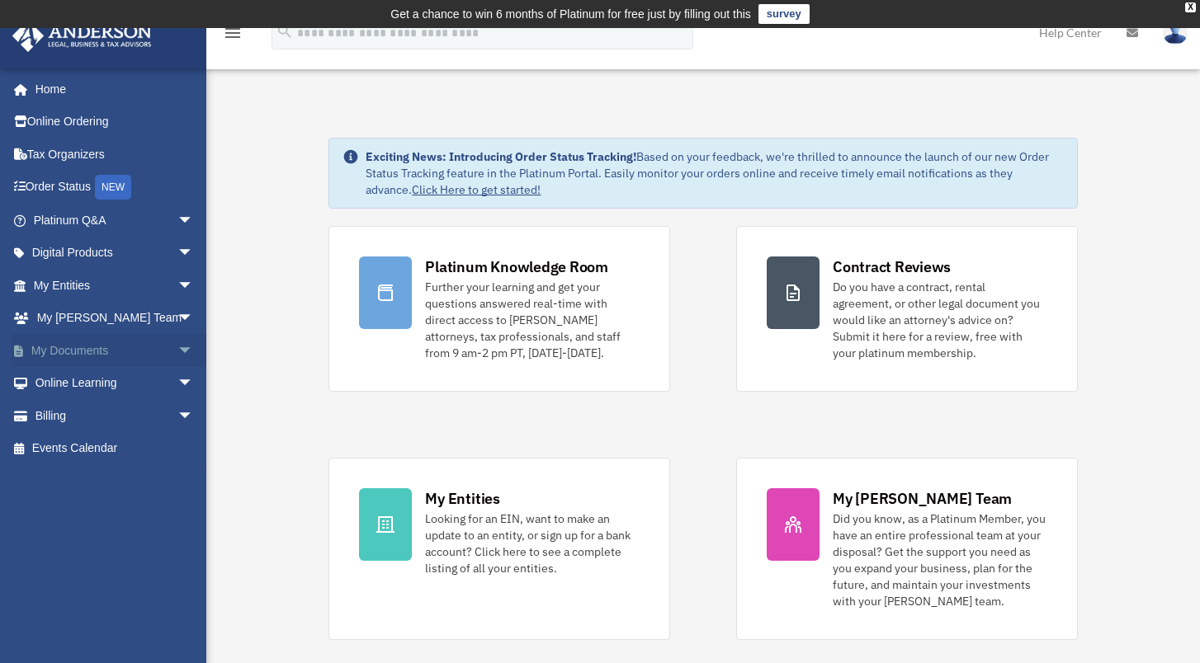
click at [75, 352] on link "My Documents arrow_drop_down" at bounding box center [115, 350] width 207 height 33
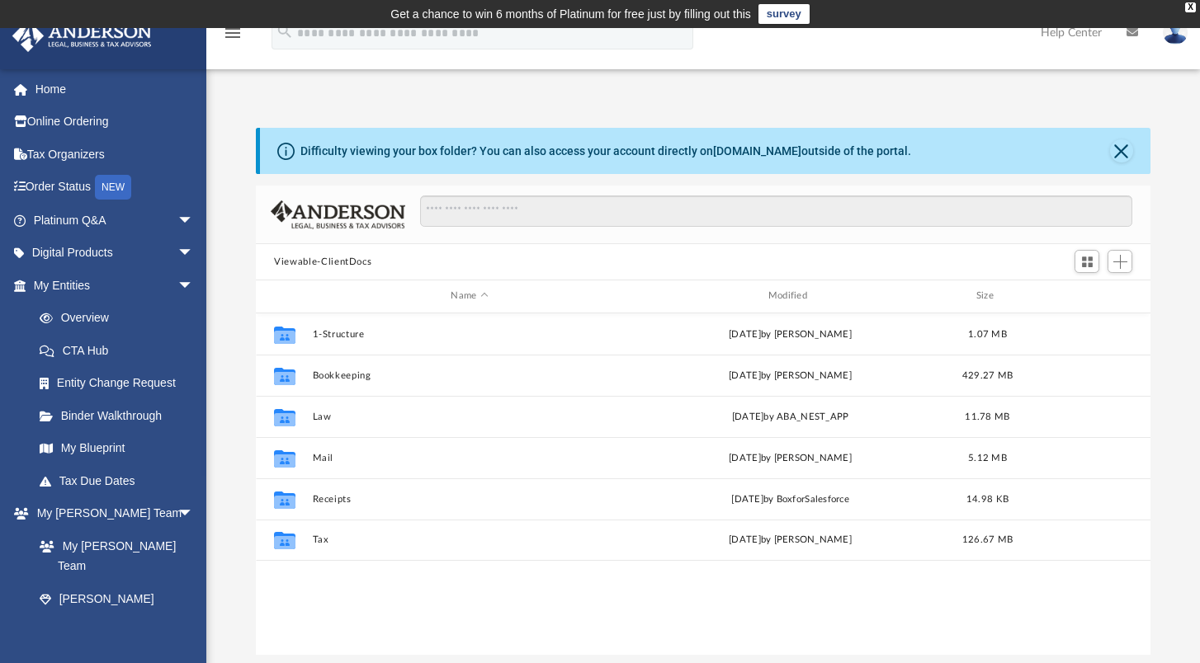
scroll to position [13, 13]
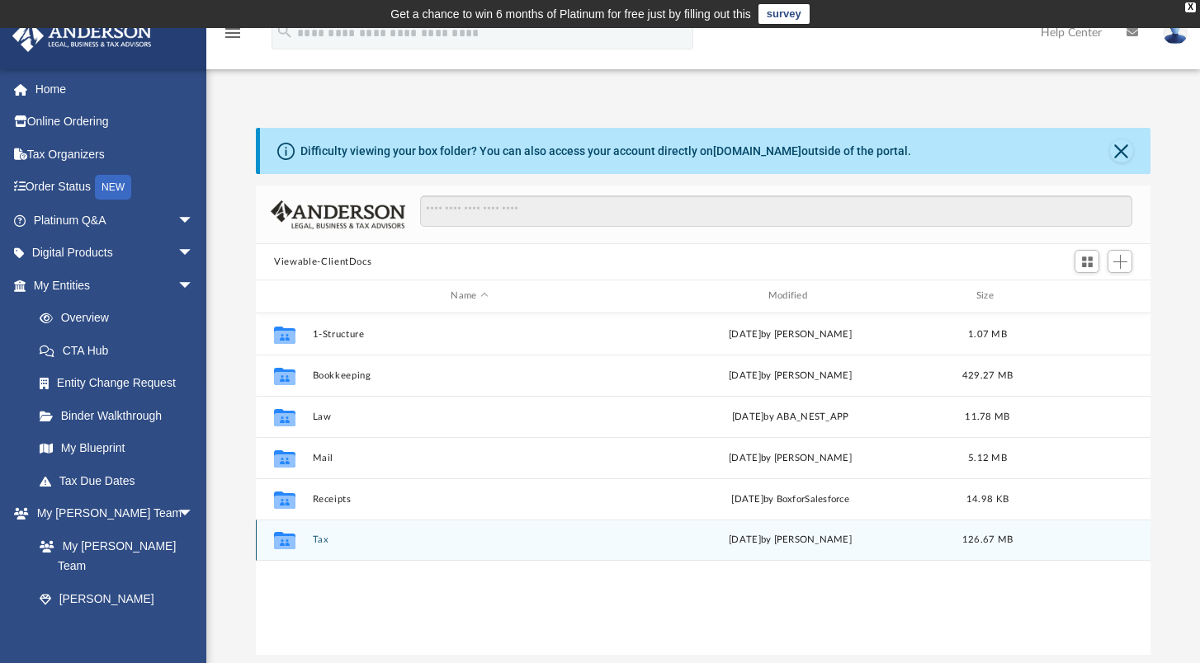
click at [757, 540] on div "[DATE] by [PERSON_NAME]" at bounding box center [791, 540] width 314 height 15
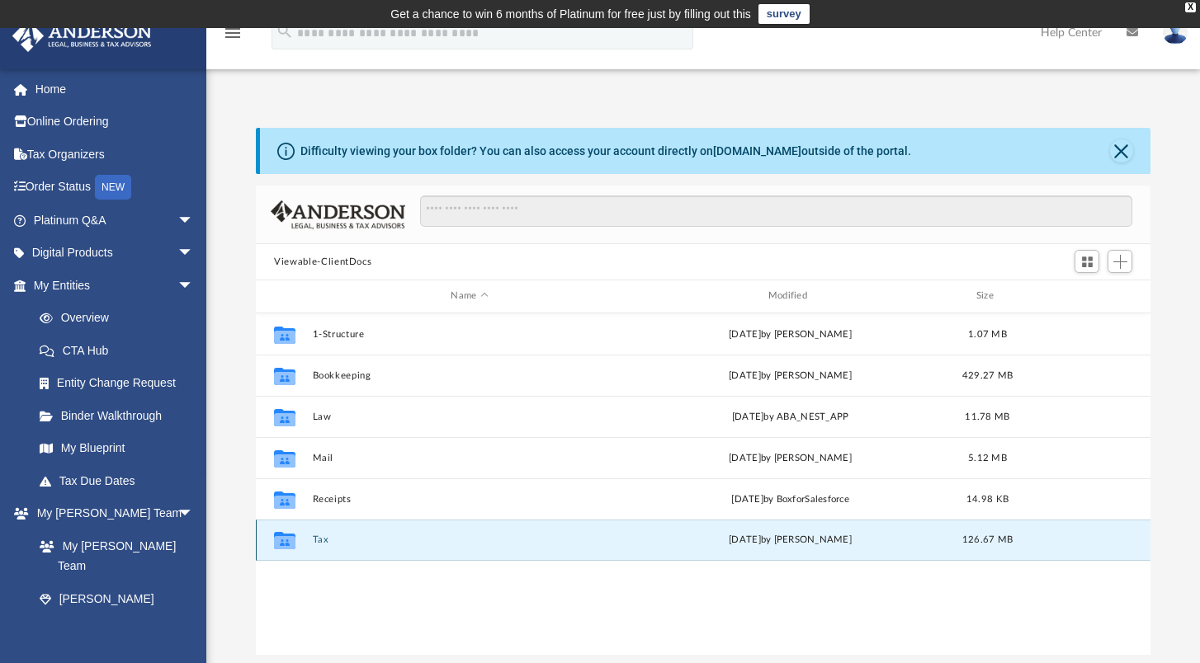
click at [757, 540] on div "[DATE] by [PERSON_NAME]" at bounding box center [791, 540] width 314 height 15
click at [281, 545] on icon "grid" at bounding box center [284, 540] width 21 height 17
click at [375, 585] on div "Collaborated Folder 1-Structure Mon Mar 27 2023 by T Hambelton 1.07 MB Collabor…" at bounding box center [703, 485] width 894 height 342
click at [323, 536] on button "Tax" at bounding box center [470, 540] width 314 height 11
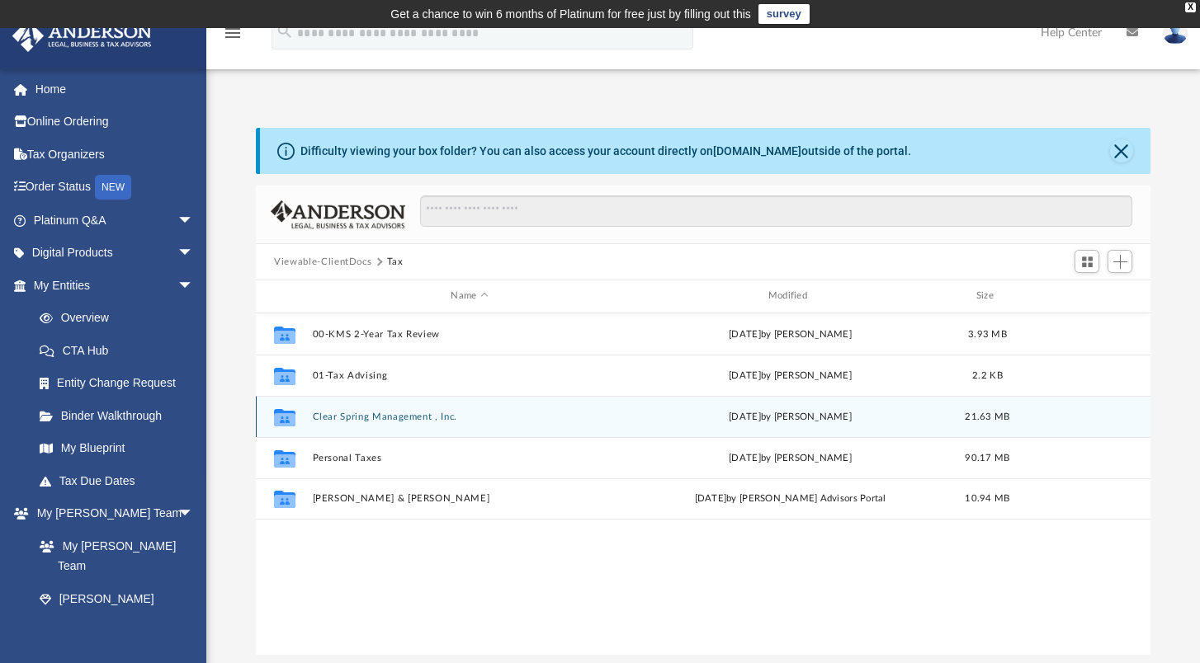
click at [383, 417] on button "Clear Spring Management , Inc." at bounding box center [470, 417] width 314 height 11
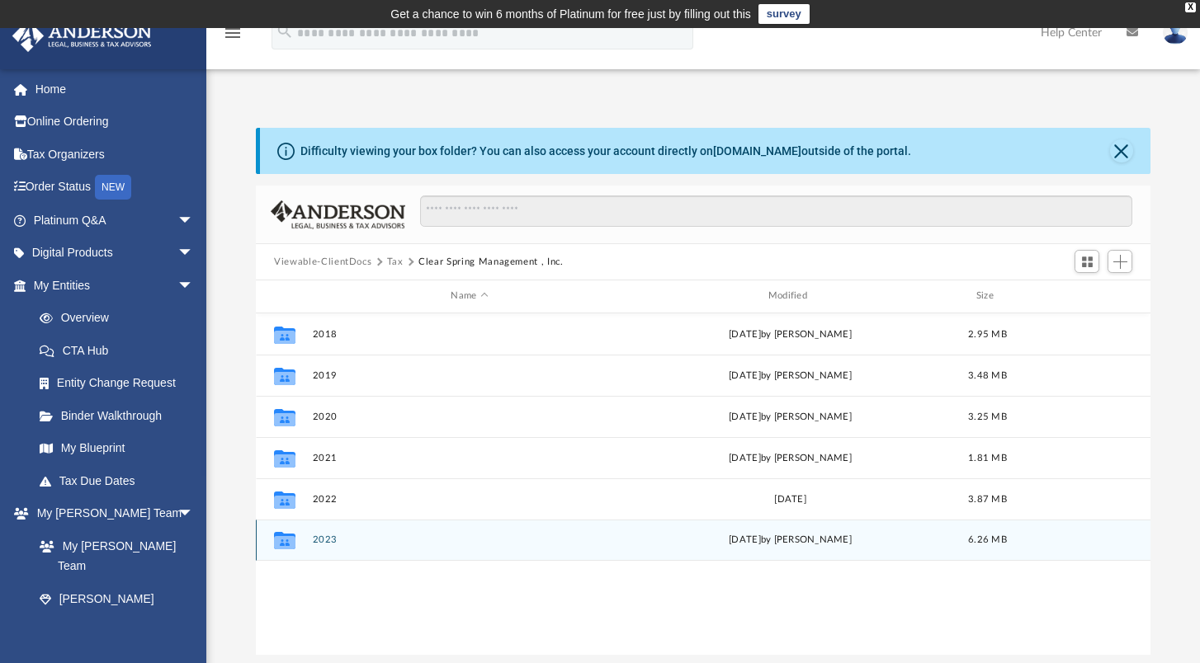
click at [323, 540] on button "2023" at bounding box center [470, 540] width 314 height 11
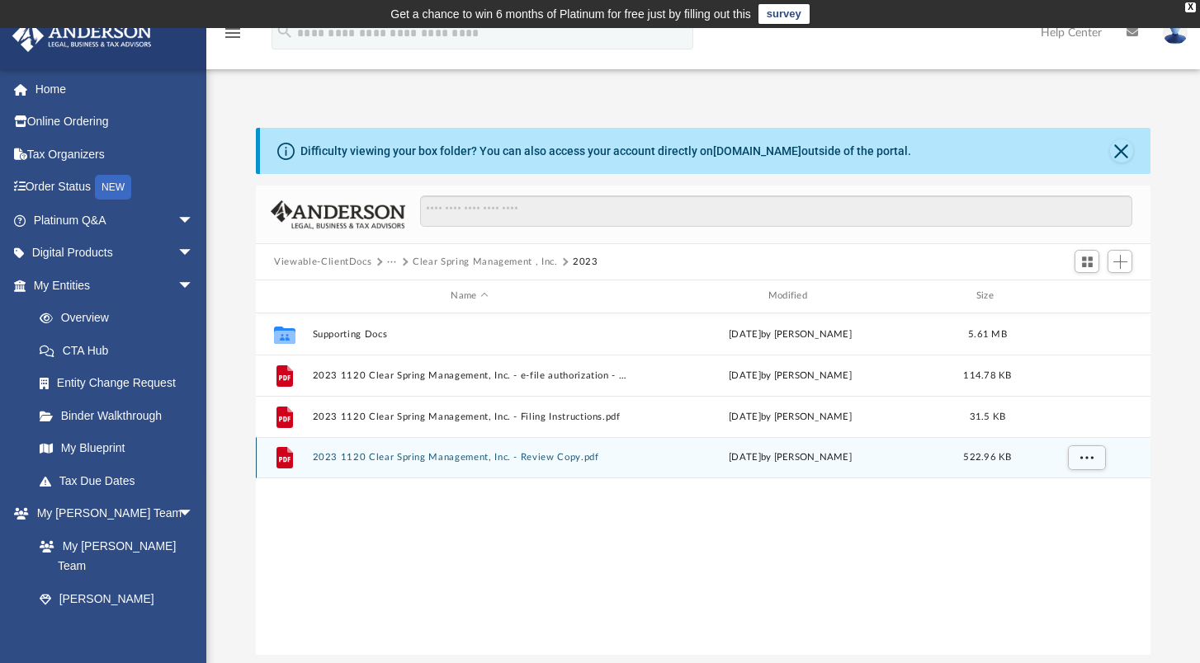
click at [401, 454] on button "2023 1120 Clear Spring Management, Inc. - Review Copy.pdf" at bounding box center [470, 457] width 314 height 11
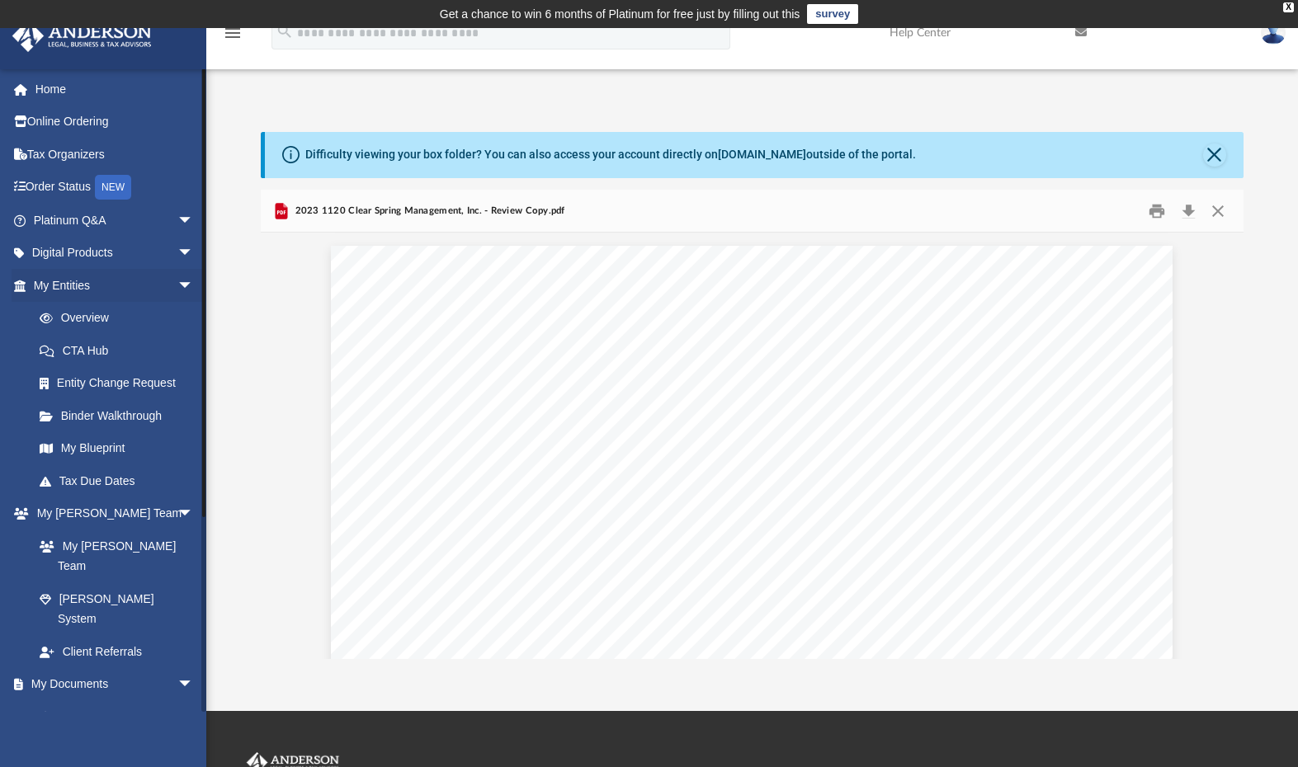
scroll to position [29951, 1]
click at [1189, 207] on button "Download" at bounding box center [1188, 211] width 30 height 26
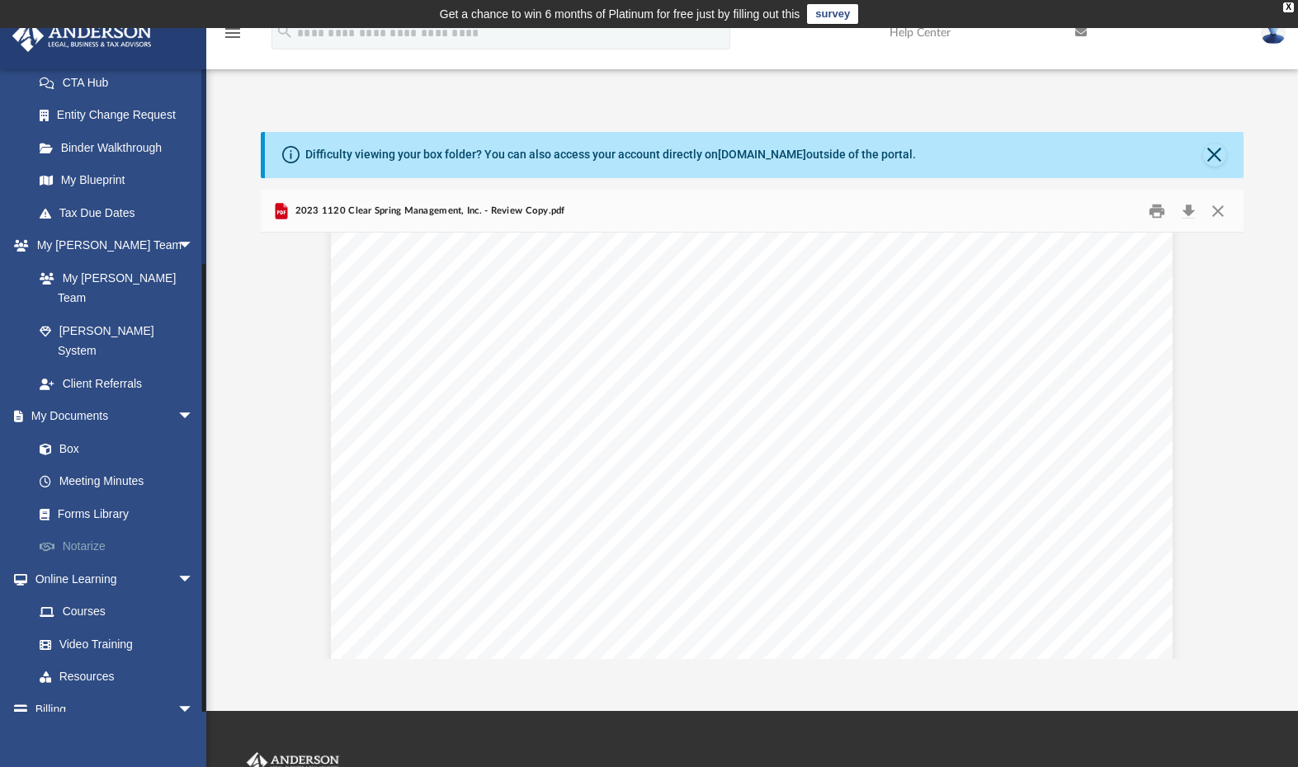
scroll to position [267, 0]
click at [69, 434] on link "Box" at bounding box center [121, 450] width 196 height 33
click at [70, 434] on link "Box" at bounding box center [121, 450] width 196 height 33
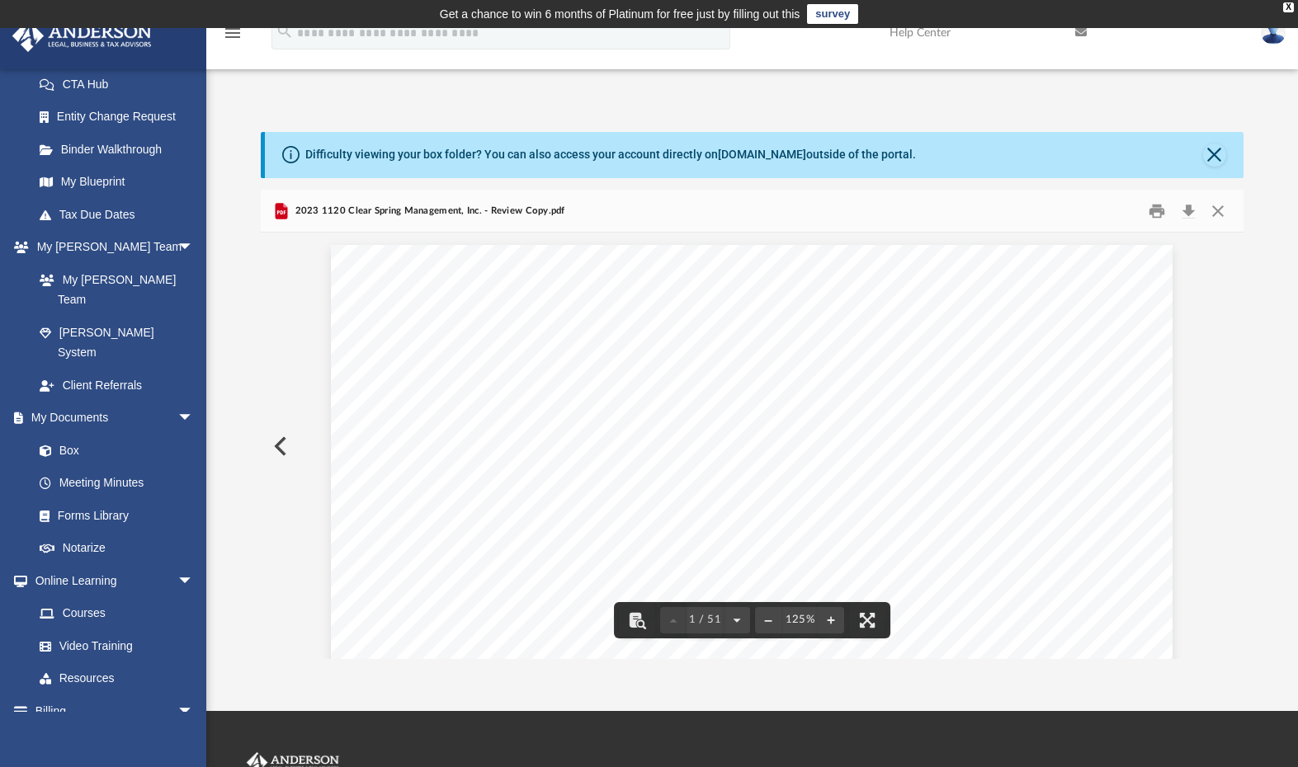
scroll to position [0, 0]
click at [1211, 210] on button "Close" at bounding box center [1217, 211] width 30 height 26
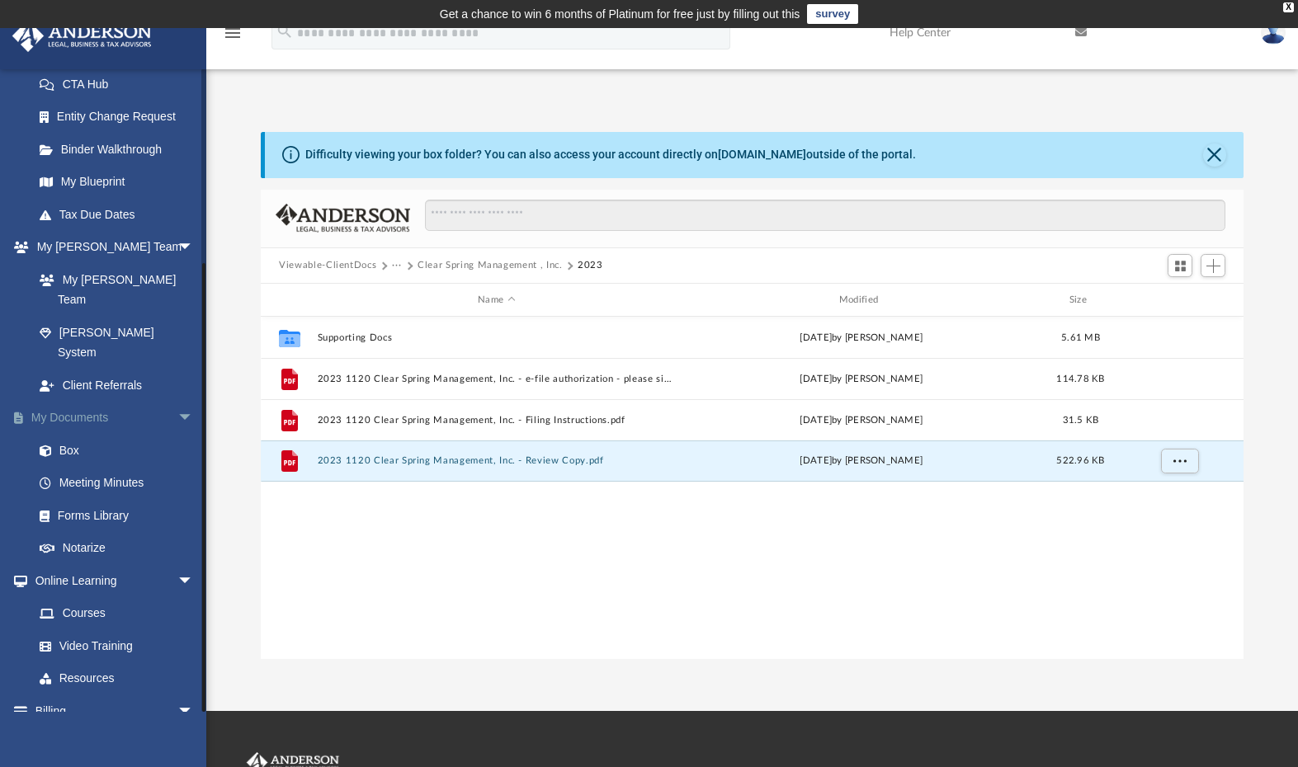
click at [76, 402] on link "My Documents arrow_drop_down" at bounding box center [115, 418] width 207 height 33
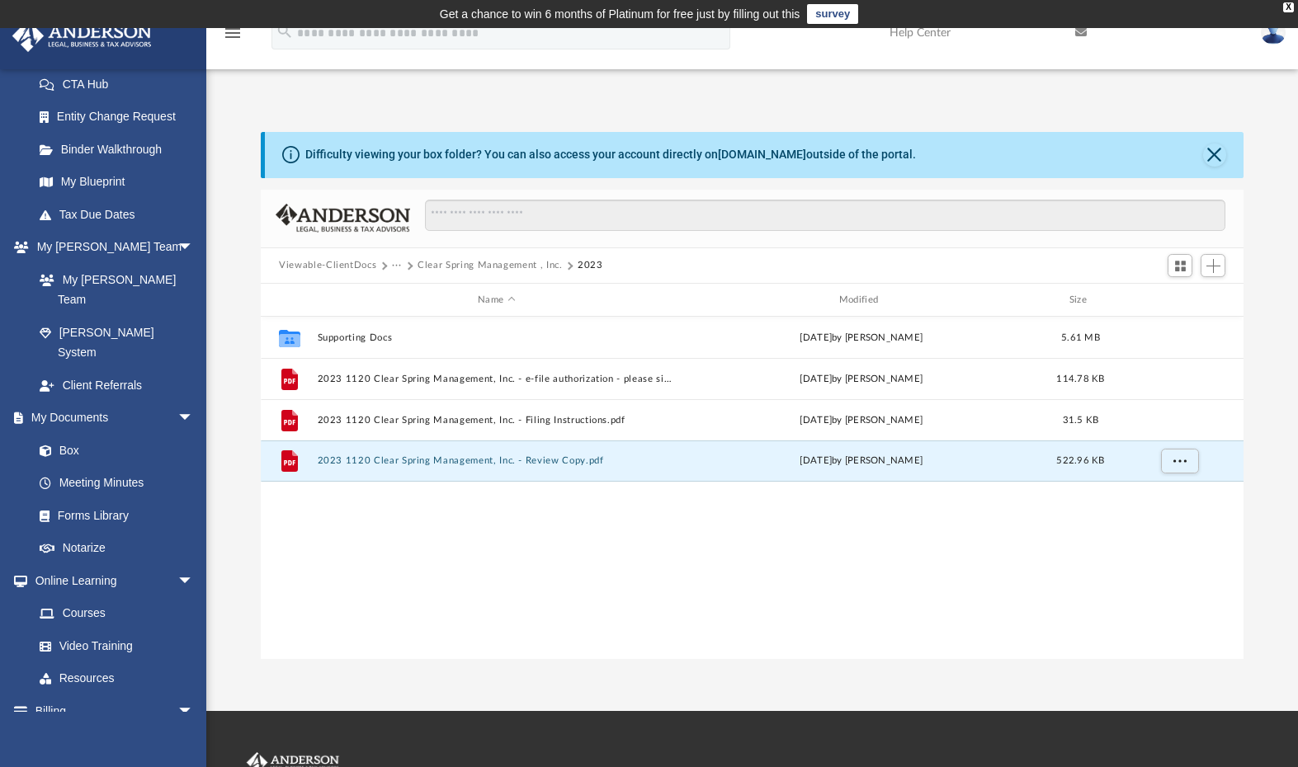
click at [342, 267] on button "Viewable-ClientDocs" at bounding box center [327, 265] width 97 height 15
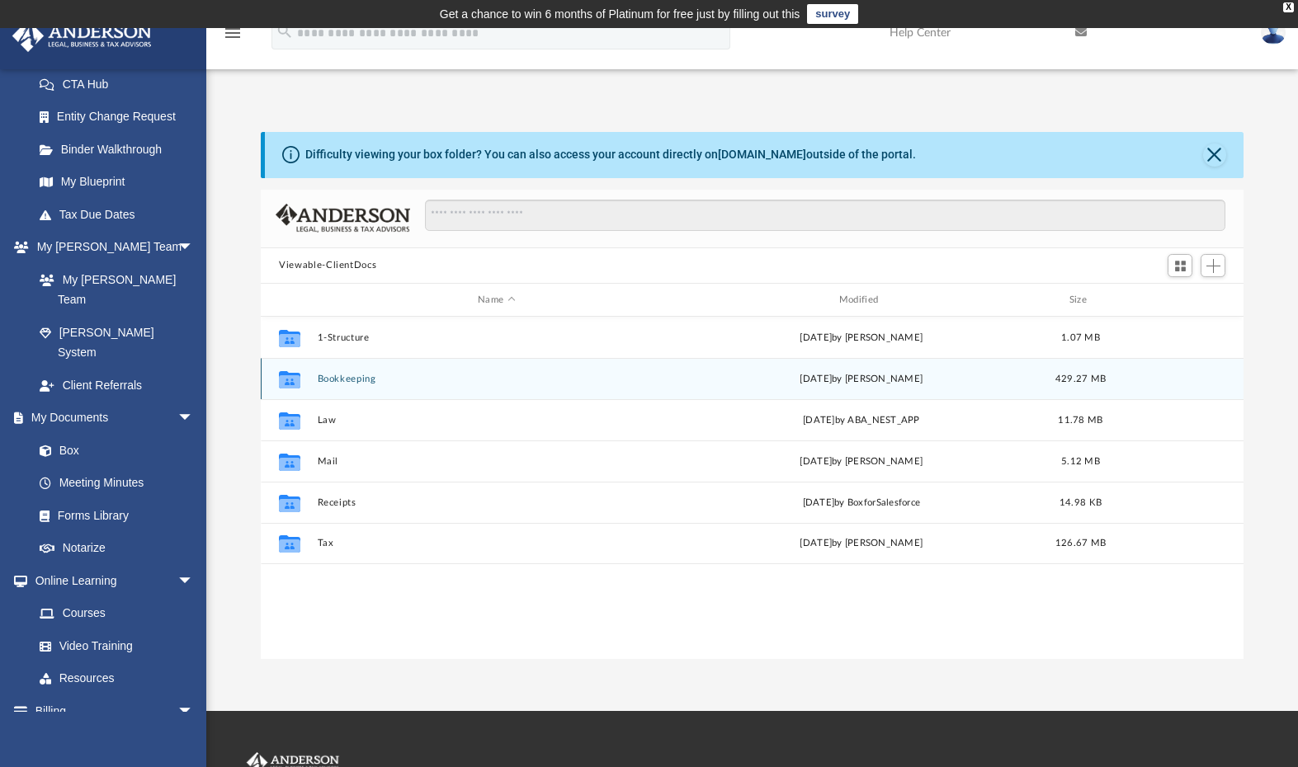
click at [348, 379] on button "Bookkeeping" at bounding box center [497, 379] width 358 height 11
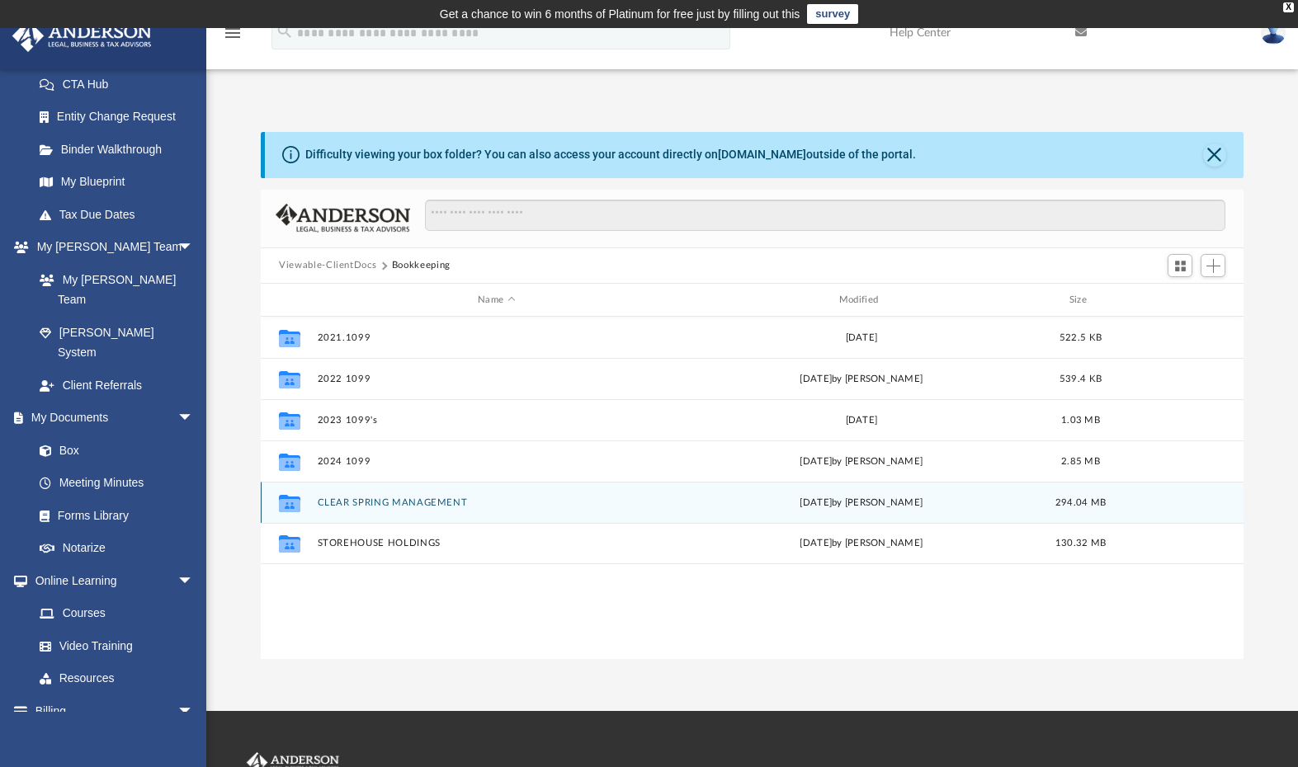
click at [388, 498] on button "CLEAR SPRING MANAGEMENT" at bounding box center [497, 503] width 358 height 11
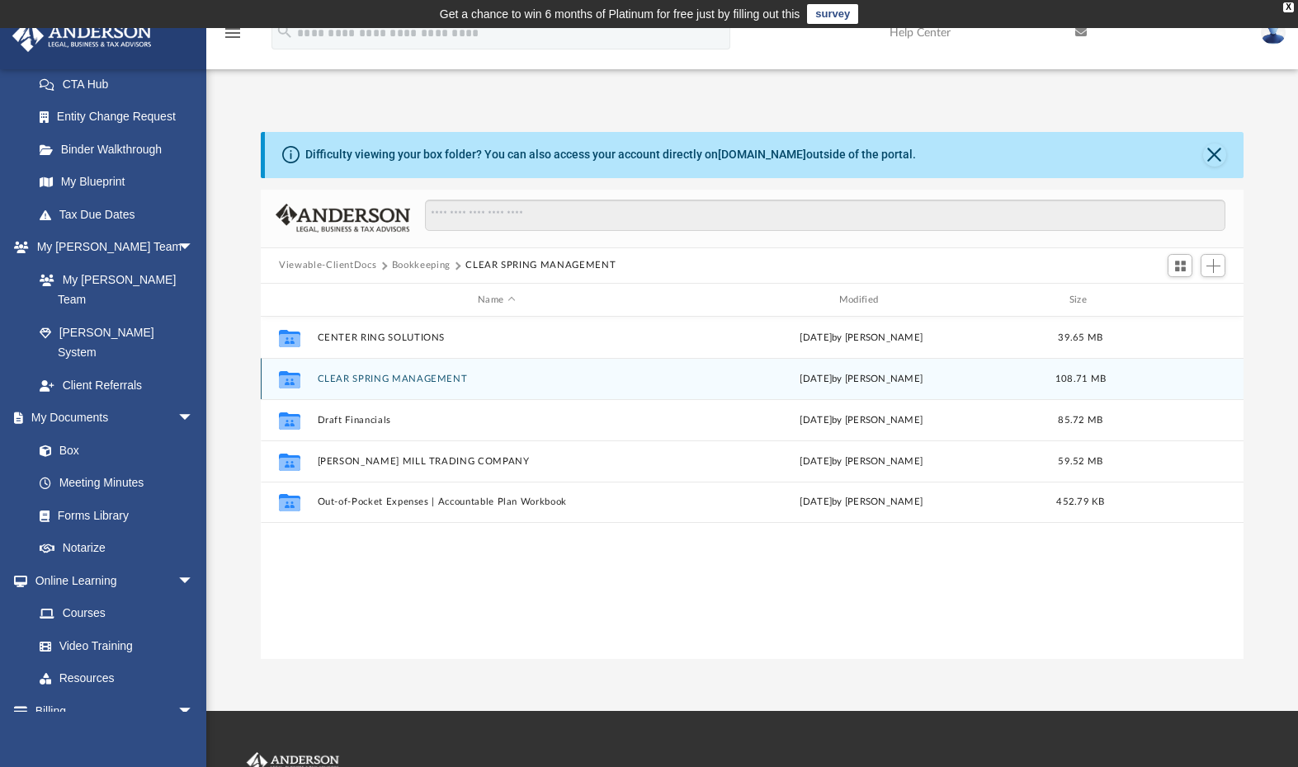
click at [395, 378] on button "CLEAR SPRING MANAGEMENT" at bounding box center [497, 379] width 358 height 11
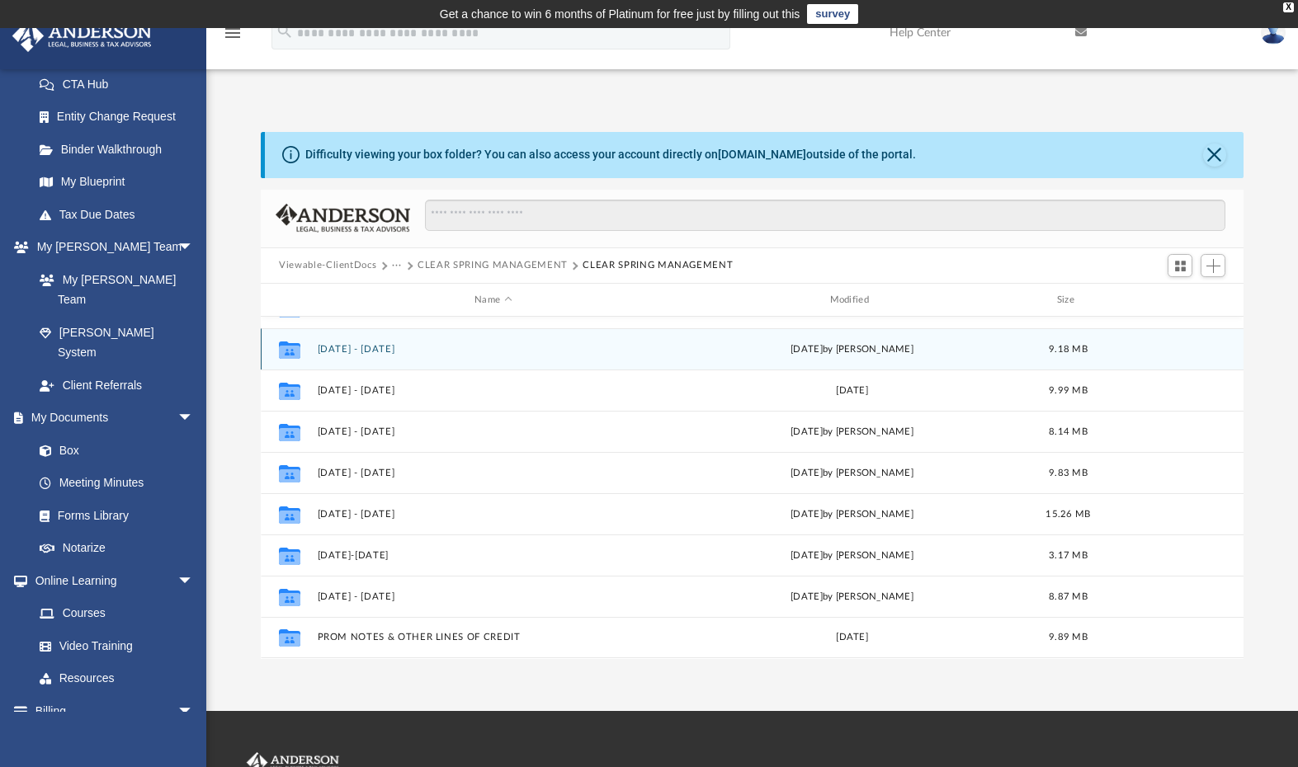
scroll to position [71, 0]
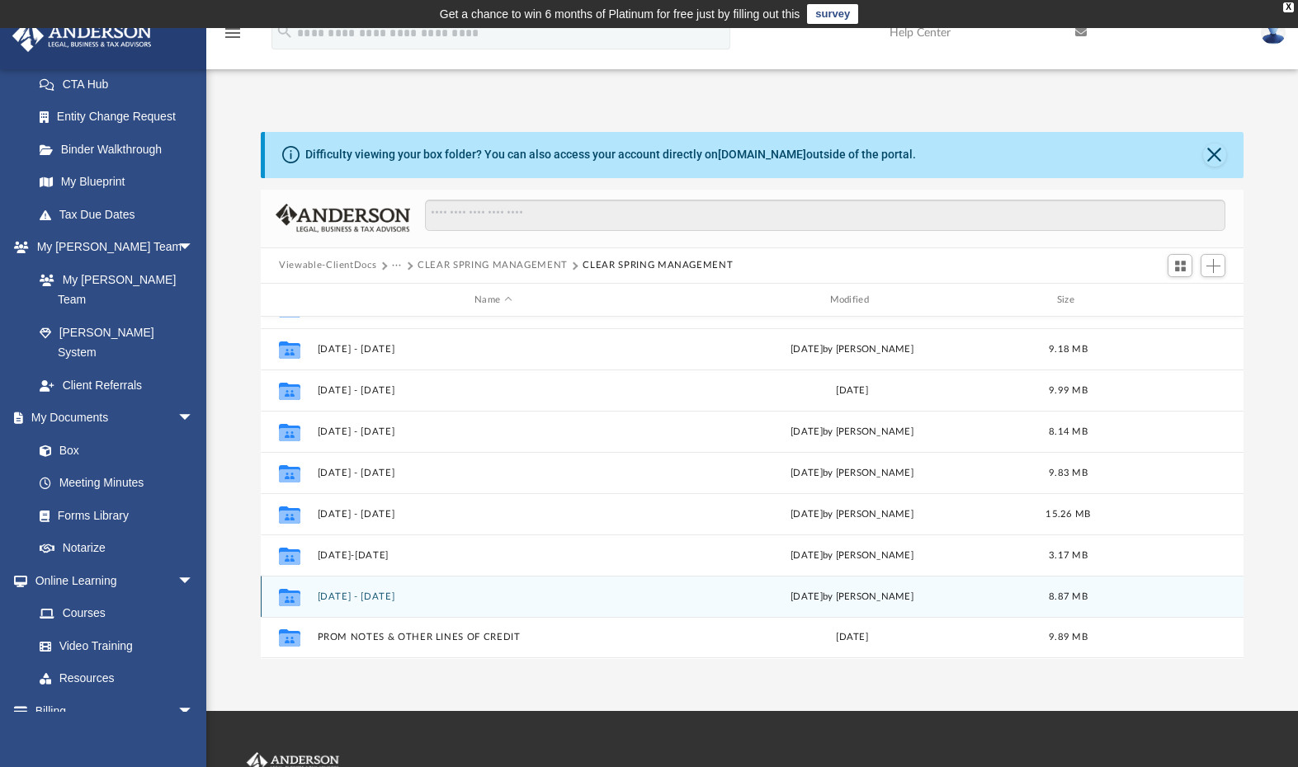
click at [390, 599] on button "OCT 2024 - SEPT 2025" at bounding box center [494, 597] width 352 height 11
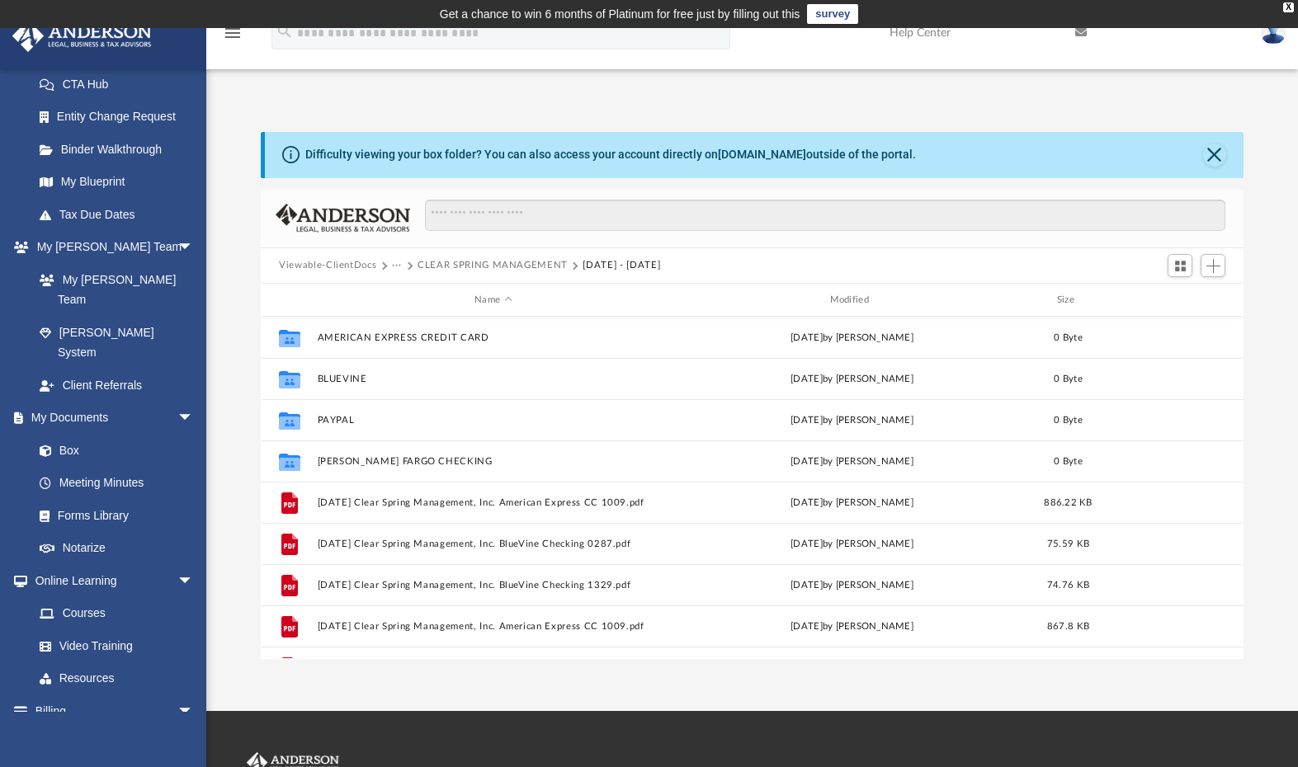
scroll to position [0, 0]
click at [853, 301] on div "Modified" at bounding box center [852, 300] width 352 height 15
click at [846, 299] on div "Modified" at bounding box center [852, 300] width 352 height 15
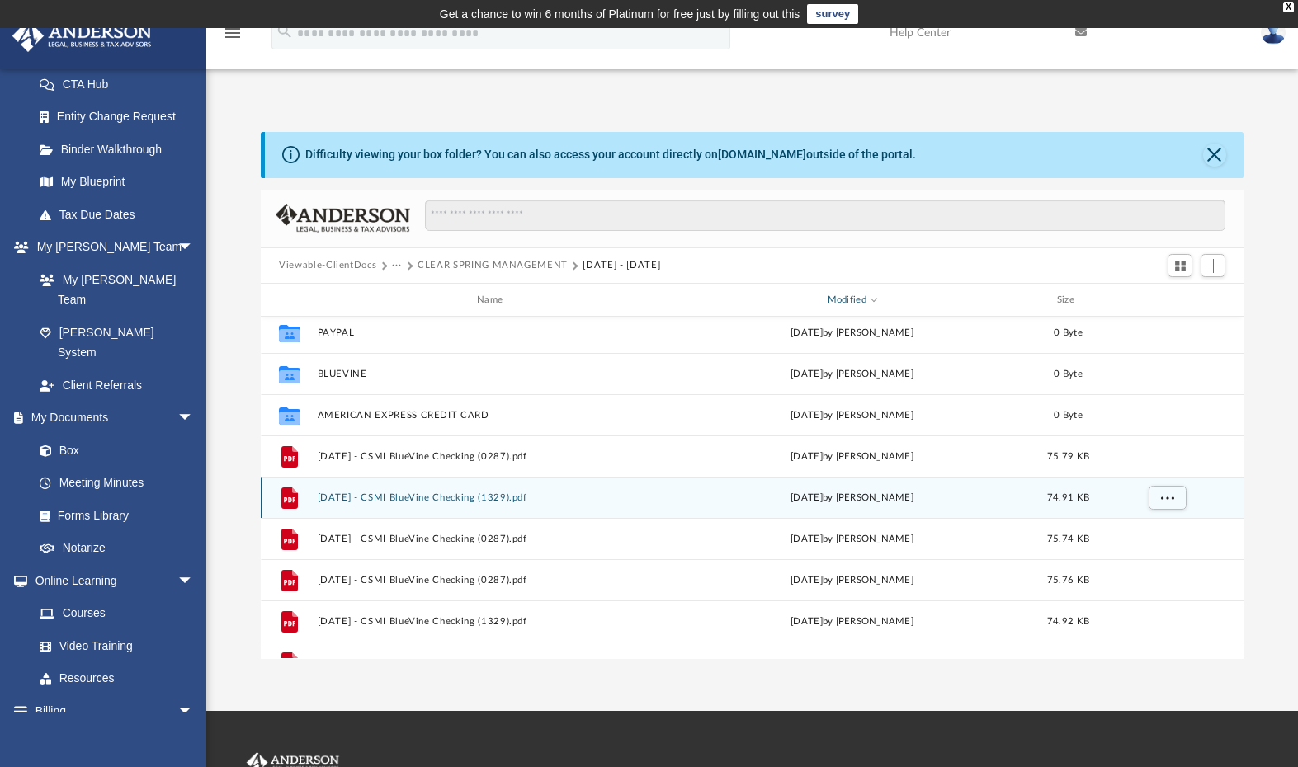
scroll to position [47, 0]
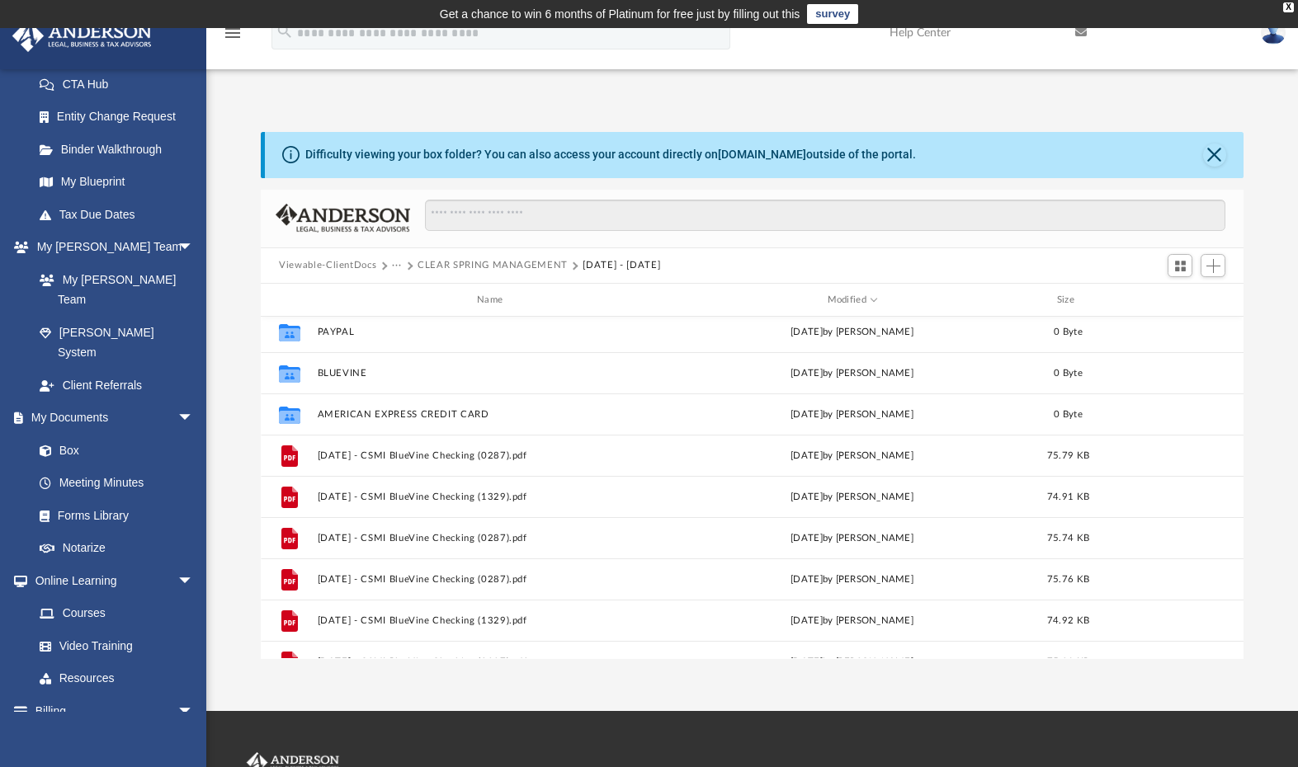
click at [340, 268] on button "Viewable-ClientDocs" at bounding box center [327, 265] width 97 height 15
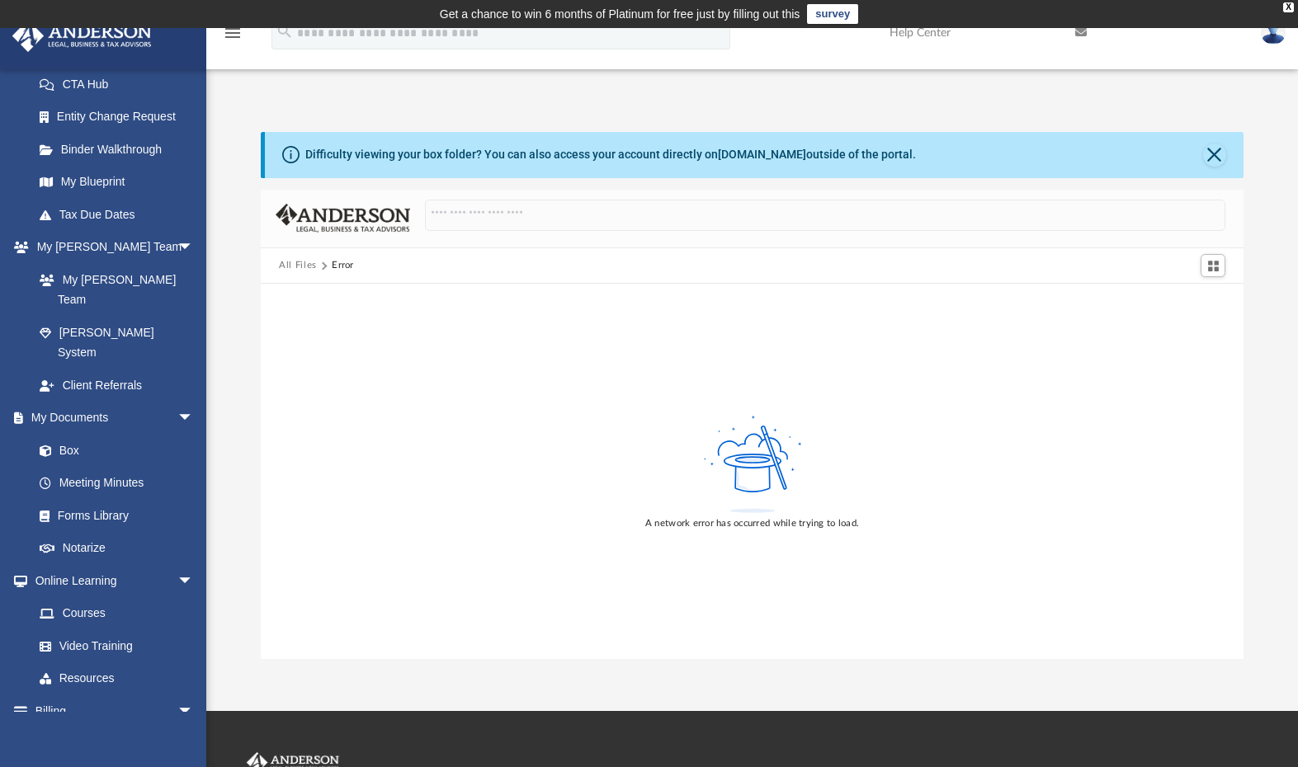
click at [300, 265] on button "All Files" at bounding box center [298, 265] width 38 height 15
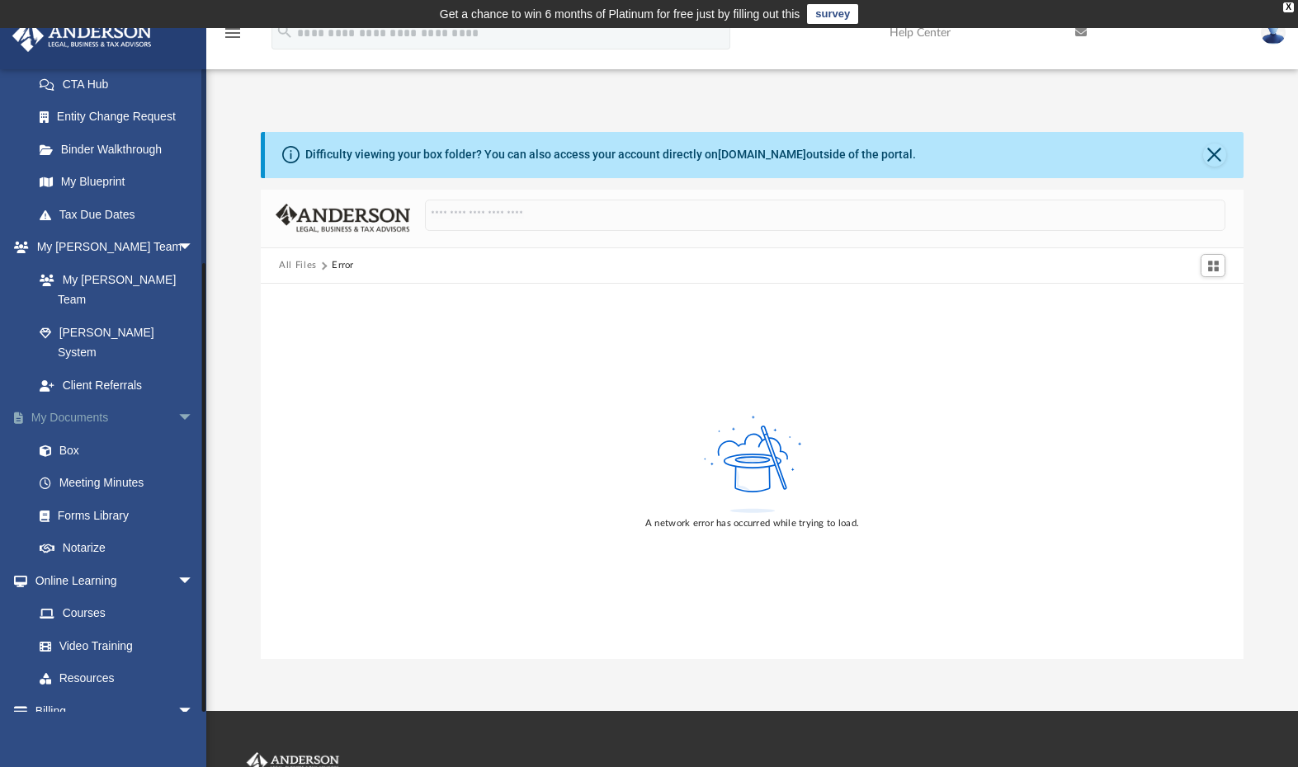
click at [77, 402] on link "My Documents arrow_drop_down" at bounding box center [115, 418] width 207 height 33
click at [72, 402] on link "My Documents arrow_drop_down" at bounding box center [115, 418] width 207 height 33
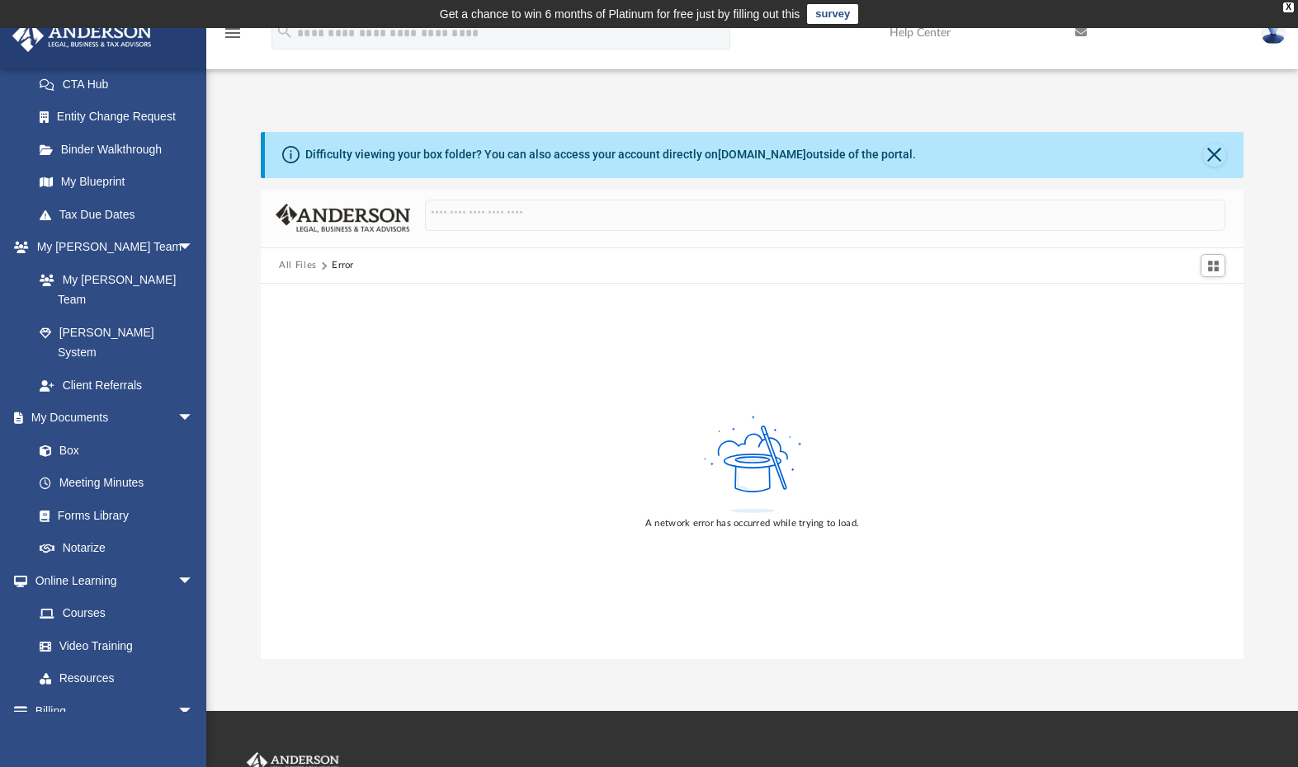
click at [361, 224] on img at bounding box center [343, 218] width 135 height 29
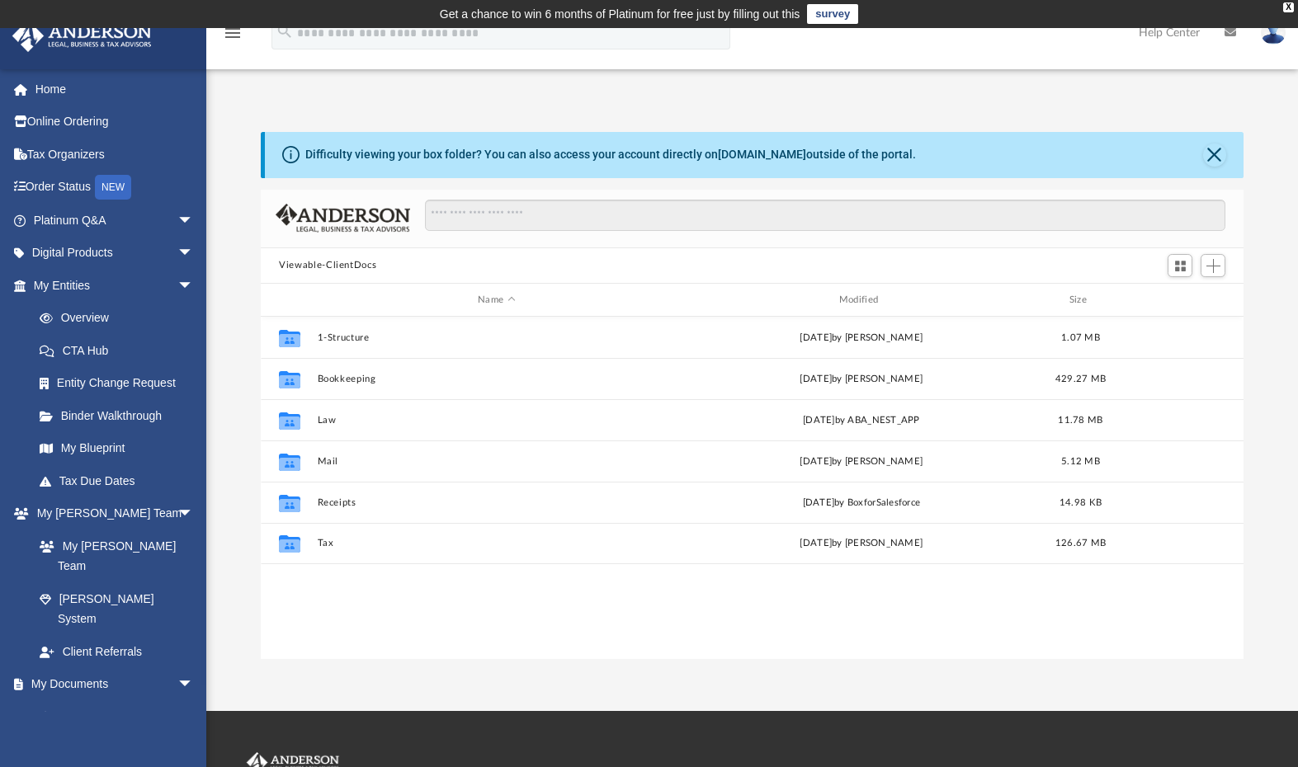
scroll to position [363, 970]
click at [382, 617] on div "Collaborated Folder 1-Structure Mon Mar 27 2023 by T Hambelton 1.07 MB Collabor…" at bounding box center [752, 488] width 983 height 342
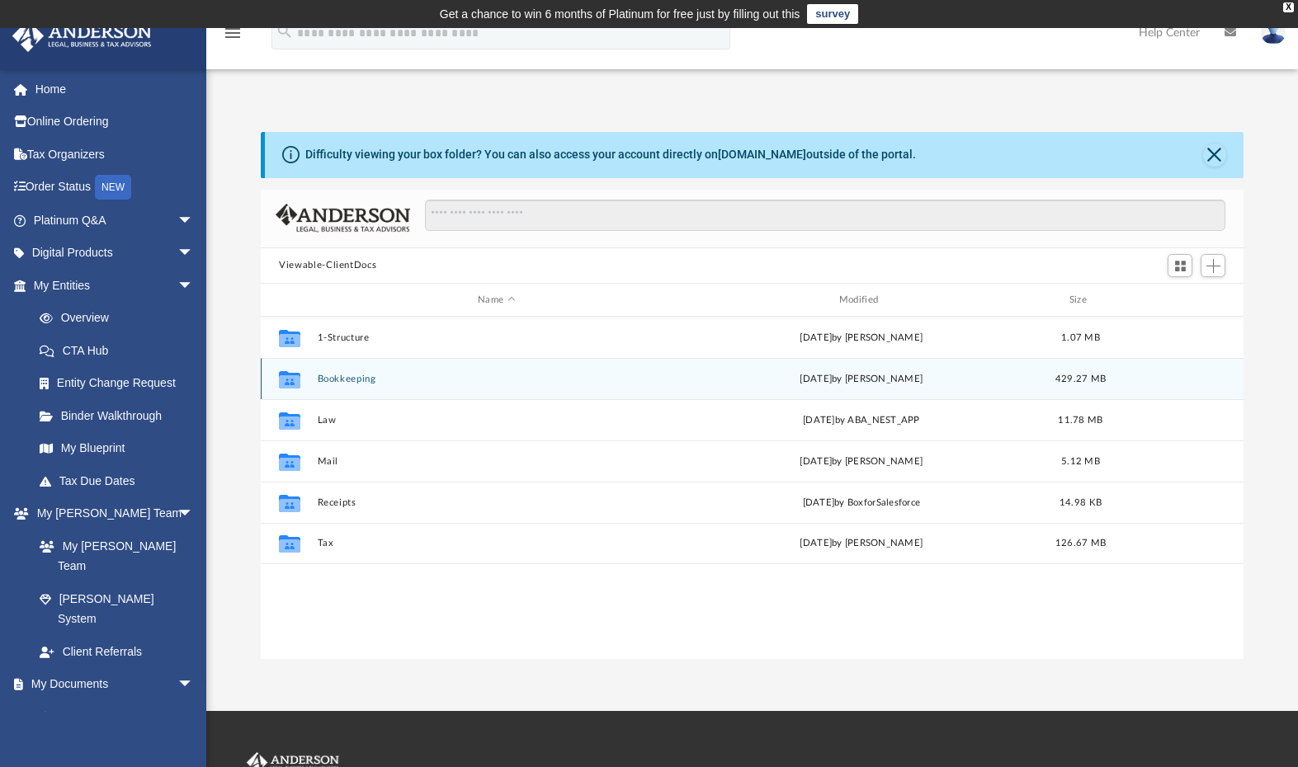
click at [347, 380] on button "Bookkeeping" at bounding box center [497, 379] width 358 height 11
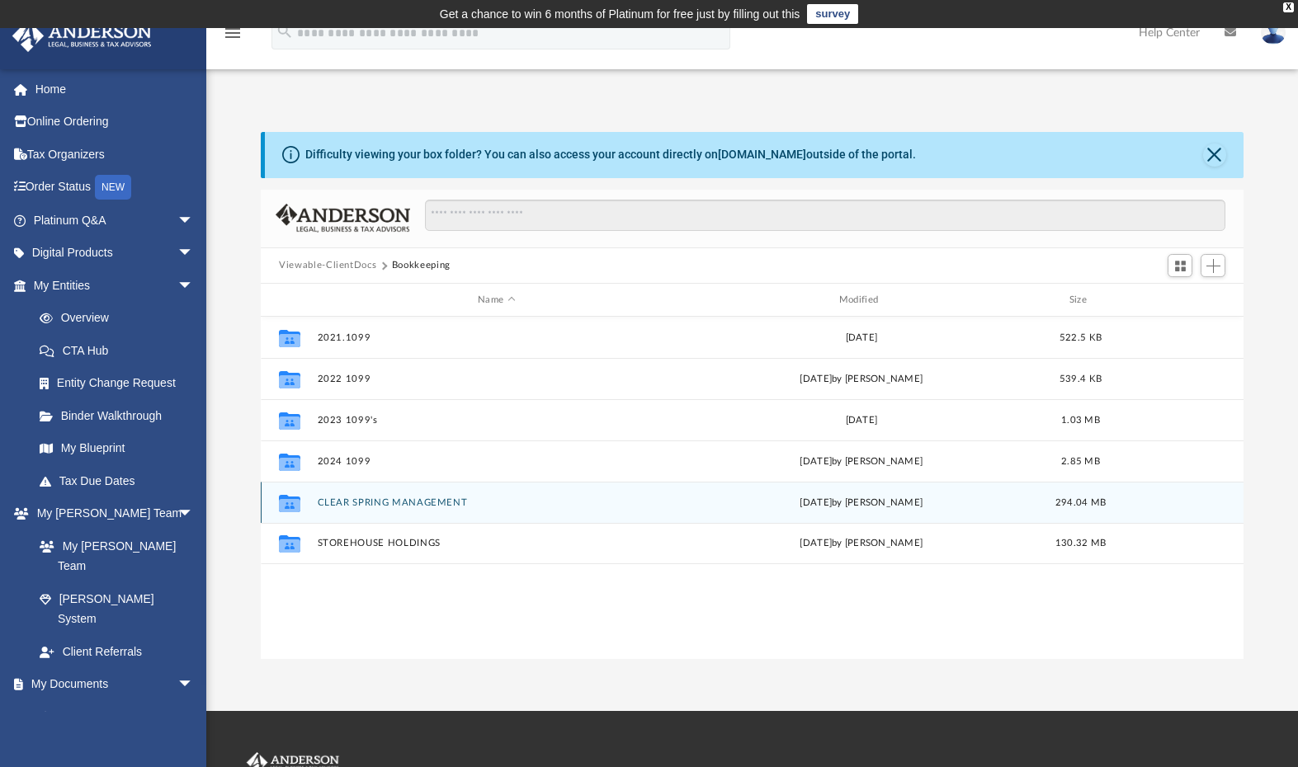
click at [379, 502] on button "CLEAR SPRING MANAGEMENT" at bounding box center [497, 503] width 358 height 11
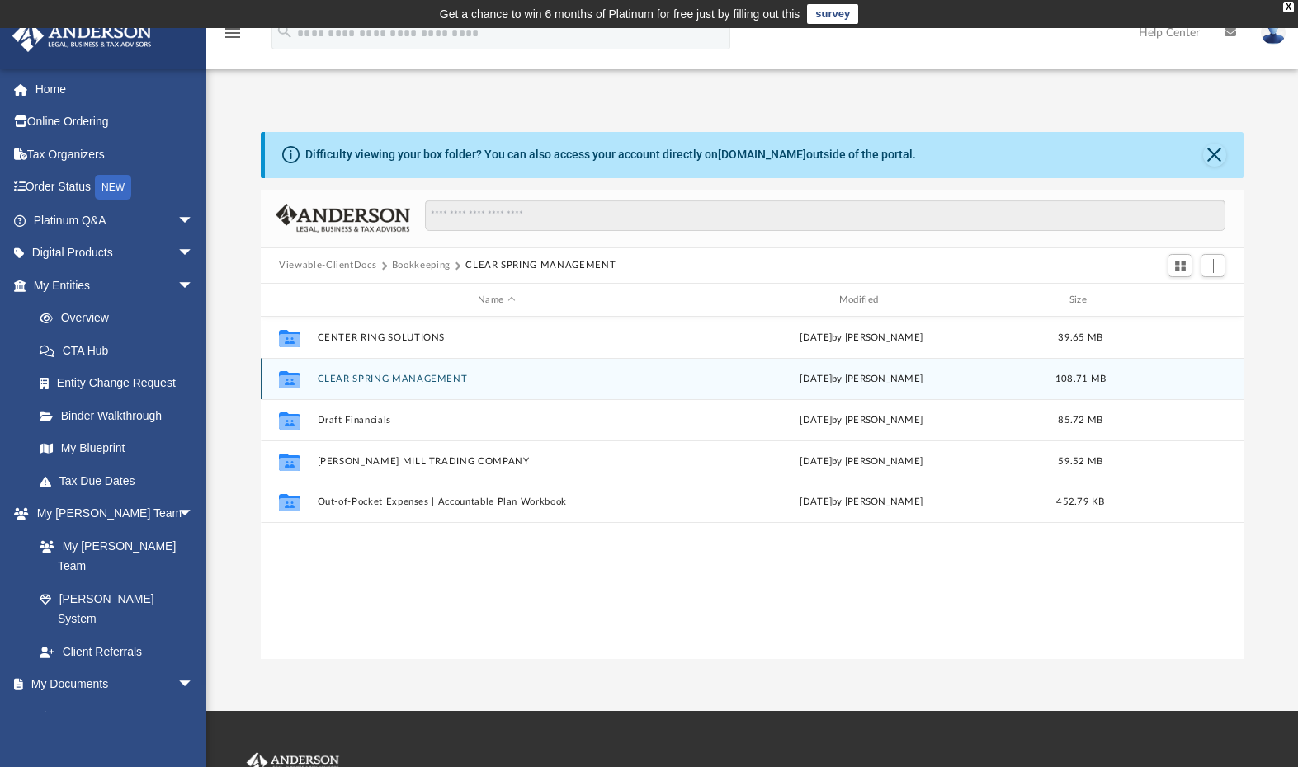
click at [386, 375] on button "CLEAR SPRING MANAGEMENT" at bounding box center [497, 379] width 358 height 11
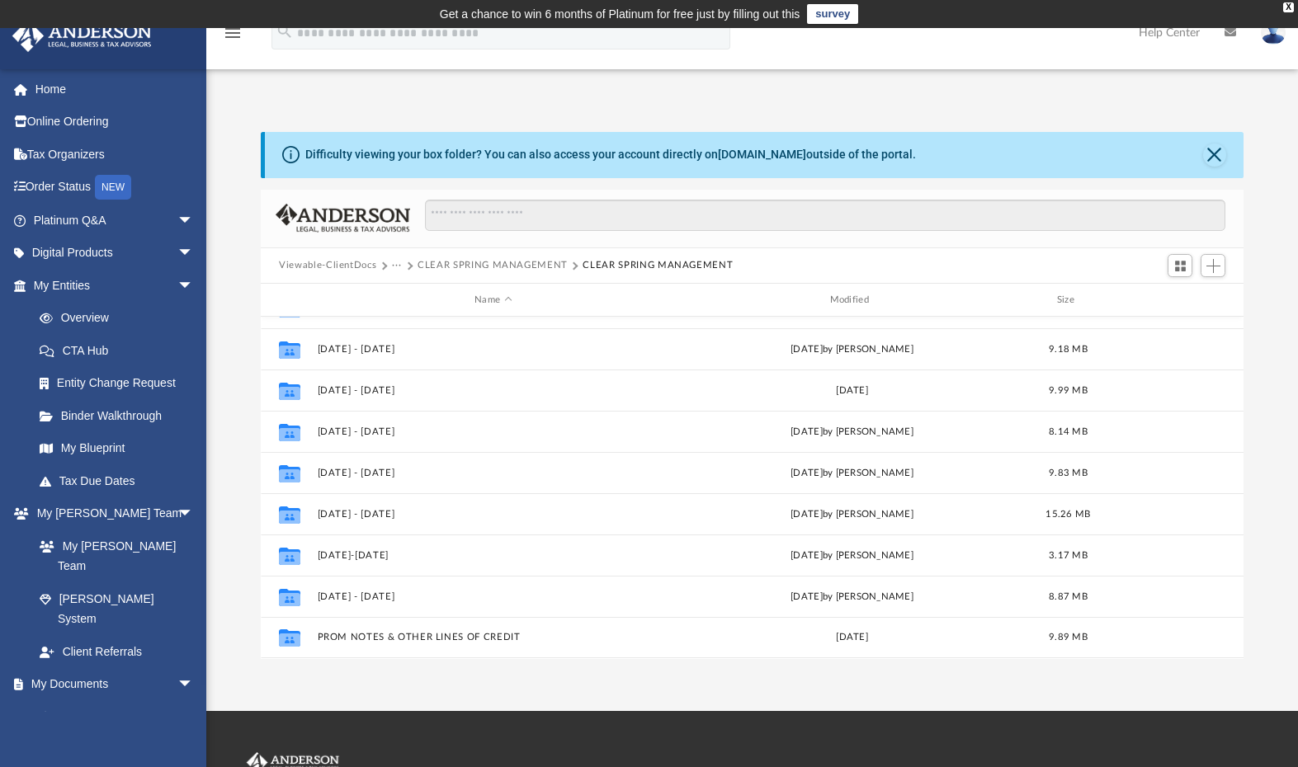
scroll to position [71, 0]
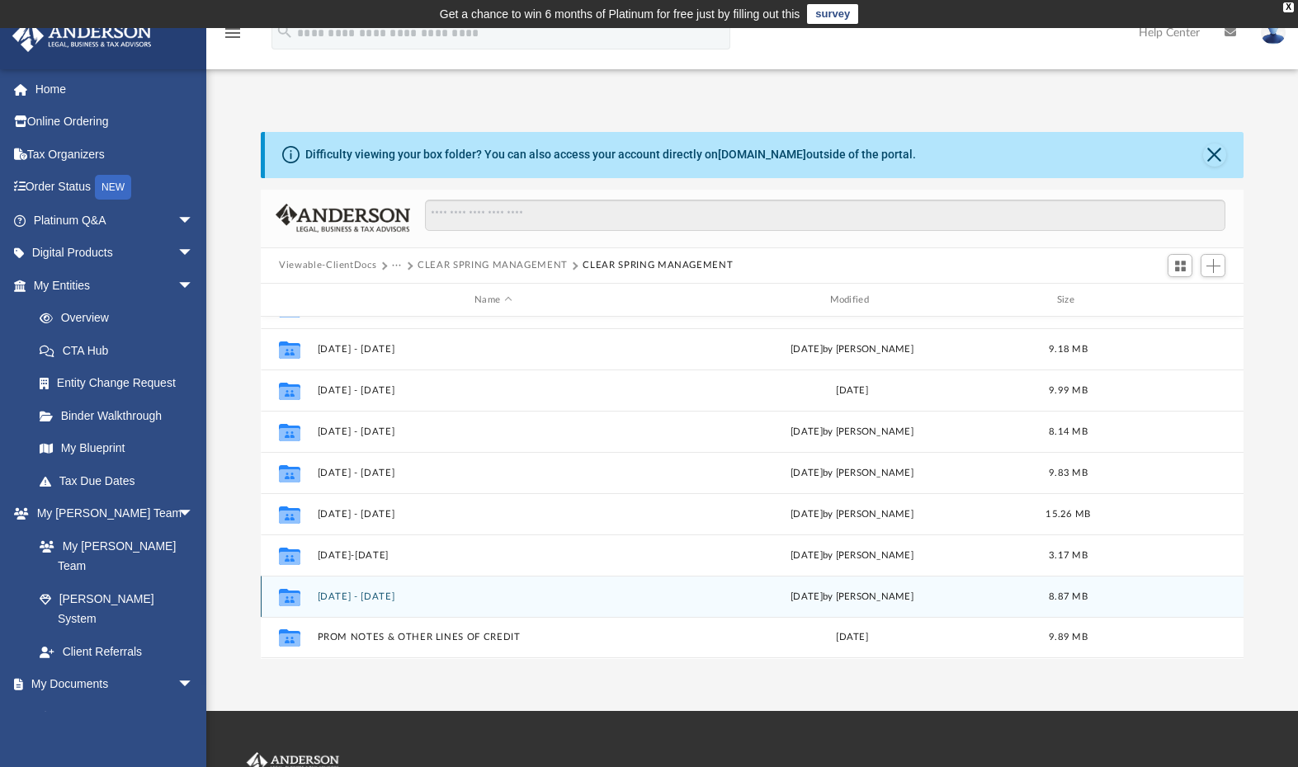
click at [382, 595] on button "OCT 2024 - SEPT 2025" at bounding box center [494, 597] width 352 height 11
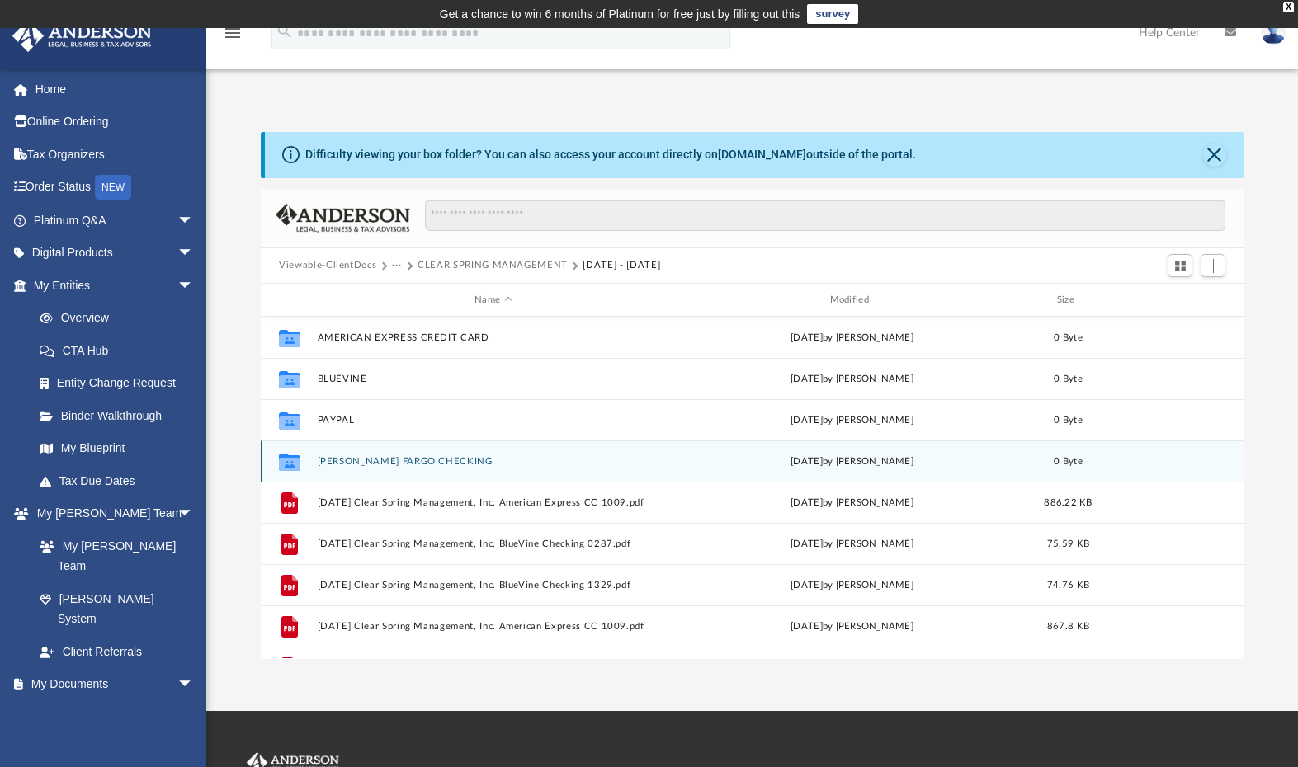
scroll to position [0, 0]
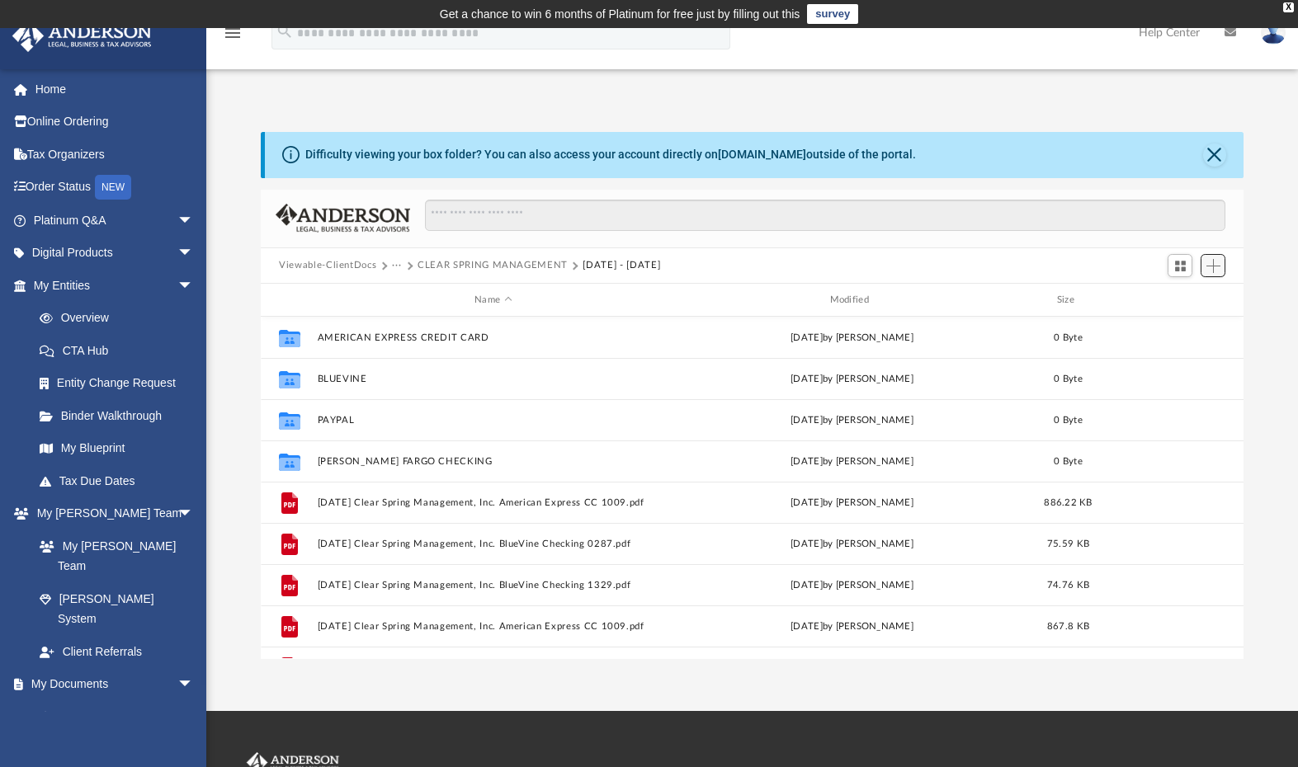
click at [1218, 270] on span "Add" at bounding box center [1213, 266] width 14 height 14
click at [1173, 303] on li "Upload" at bounding box center [1189, 298] width 53 height 17
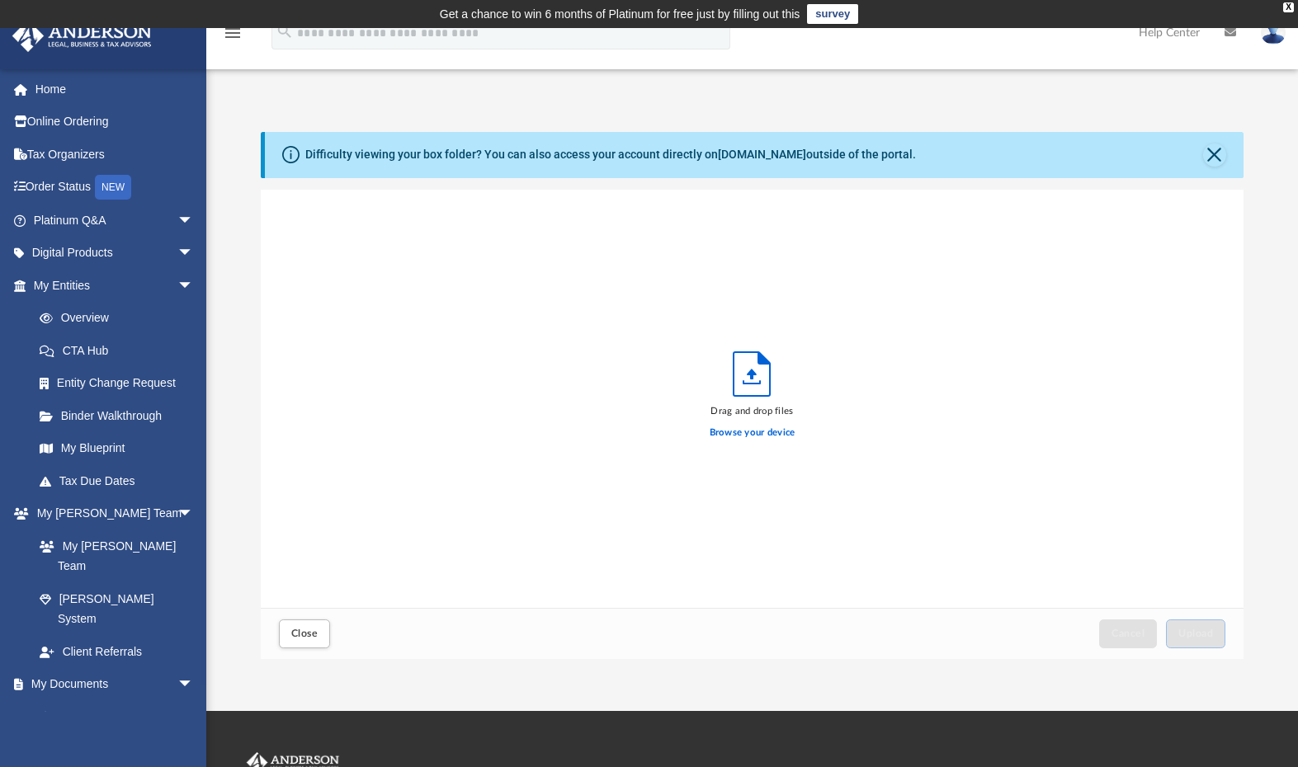
scroll to position [406, 970]
click at [764, 434] on label "Browse your device" at bounding box center [753, 433] width 86 height 15
click at [0, 0] on input "Browse your device" at bounding box center [0, 0] width 0 height 0
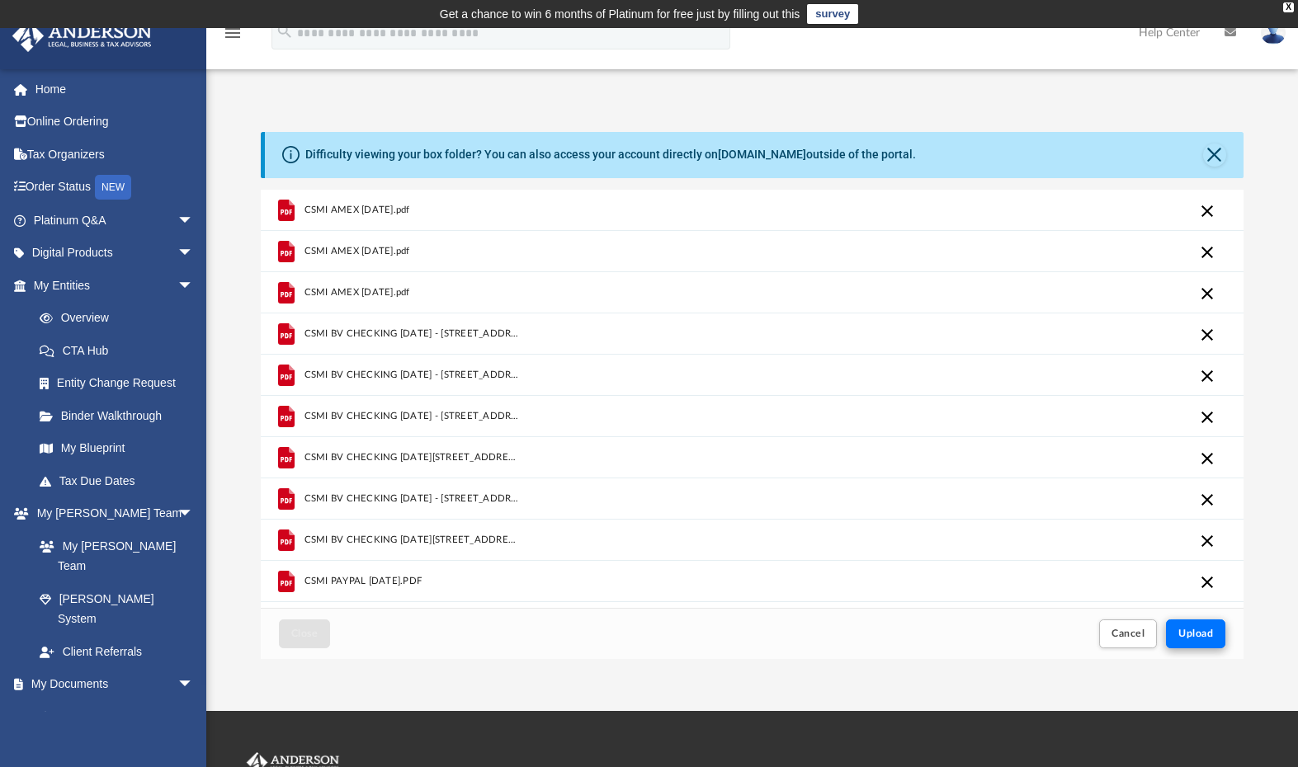
click at [1195, 635] on span "Upload" at bounding box center [1195, 634] width 35 height 10
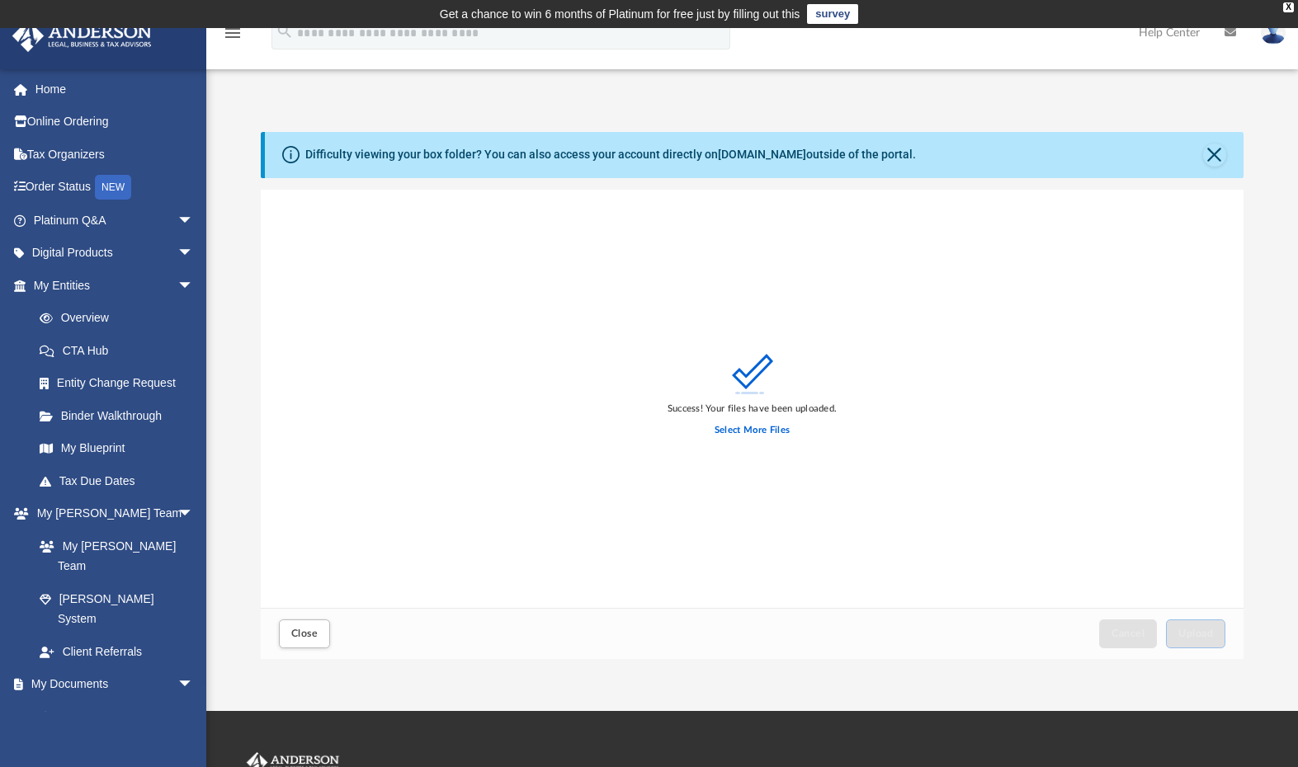
scroll to position [0, 0]
click at [309, 625] on button "Close" at bounding box center [304, 634] width 51 height 29
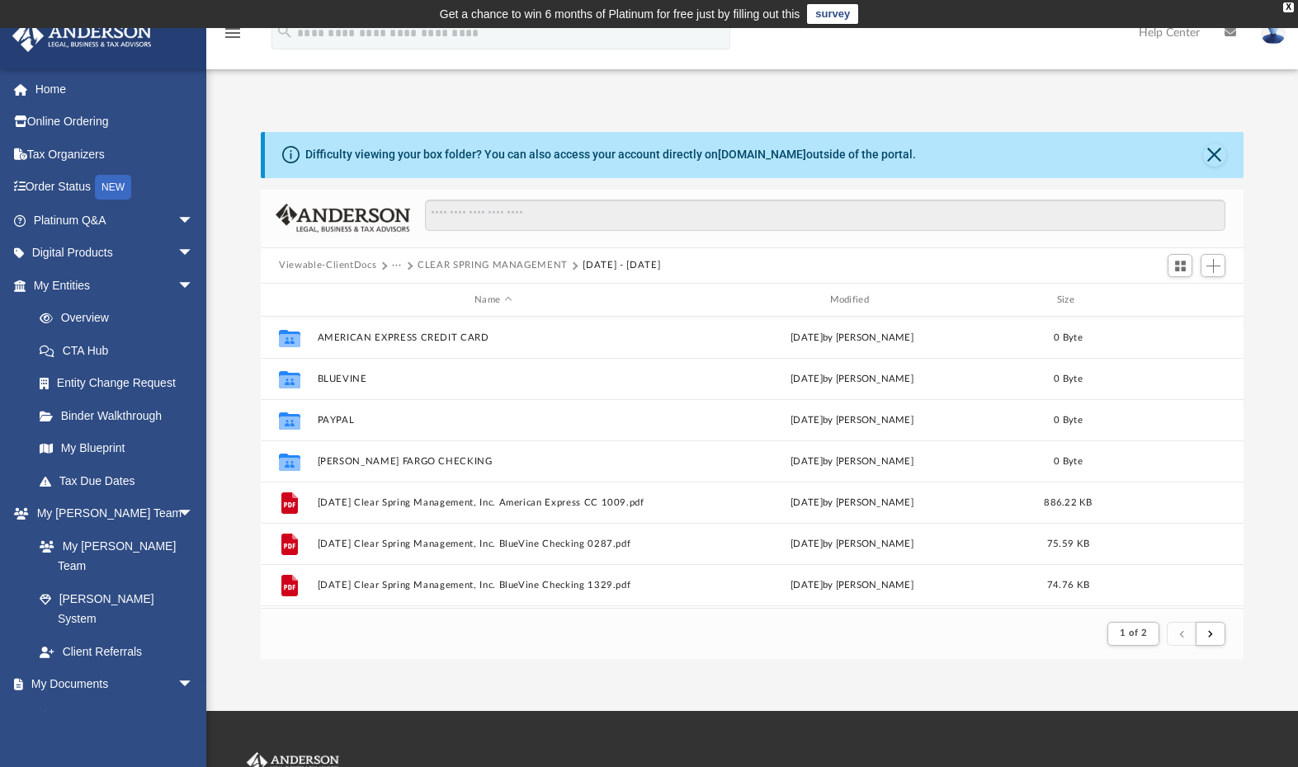
click at [446, 265] on button "CLEAR SPRING MANAGEMENT" at bounding box center [493, 265] width 150 height 15
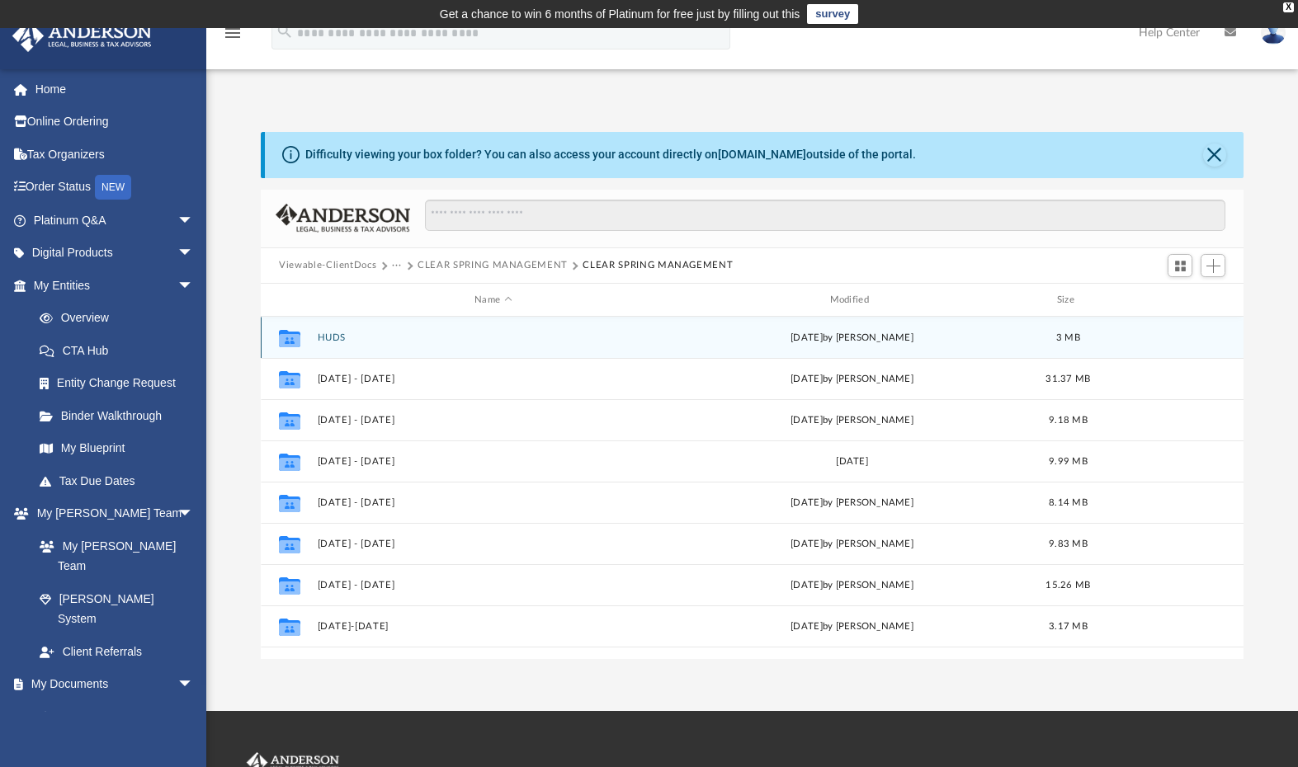
scroll to position [363, 970]
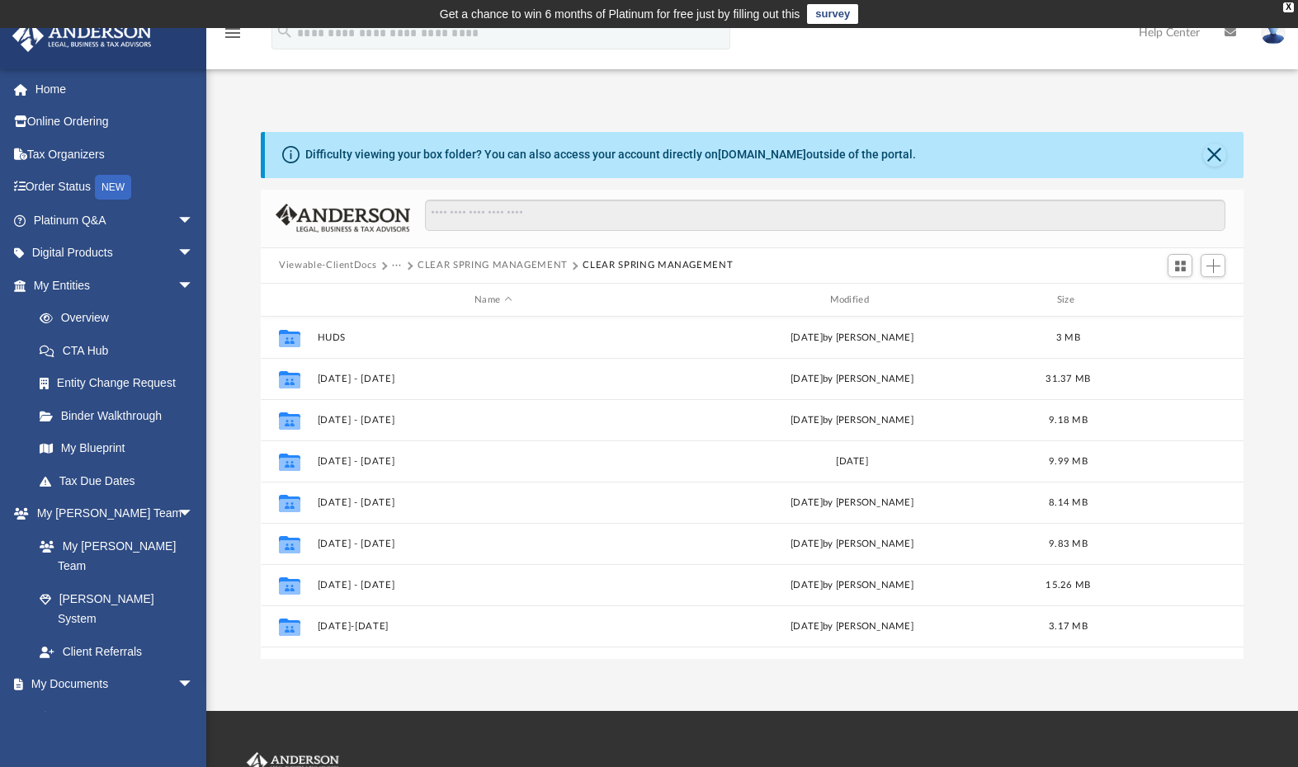
click at [446, 265] on button "CLEAR SPRING MANAGEMENT" at bounding box center [493, 265] width 150 height 15
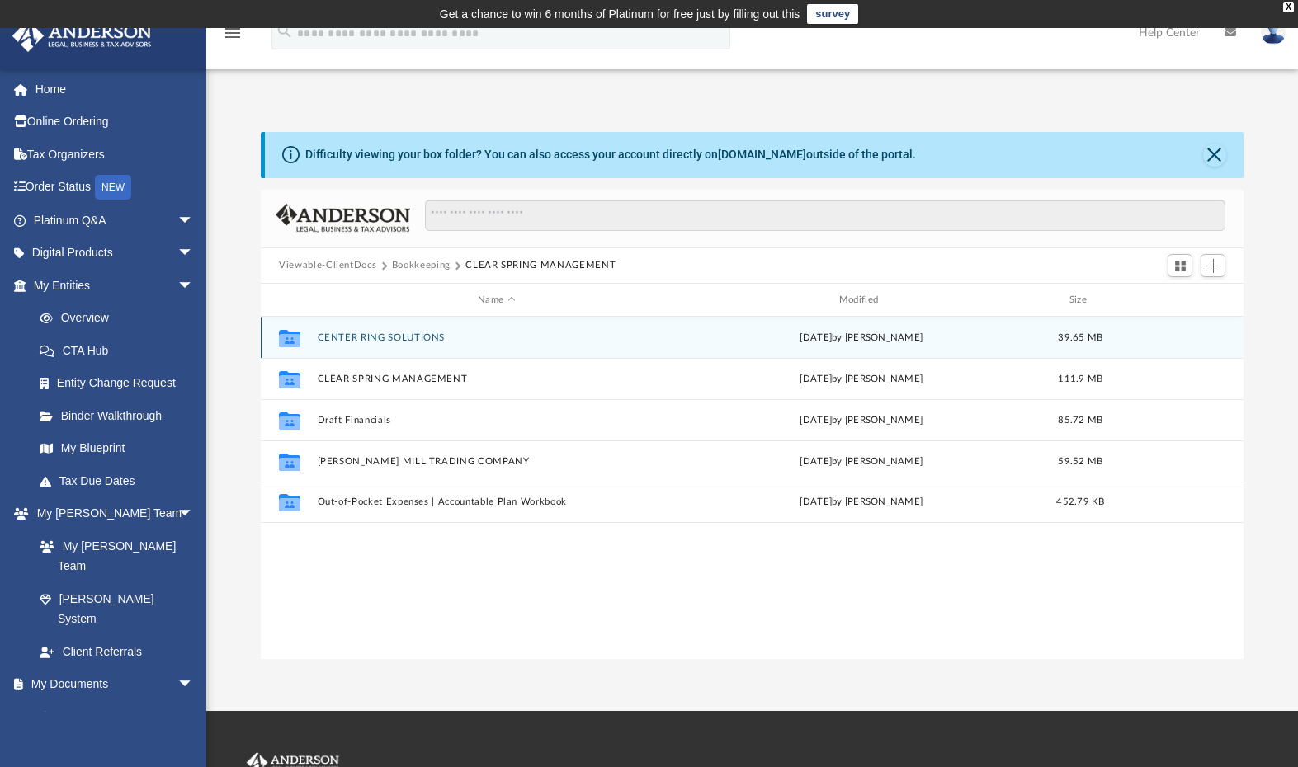
click at [386, 337] on button "CENTER RING SOLUTIONS" at bounding box center [497, 338] width 358 height 11
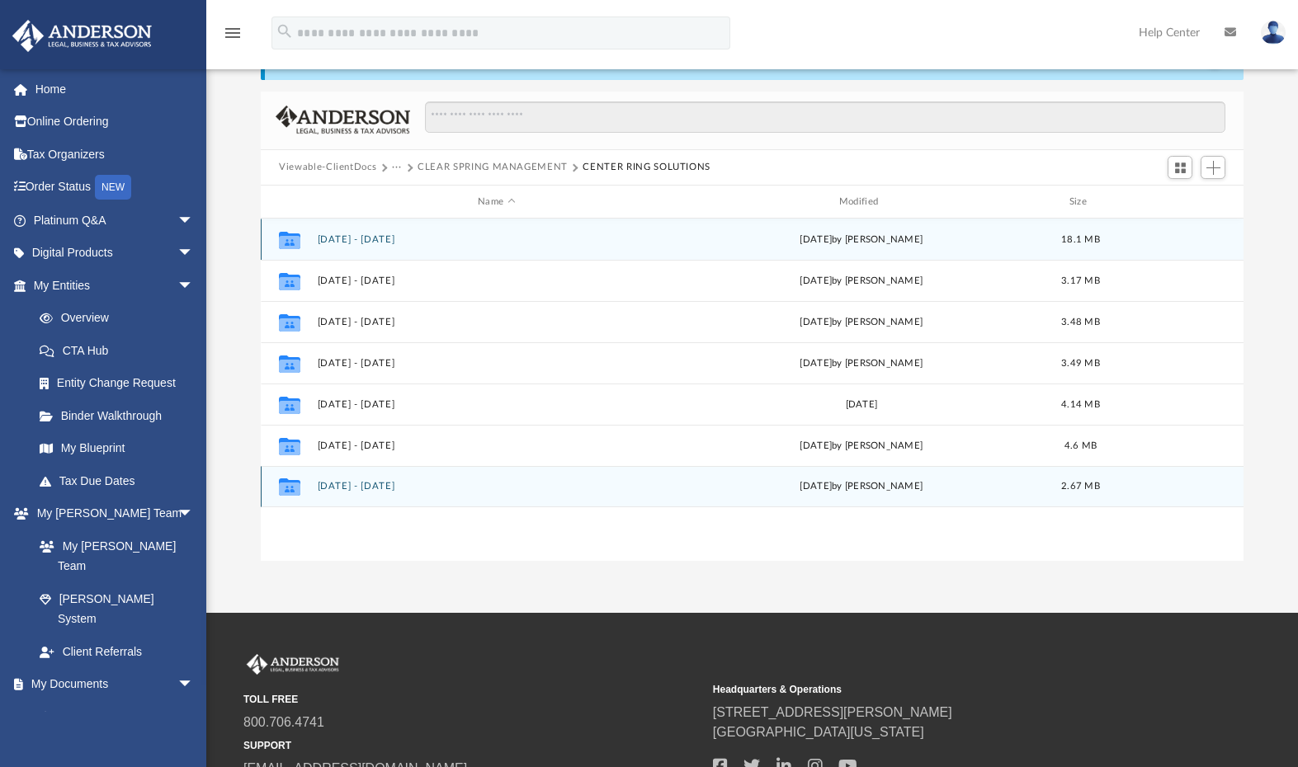
scroll to position [101, 0]
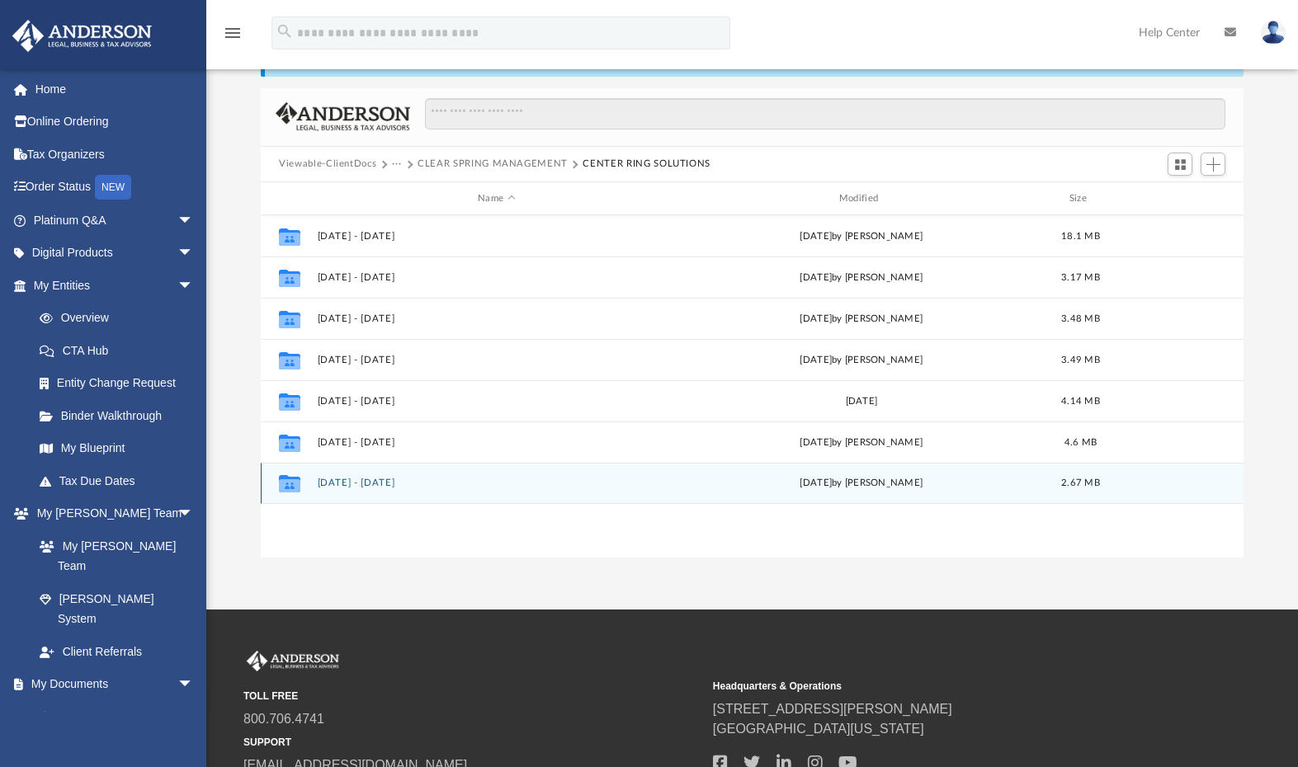
click at [399, 488] on button "OCT 2024 - SEPT 2025" at bounding box center [497, 484] width 358 height 11
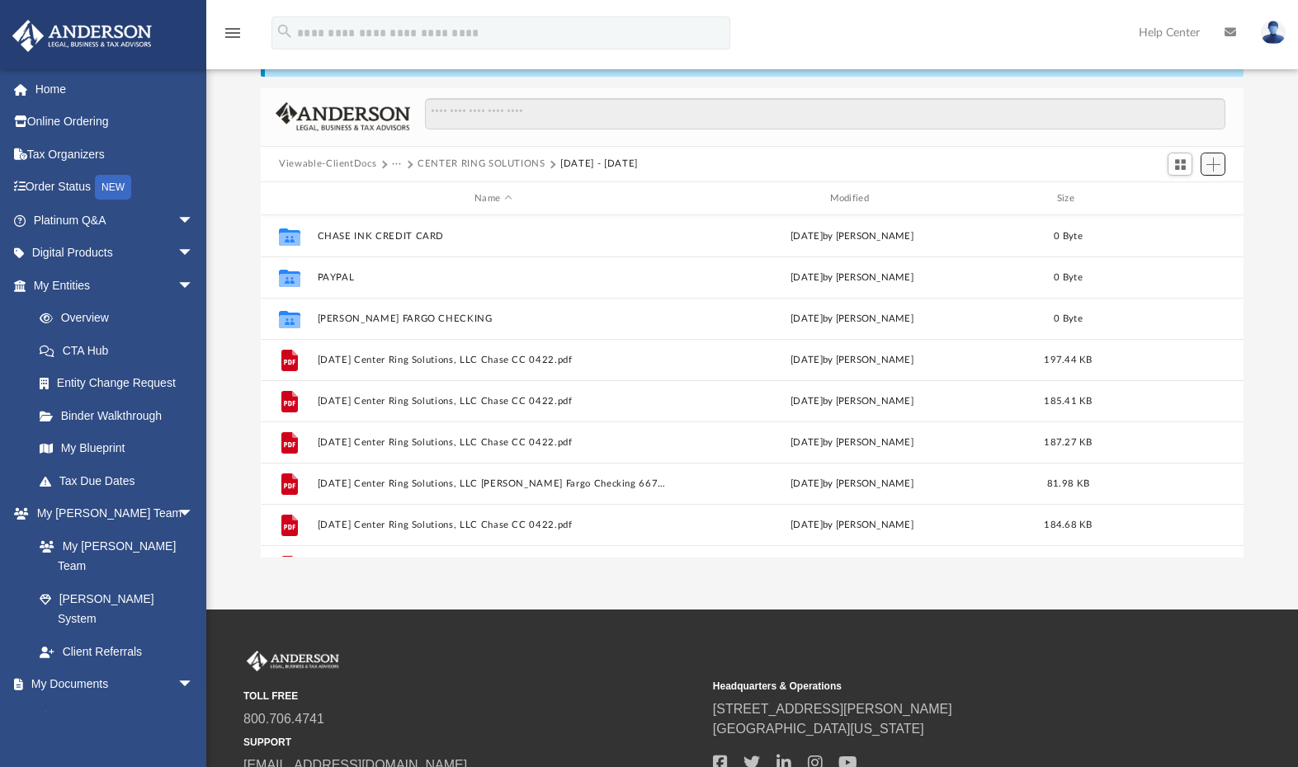
click at [1214, 168] on span "Add" at bounding box center [1213, 165] width 14 height 14
click at [1183, 200] on li "Upload" at bounding box center [1189, 197] width 53 height 17
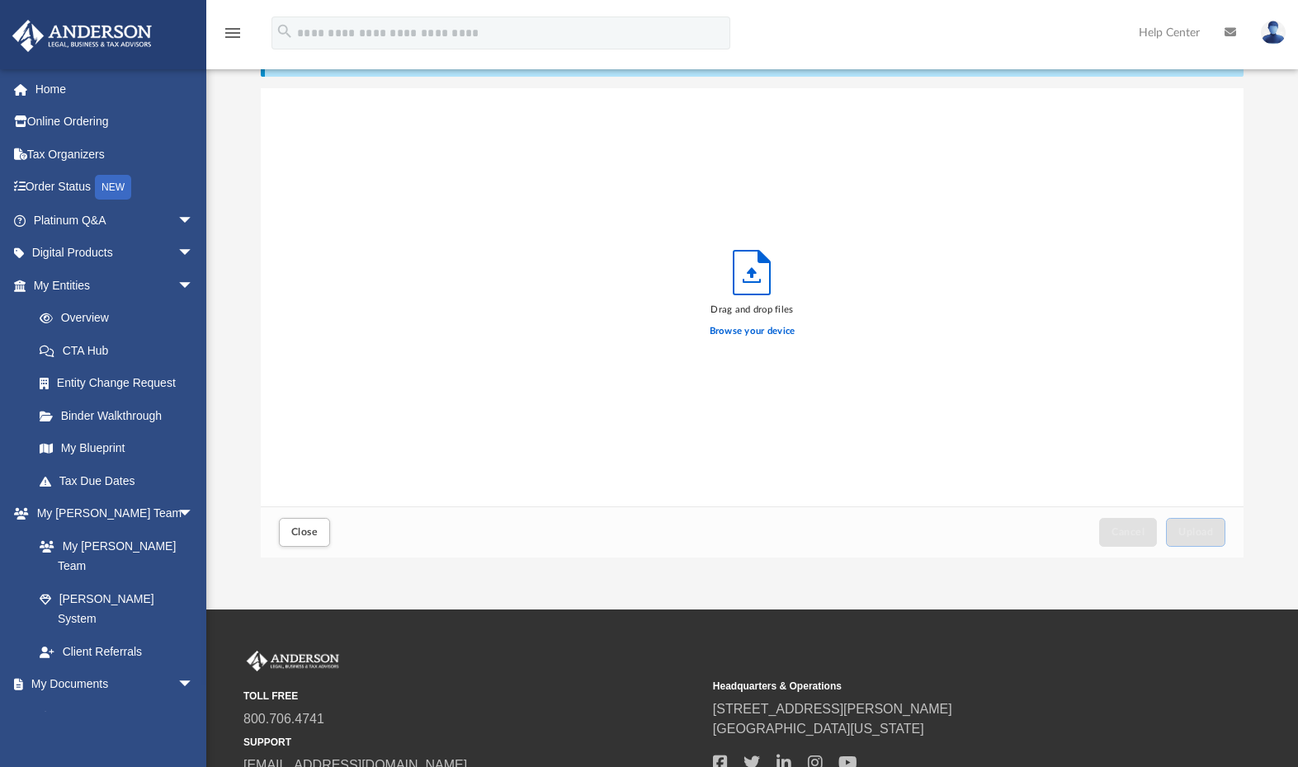
scroll to position [13, 13]
click at [766, 328] on label "Browse your device" at bounding box center [753, 331] width 86 height 15
click at [0, 0] on input "Browse your device" at bounding box center [0, 0] width 0 height 0
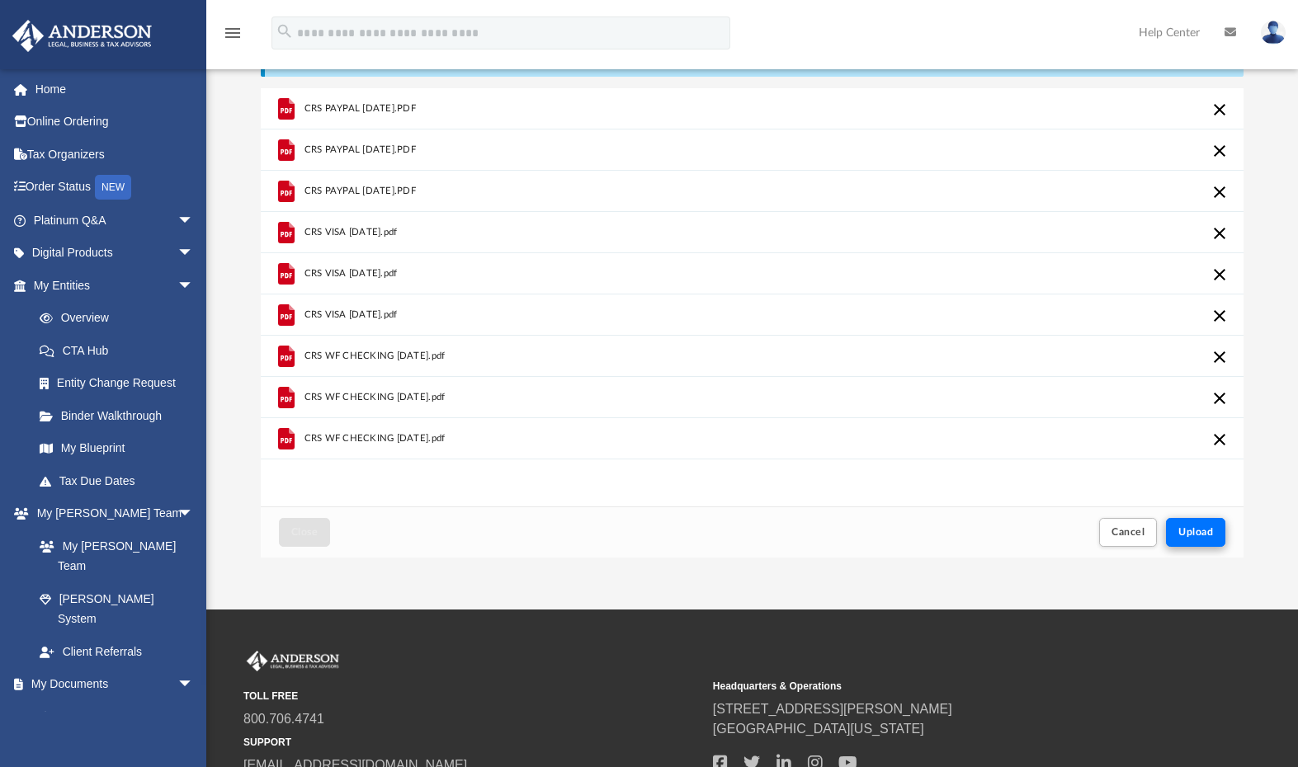
click at [1184, 530] on span "Upload" at bounding box center [1195, 532] width 35 height 10
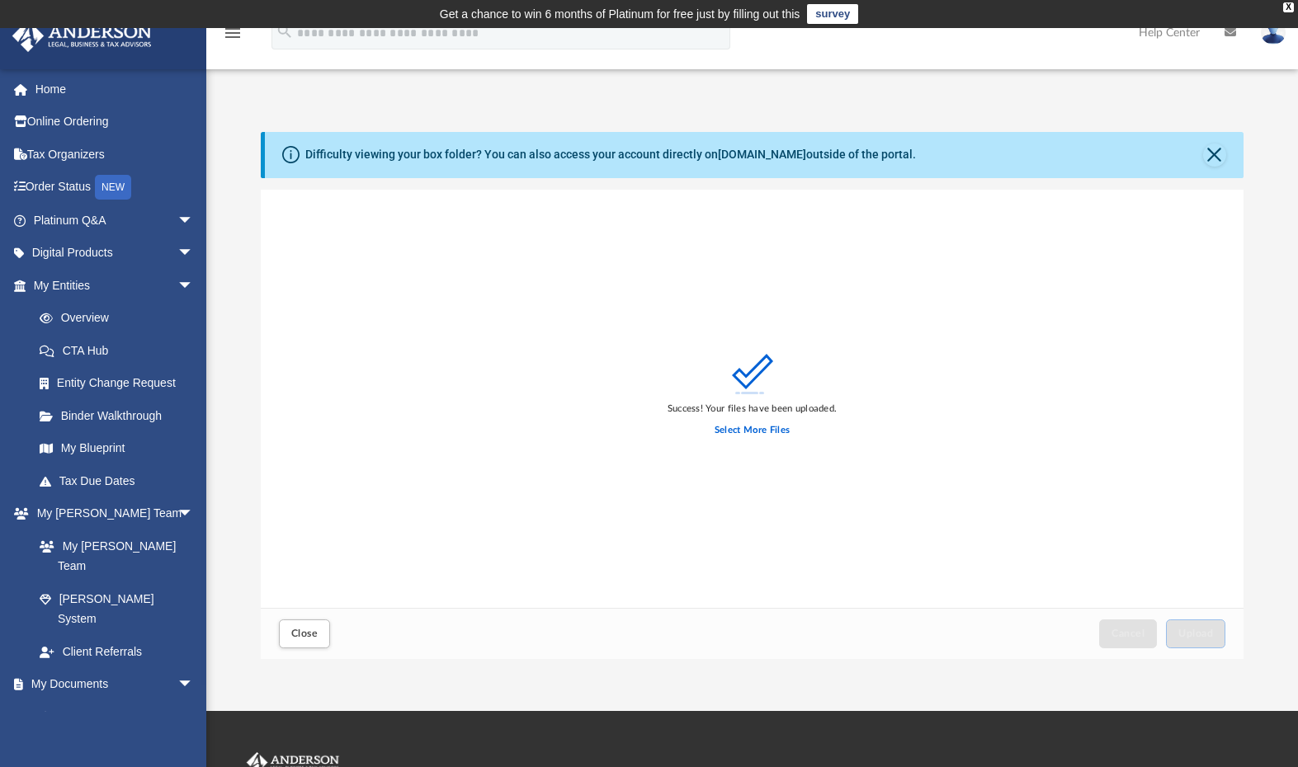
scroll to position [0, 0]
click at [298, 634] on span "Close" at bounding box center [304, 634] width 26 height 10
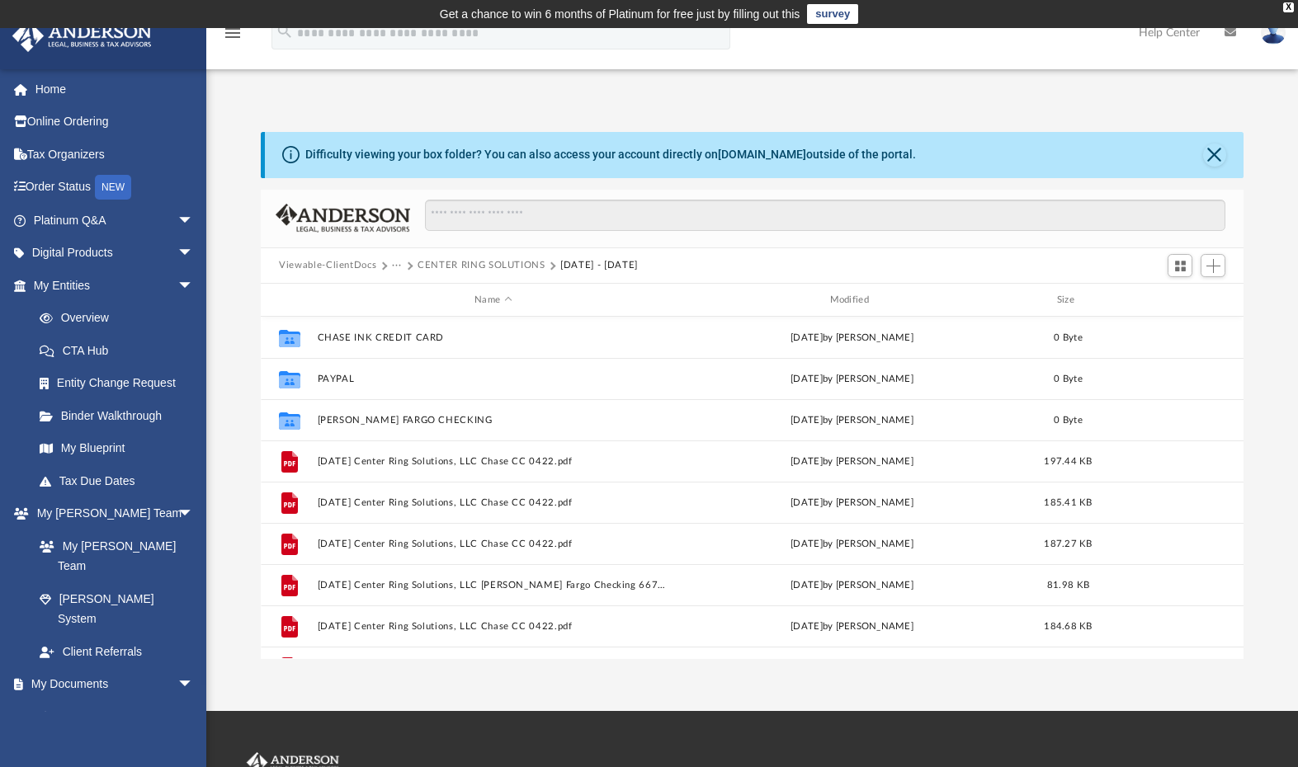
click at [468, 272] on button "CENTER RING SOLUTIONS" at bounding box center [482, 265] width 128 height 15
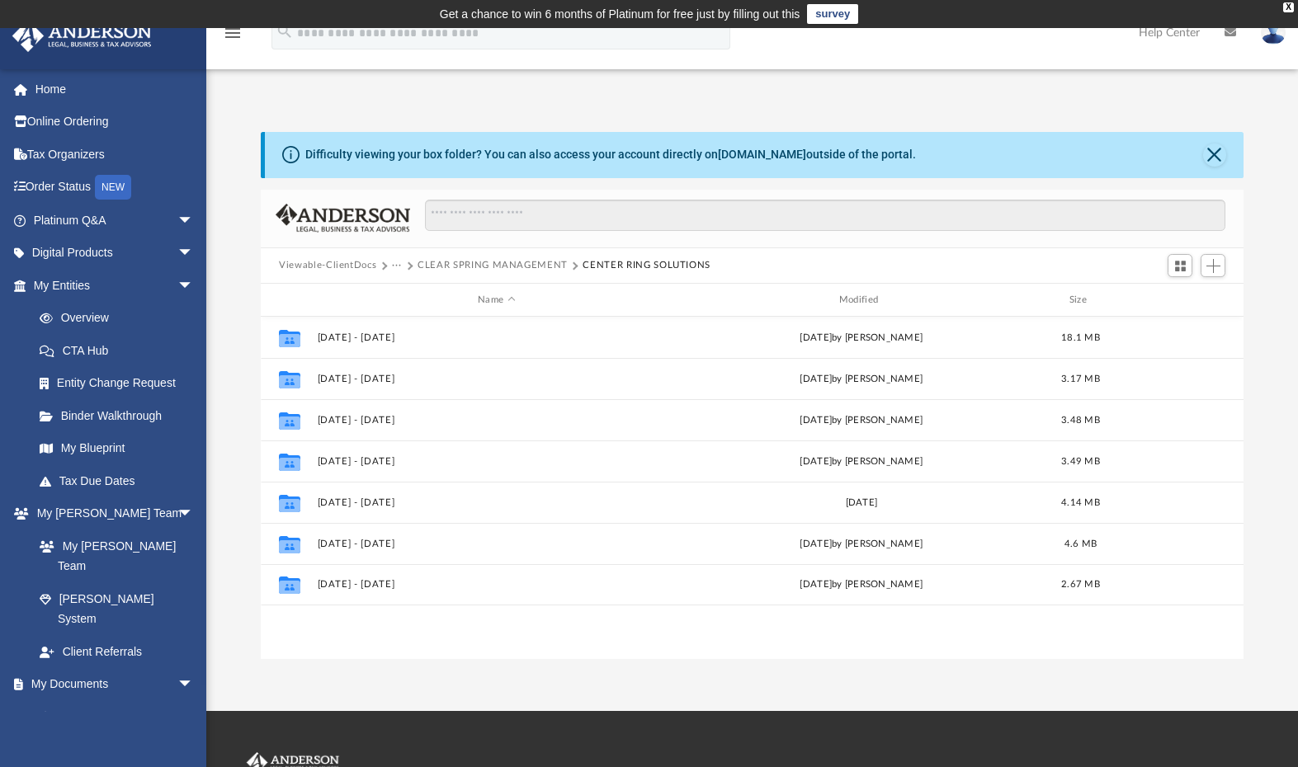
click at [465, 267] on button "CLEAR SPRING MANAGEMENT" at bounding box center [493, 265] width 150 height 15
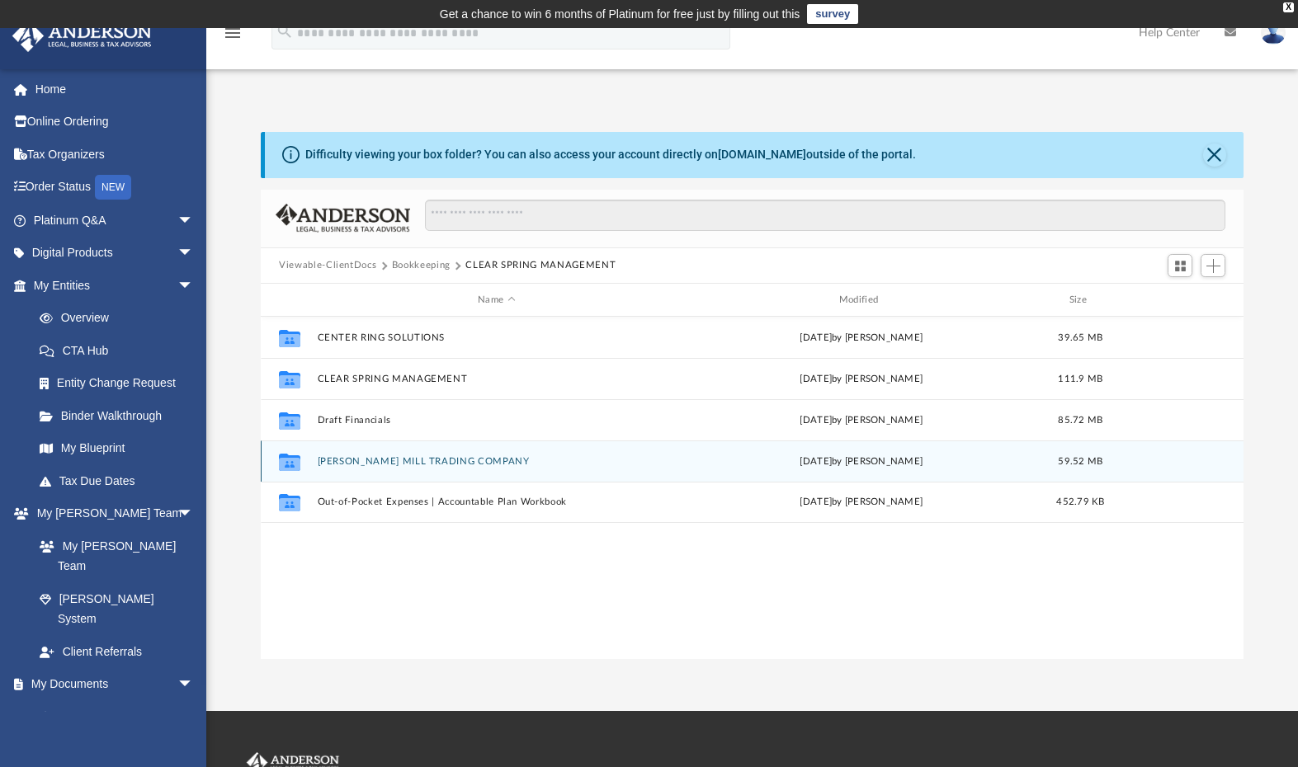
click at [361, 461] on button "GOSS MILL TRADING COMPANY" at bounding box center [497, 461] width 358 height 11
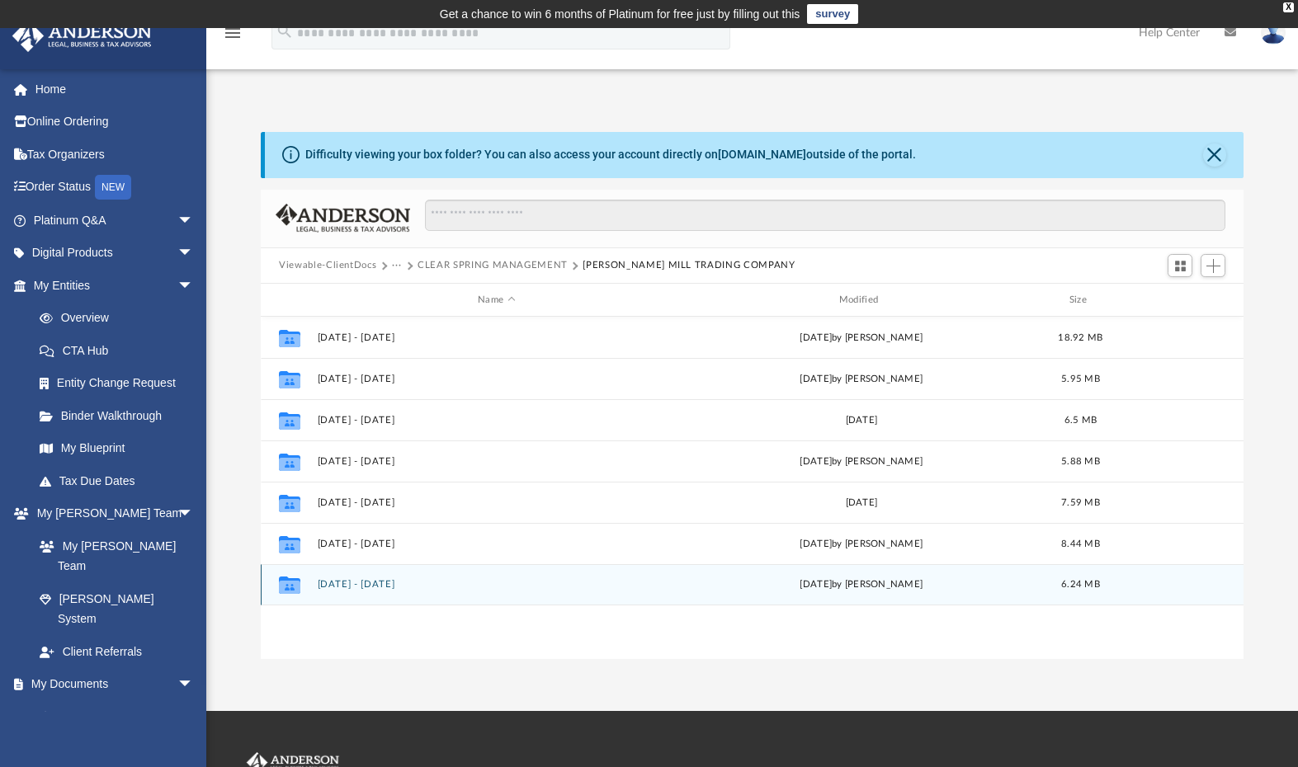
click at [402, 582] on button "OCT 2024 - SEPT 2025" at bounding box center [497, 585] width 358 height 11
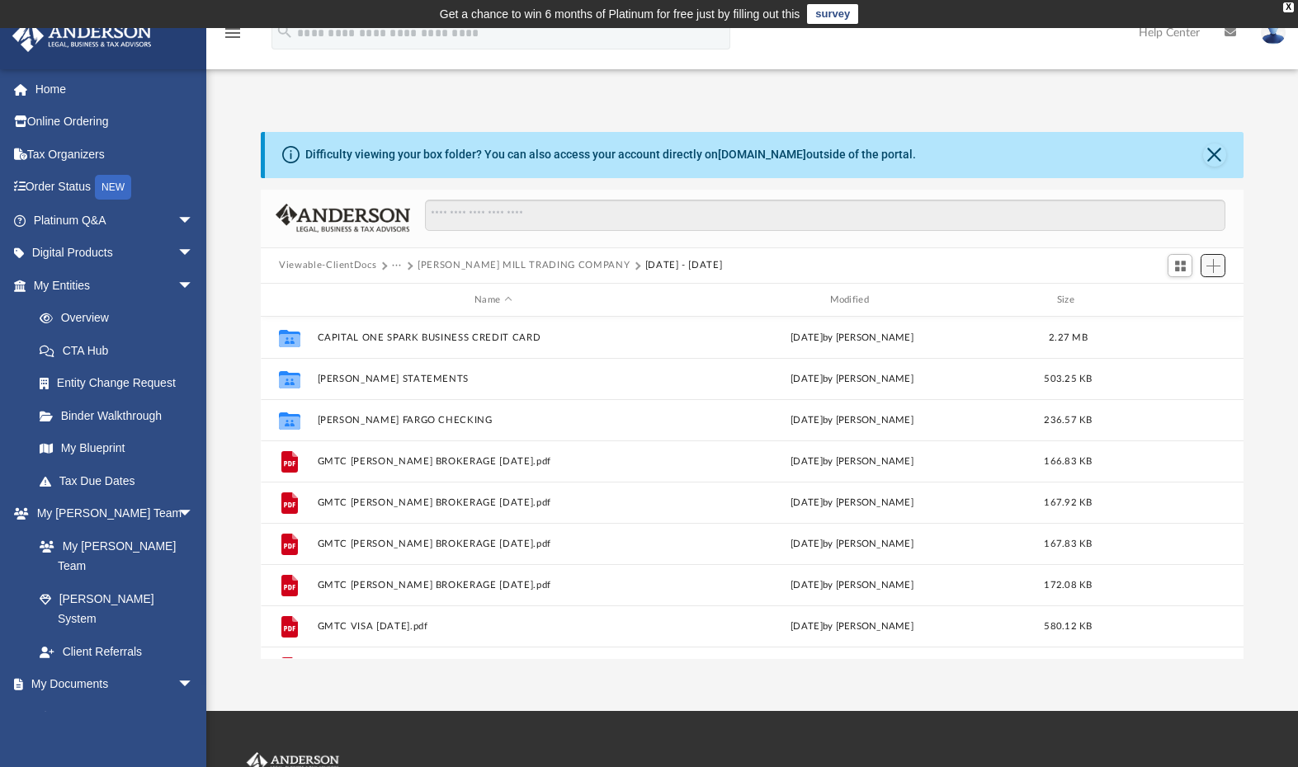
click at [1215, 270] on span "Add" at bounding box center [1213, 266] width 14 height 14
click at [1182, 301] on li "Upload" at bounding box center [1189, 298] width 53 height 17
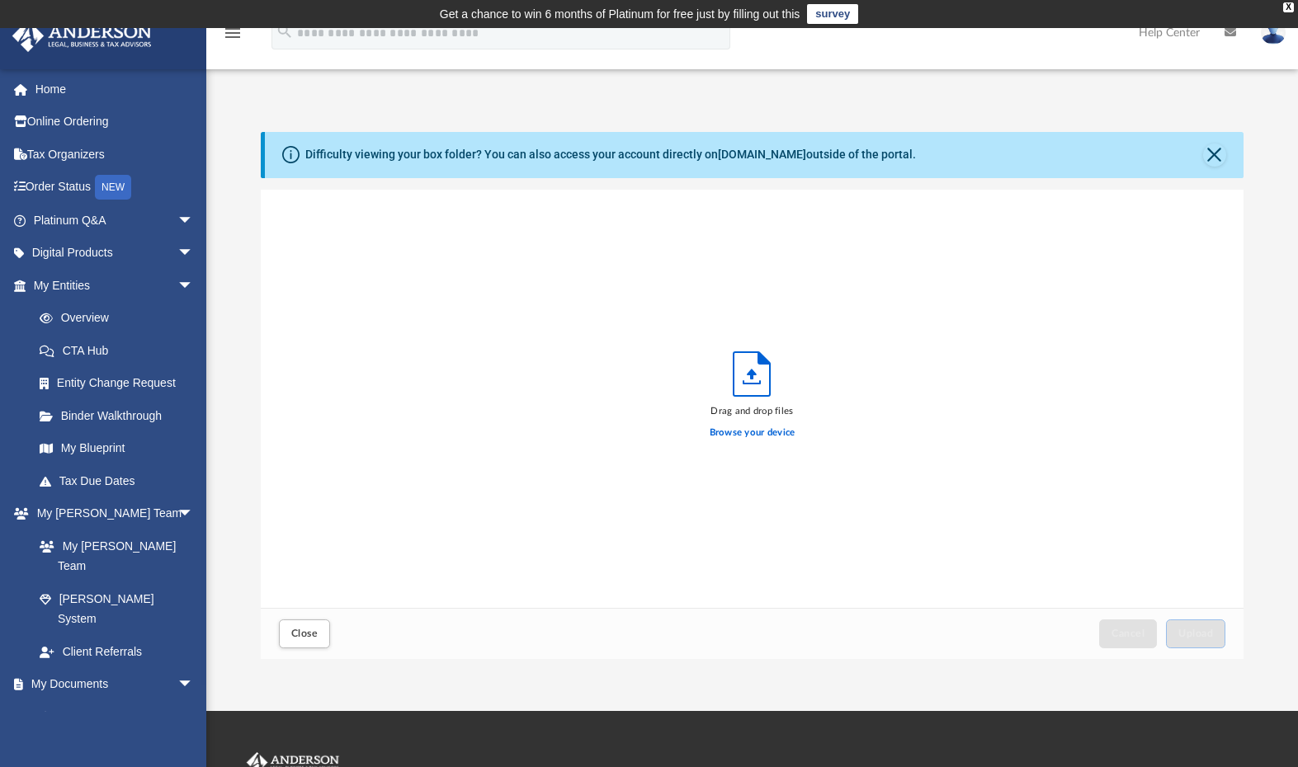
scroll to position [406, 970]
click at [743, 435] on label "Browse your device" at bounding box center [753, 433] width 86 height 15
click at [0, 0] on input "Browse your device" at bounding box center [0, 0] width 0 height 0
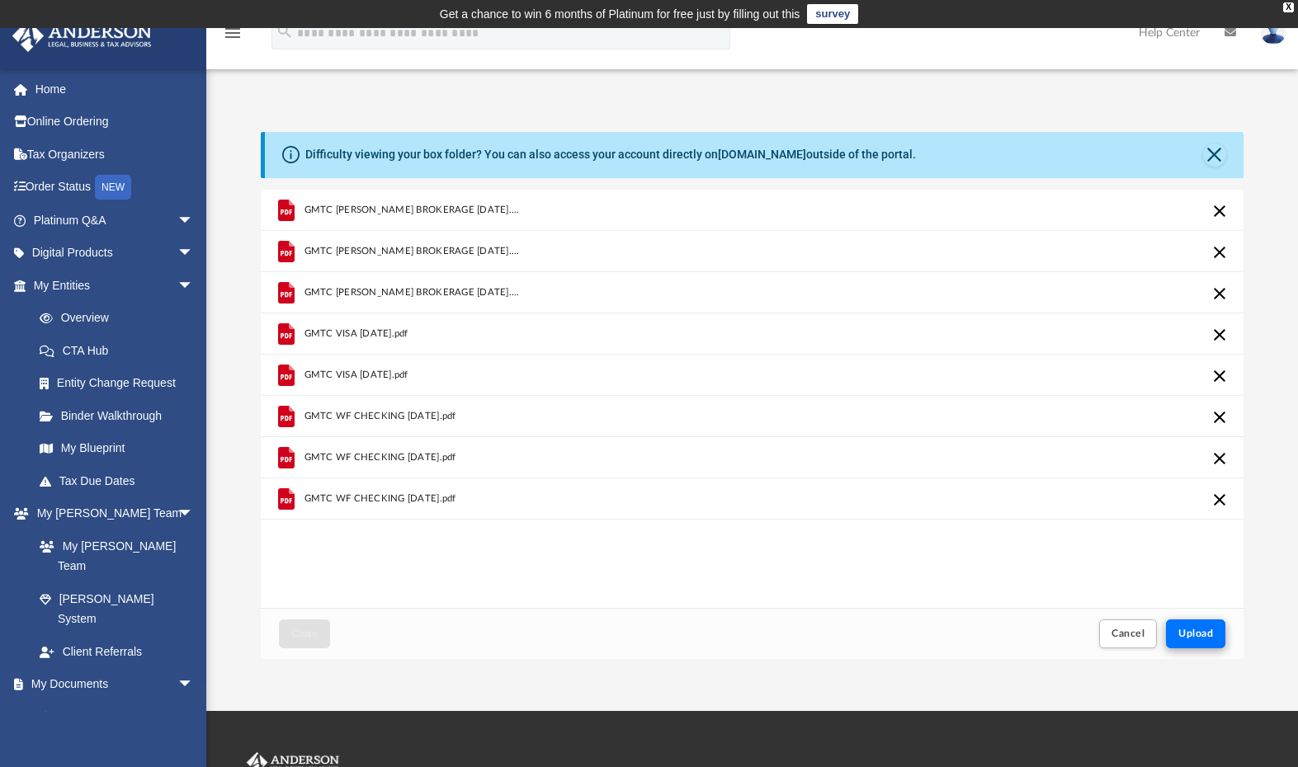
click at [1198, 629] on span "Upload" at bounding box center [1195, 634] width 35 height 10
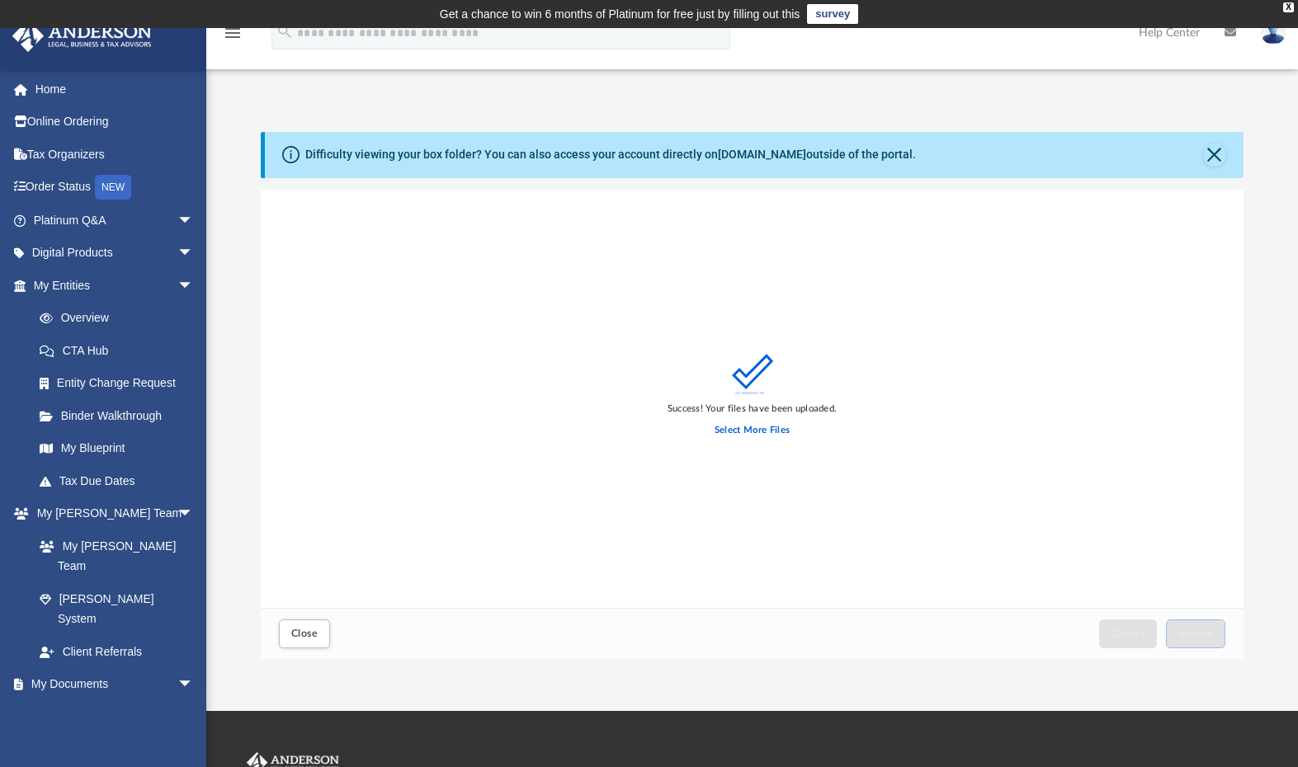
scroll to position [0, 0]
click at [302, 633] on span "Close" at bounding box center [304, 634] width 26 height 10
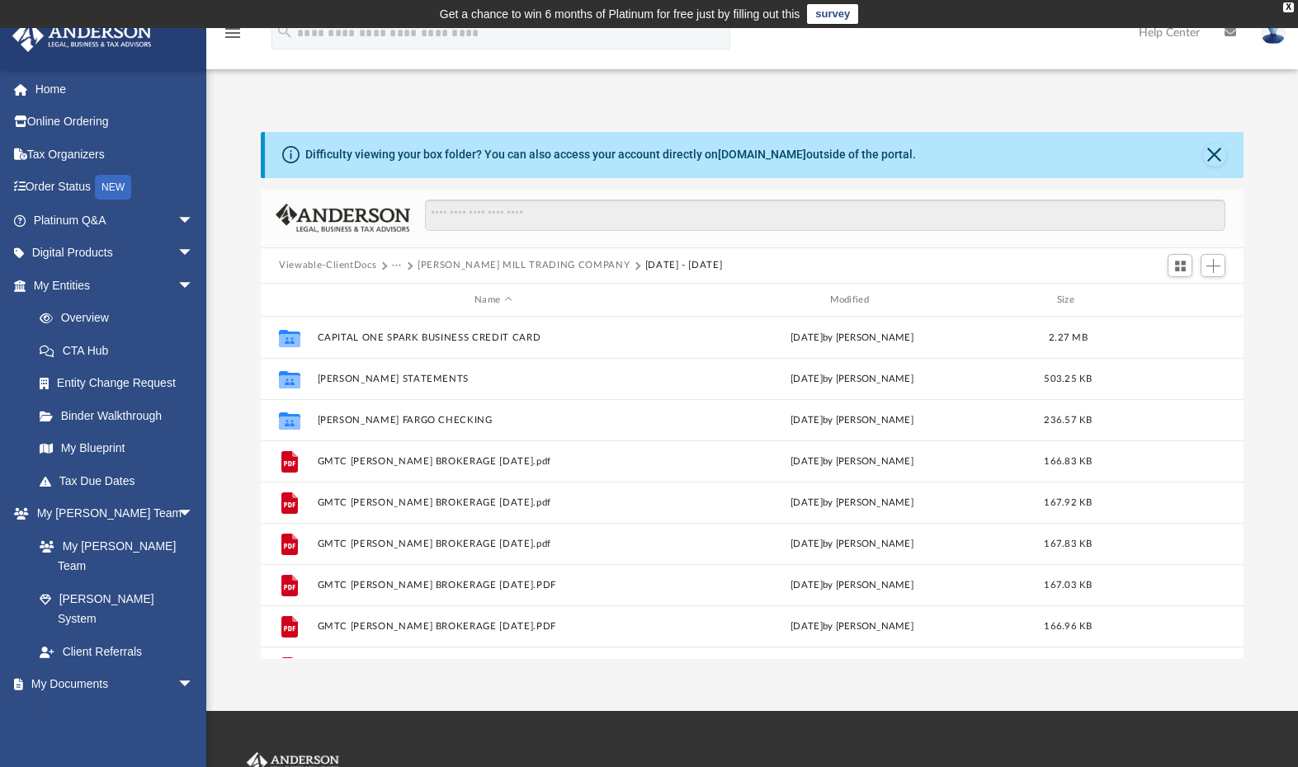
click at [473, 268] on button "GOSS MILL TRADING COMPANY" at bounding box center [524, 265] width 212 height 15
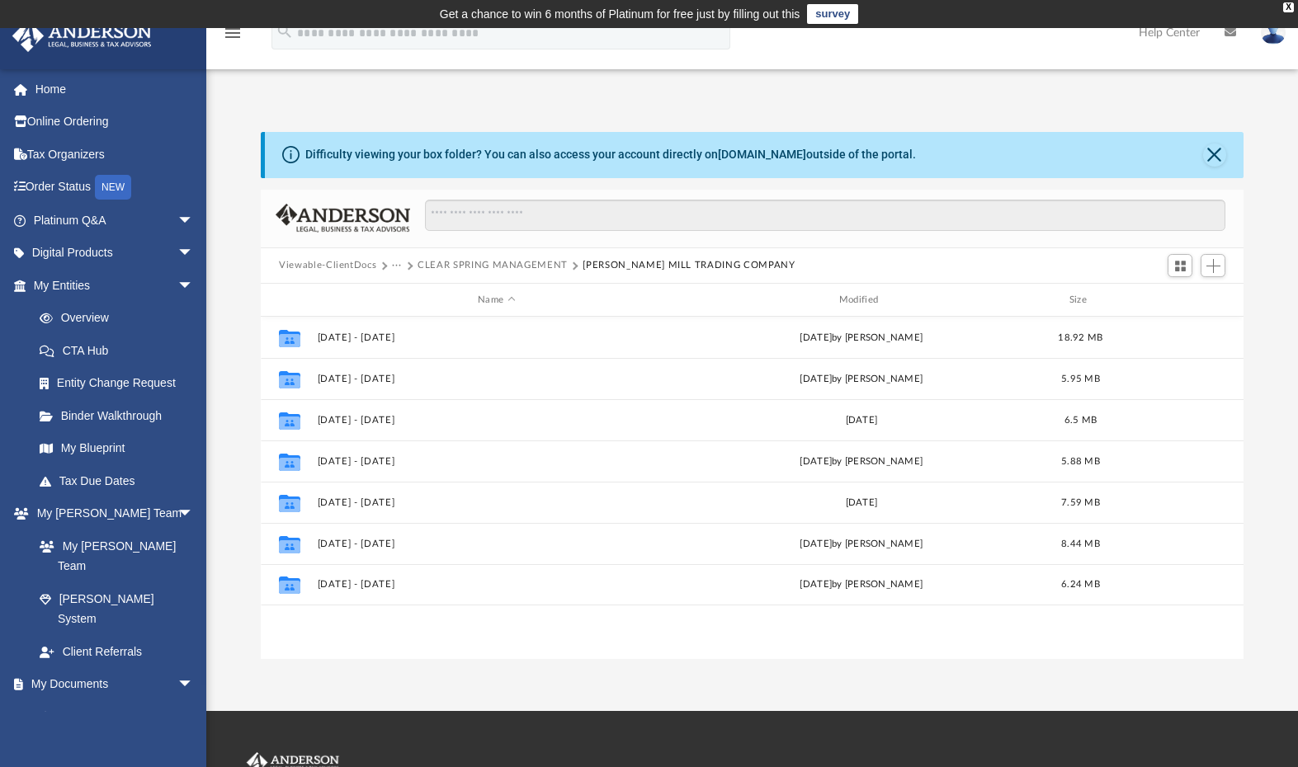
click at [460, 264] on button "CLEAR SPRING MANAGEMENT" at bounding box center [493, 265] width 150 height 15
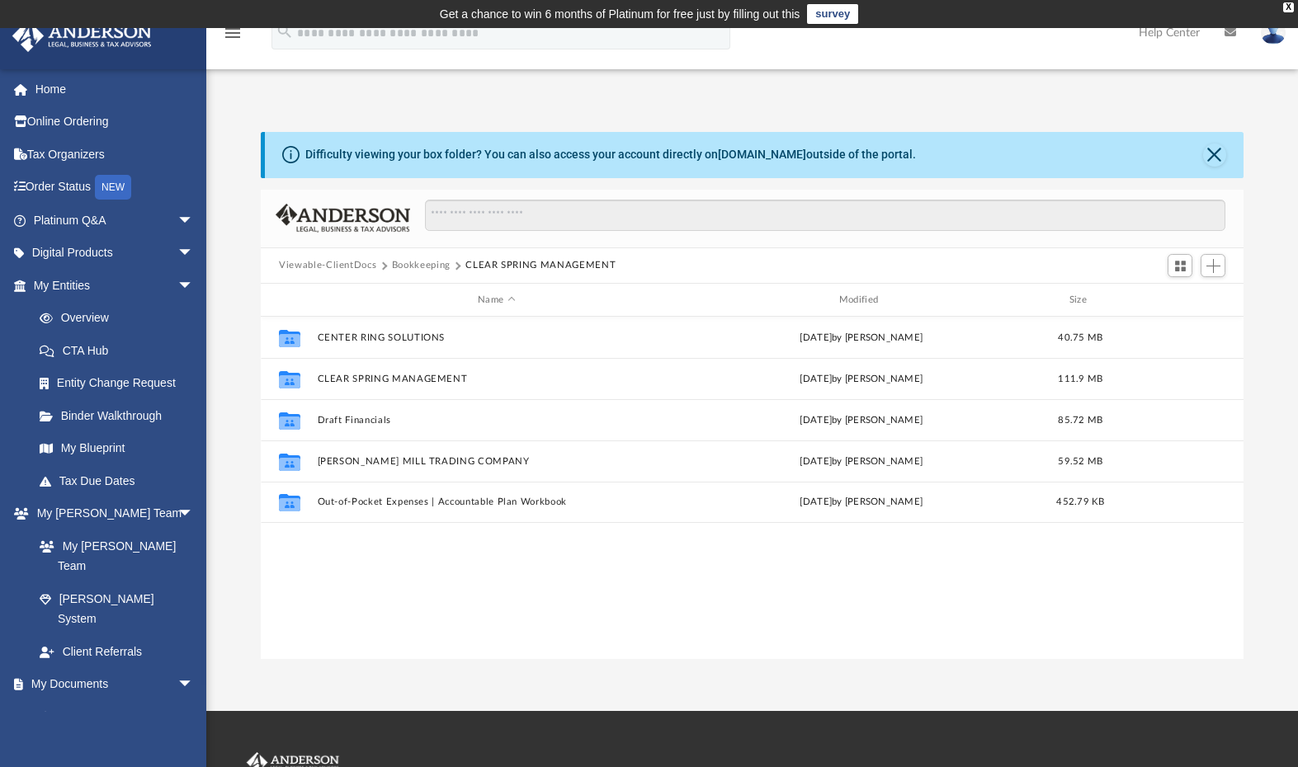
click at [424, 262] on button "Bookkeeping" at bounding box center [421, 265] width 59 height 15
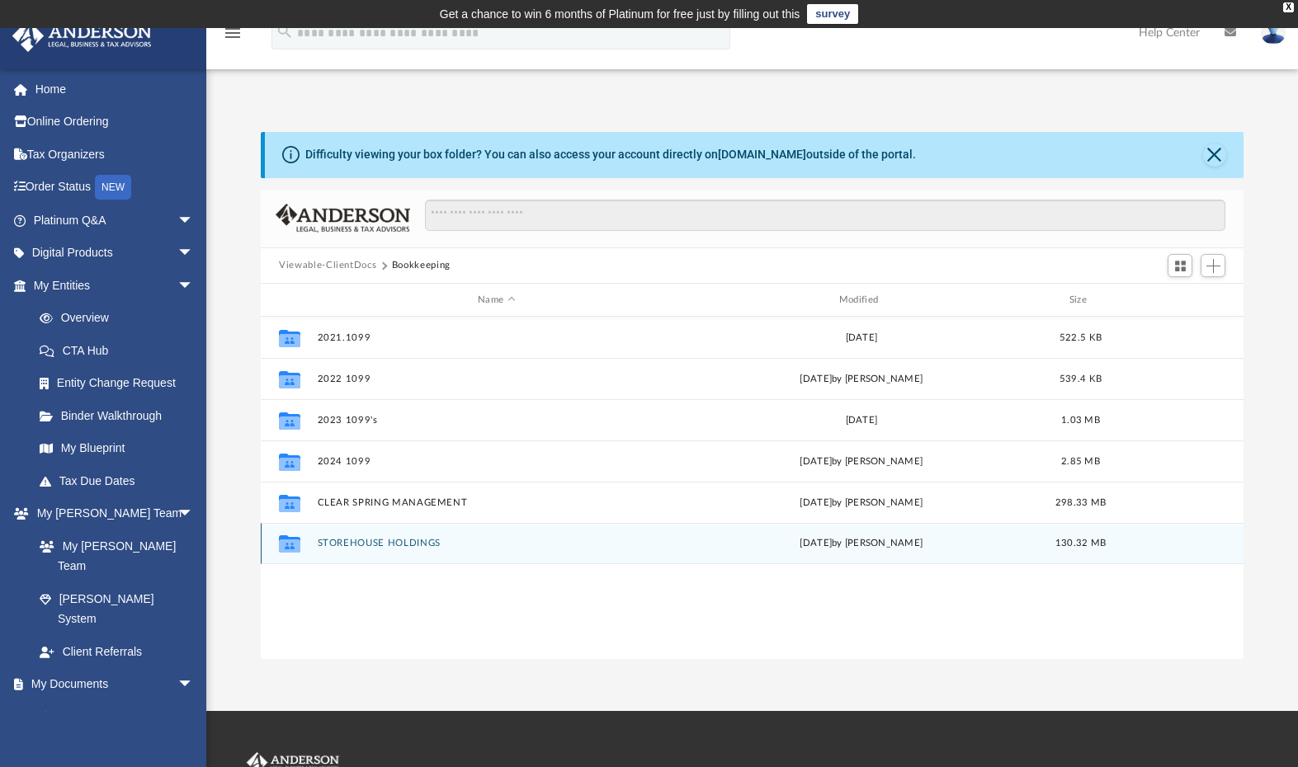
click at [374, 544] on button "STOREHOUSE HOLDINGS" at bounding box center [497, 544] width 358 height 11
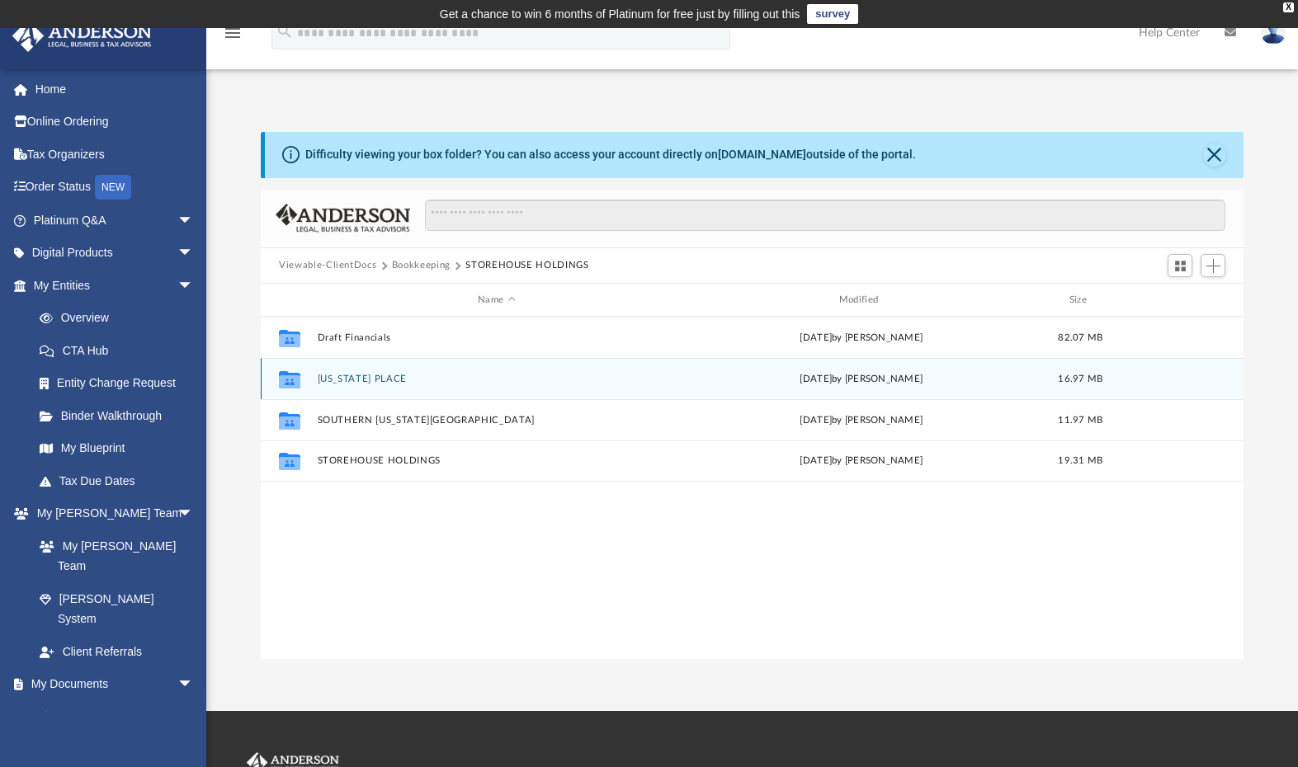
click at [366, 376] on button "GEORGIA PLACE" at bounding box center [497, 379] width 358 height 11
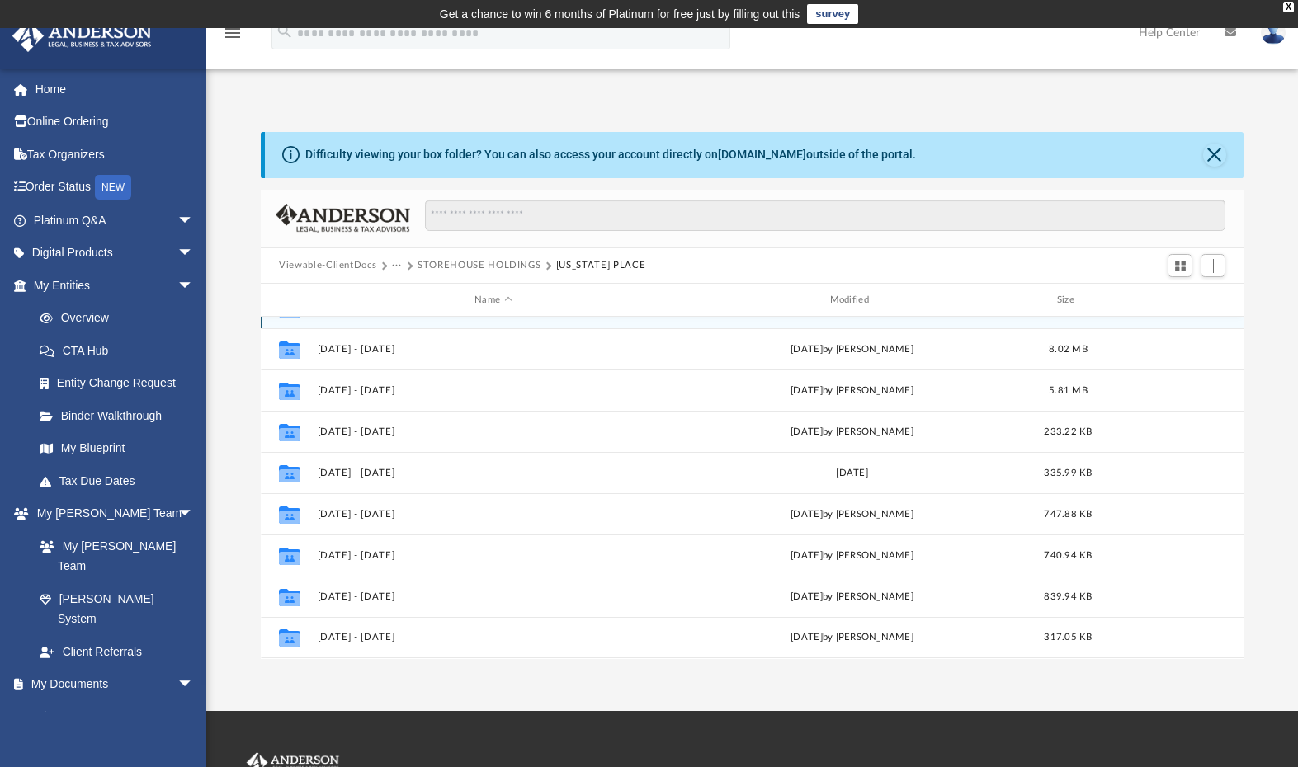
scroll to position [30, 0]
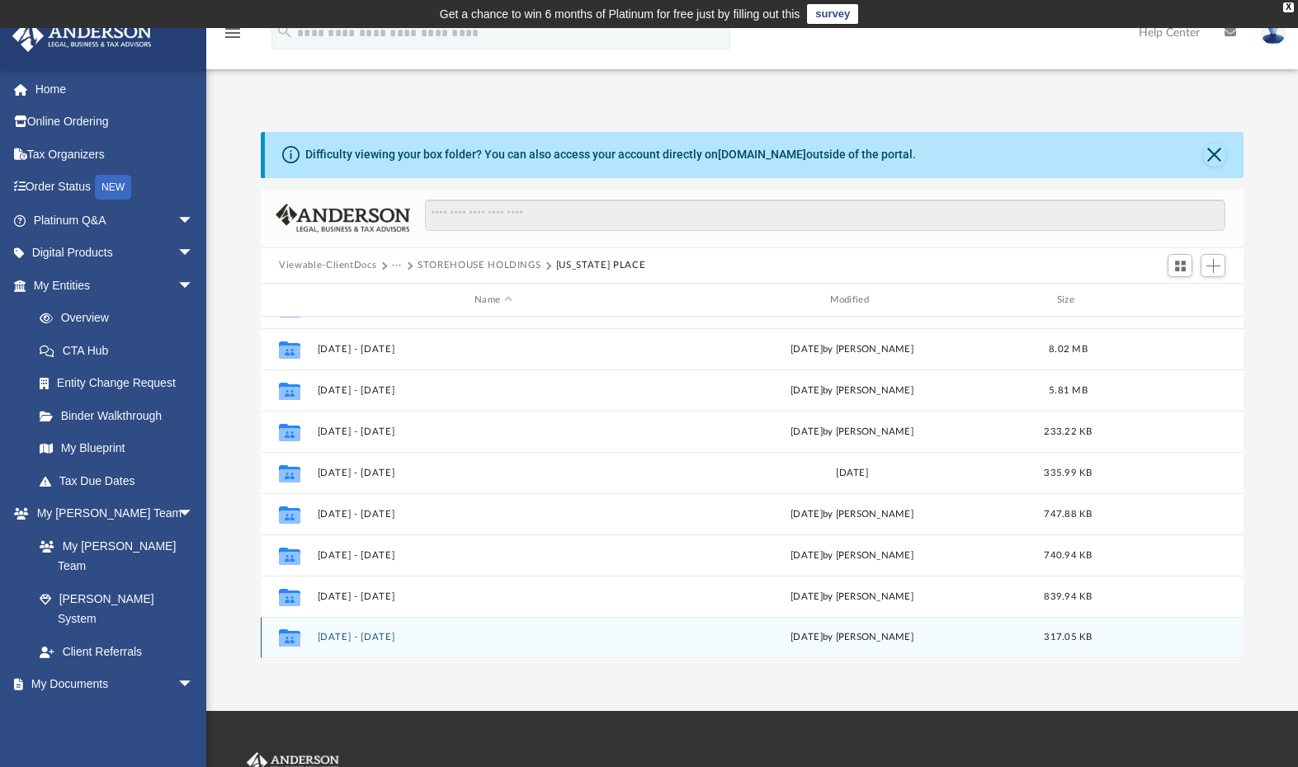
click at [394, 638] on button "JAN 2025 - DEC 2025" at bounding box center [494, 638] width 352 height 11
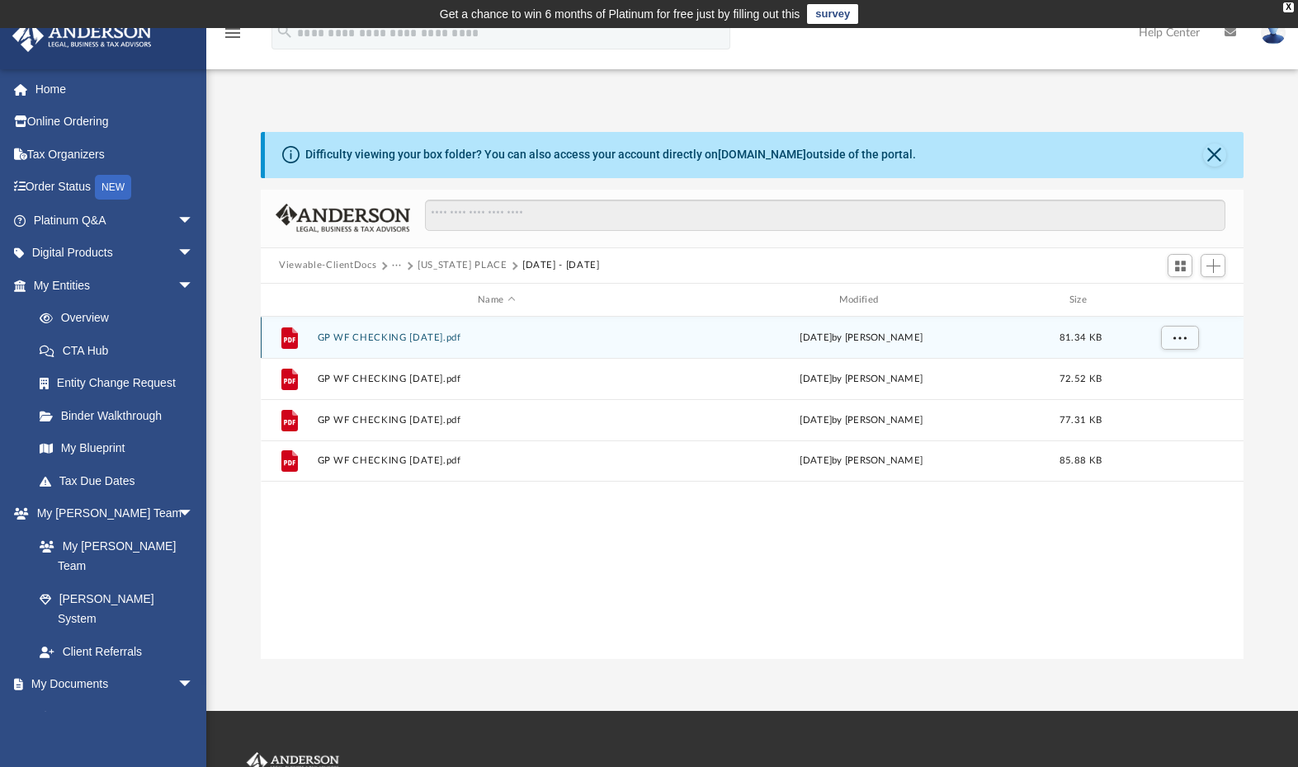
scroll to position [0, 0]
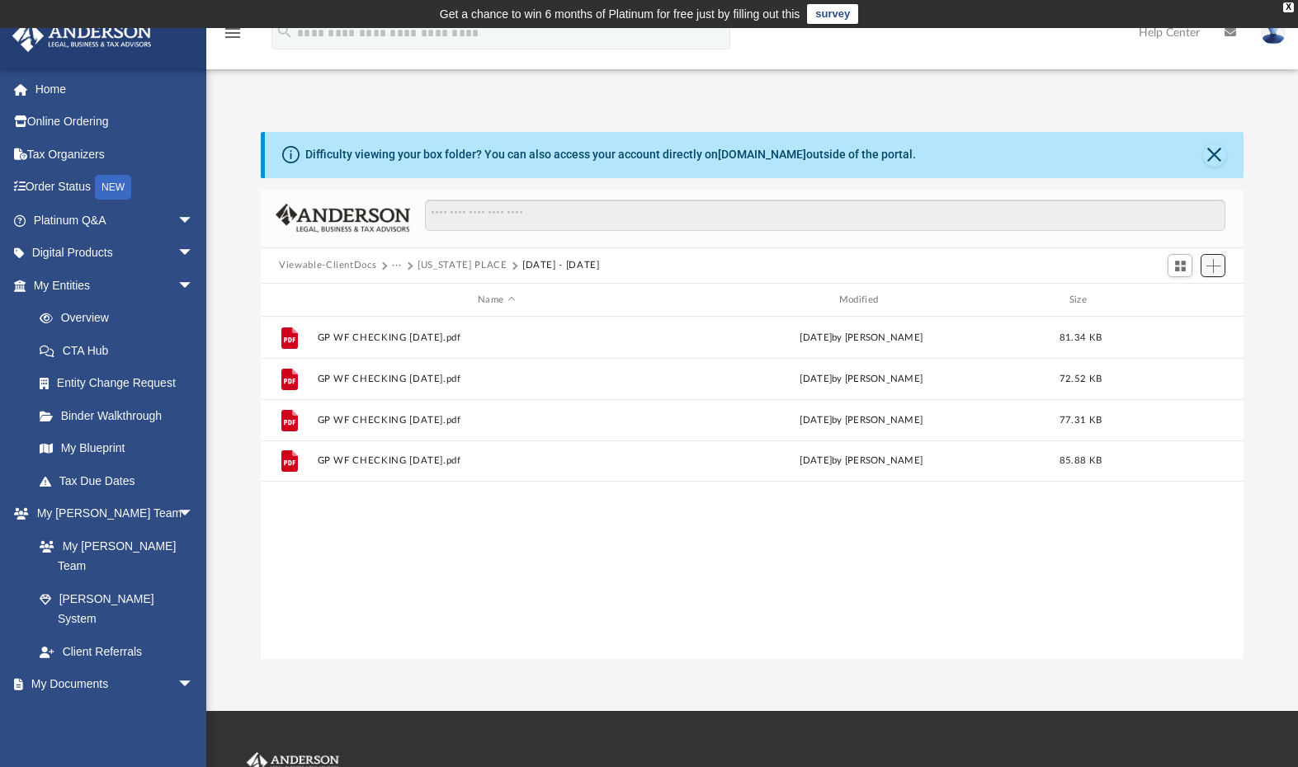
click at [1211, 267] on span "Add" at bounding box center [1213, 266] width 14 height 14
click at [1179, 301] on li "Upload" at bounding box center [1189, 298] width 53 height 17
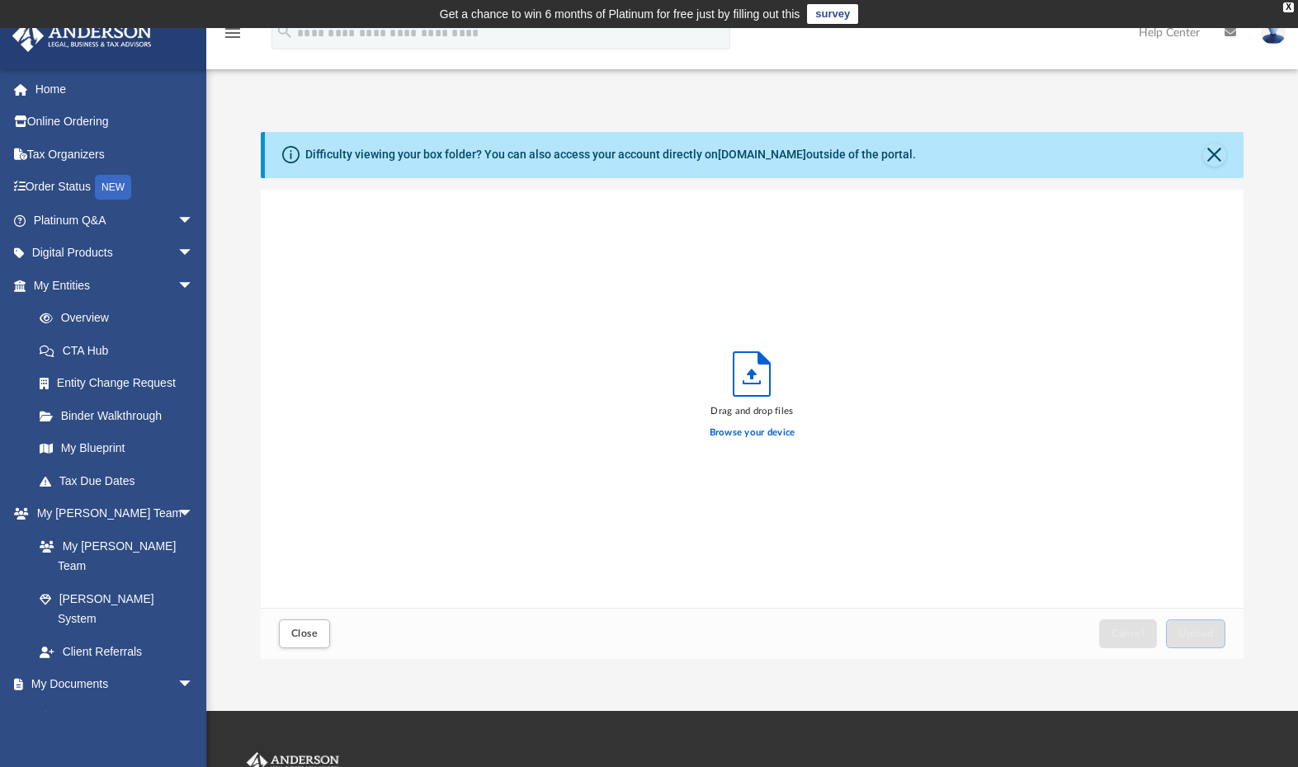
scroll to position [406, 970]
click at [759, 435] on label "Browse your device" at bounding box center [753, 433] width 86 height 15
click at [0, 0] on input "Browse your device" at bounding box center [0, 0] width 0 height 0
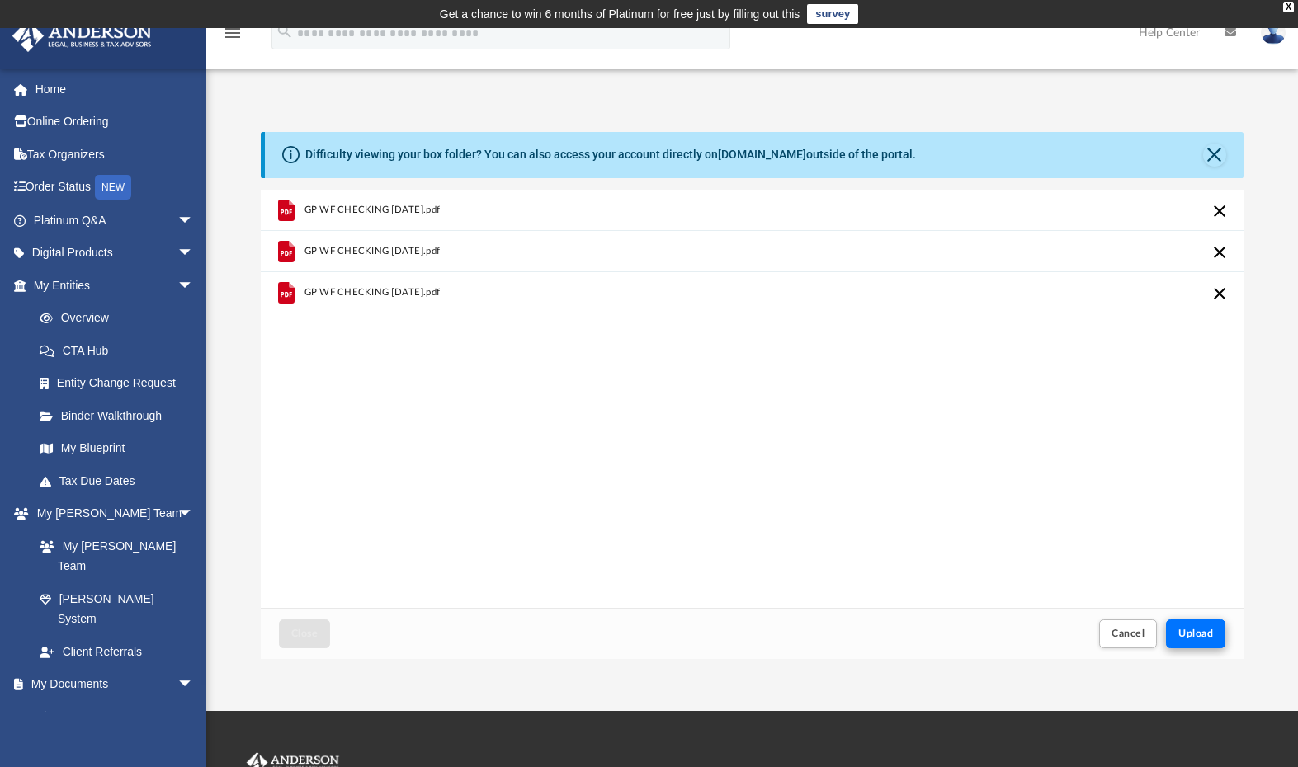
click at [1196, 633] on span "Upload" at bounding box center [1195, 634] width 35 height 10
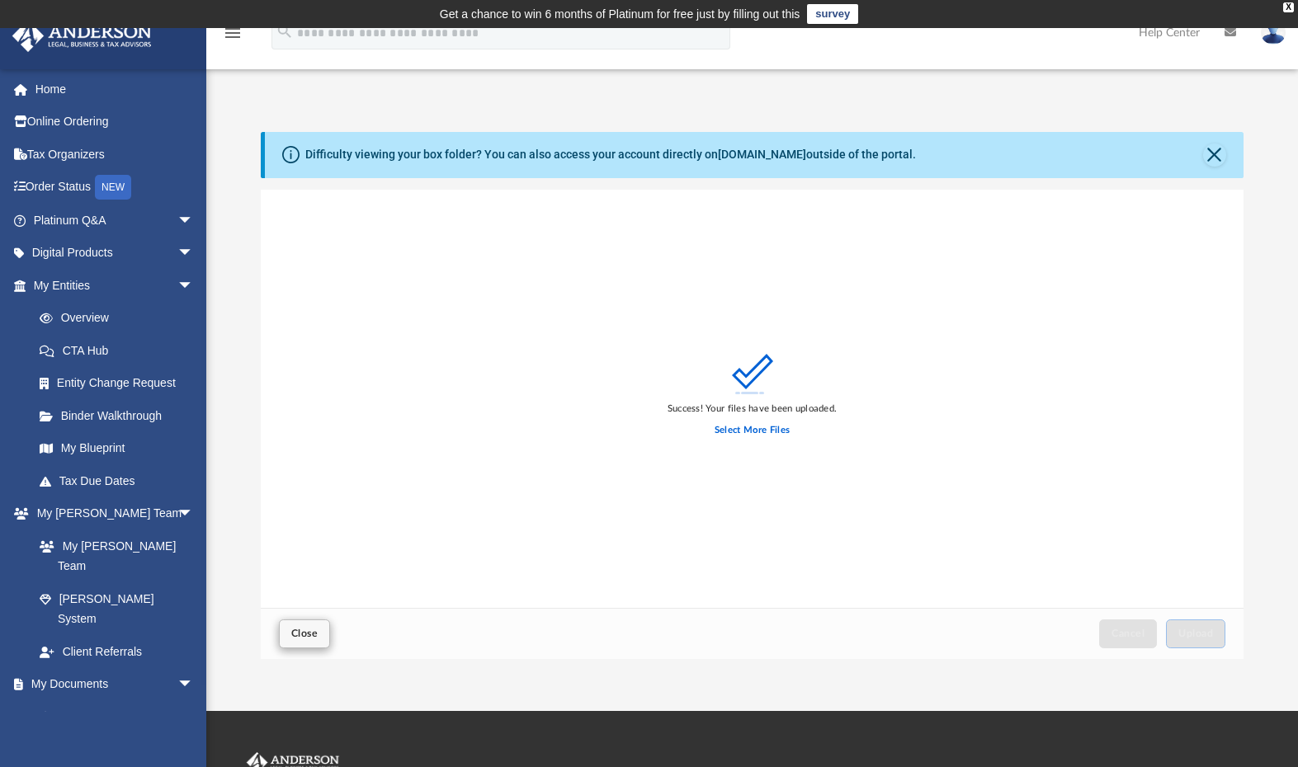
click at [305, 634] on span "Close" at bounding box center [304, 634] width 26 height 10
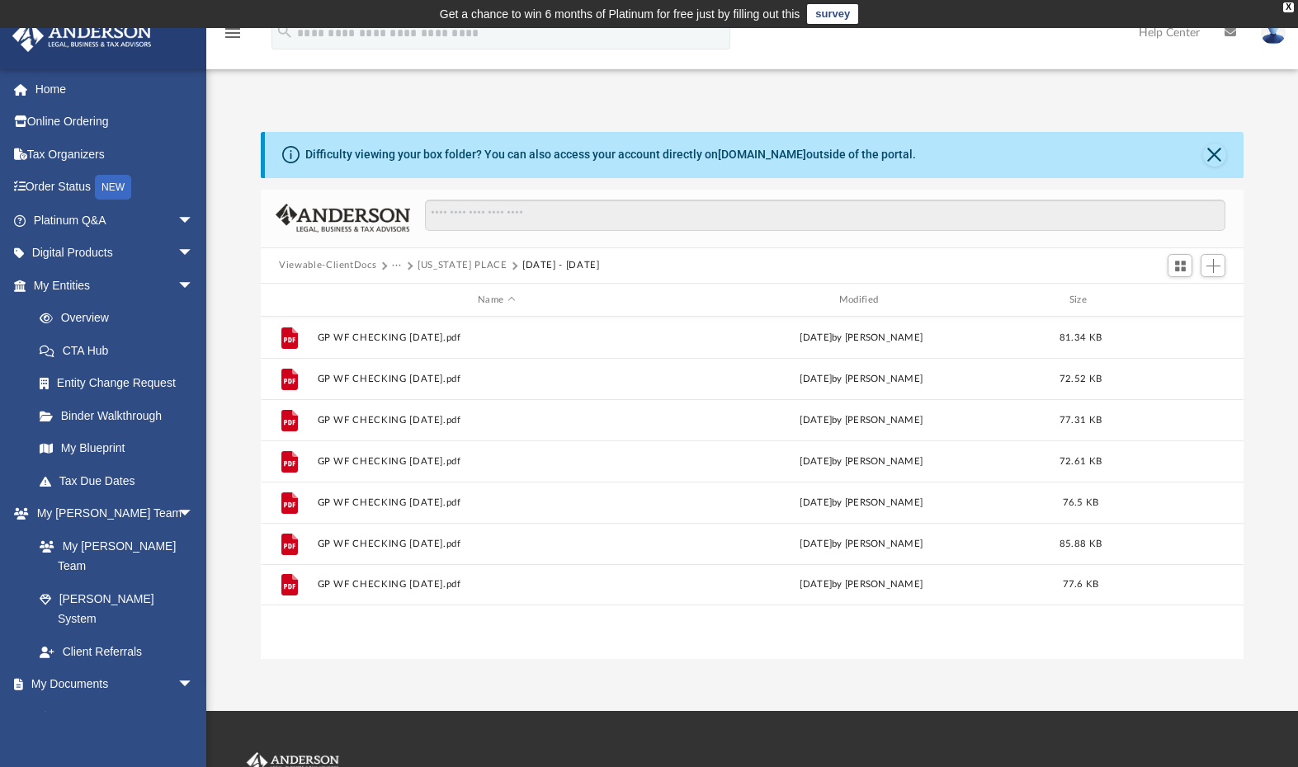
click at [451, 262] on button "GEORGIA PLACE" at bounding box center [462, 265] width 89 height 15
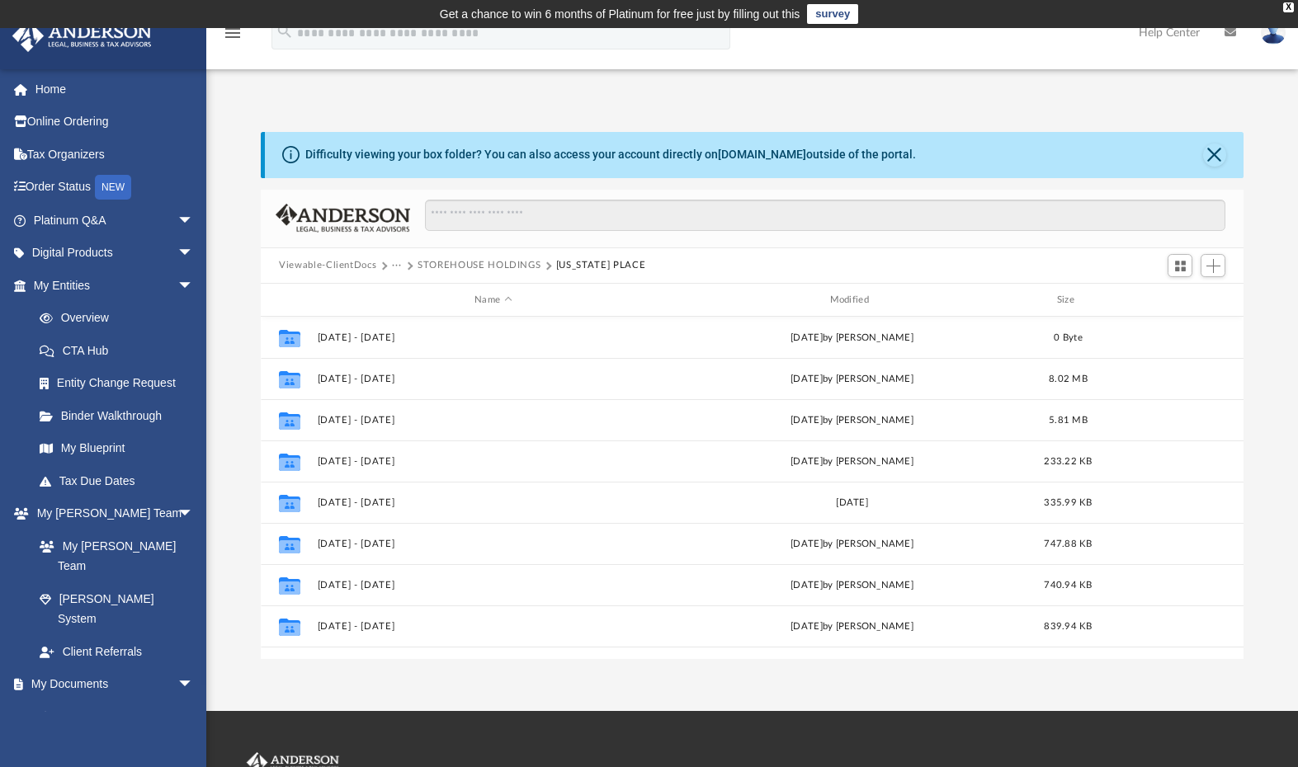
click at [451, 267] on button "STOREHOUSE HOLDINGS" at bounding box center [479, 265] width 123 height 15
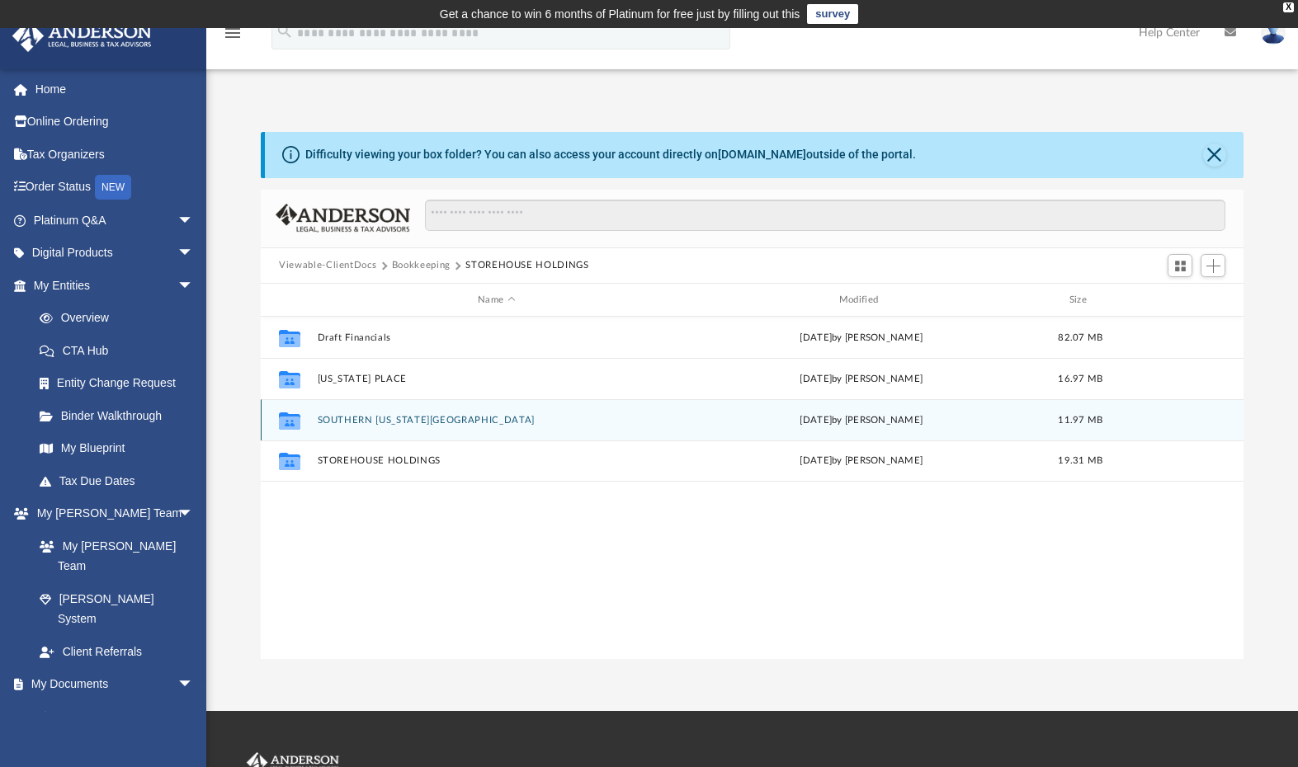
click at [356, 425] on button "SOUTHERN INDIANA PLACE" at bounding box center [497, 420] width 358 height 11
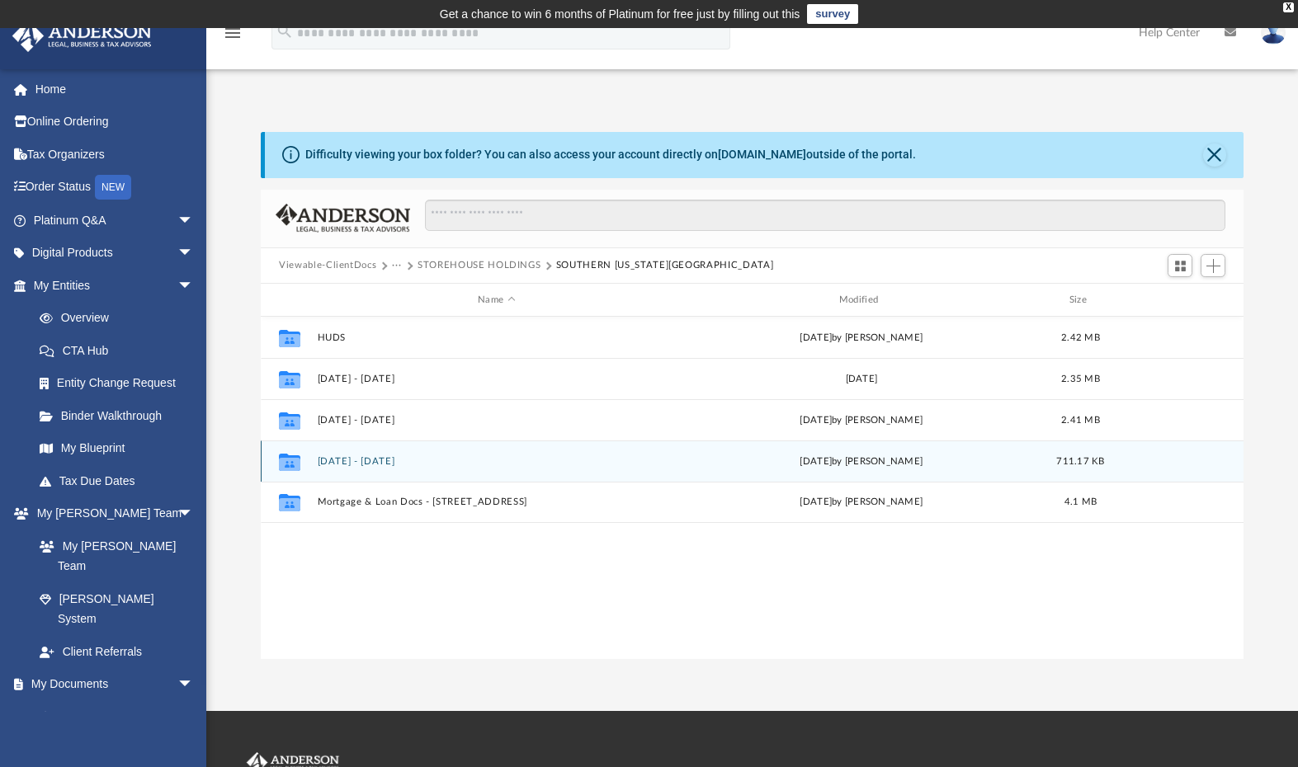
click at [378, 460] on button "JAN 2025 - DEC 2025" at bounding box center [497, 461] width 358 height 11
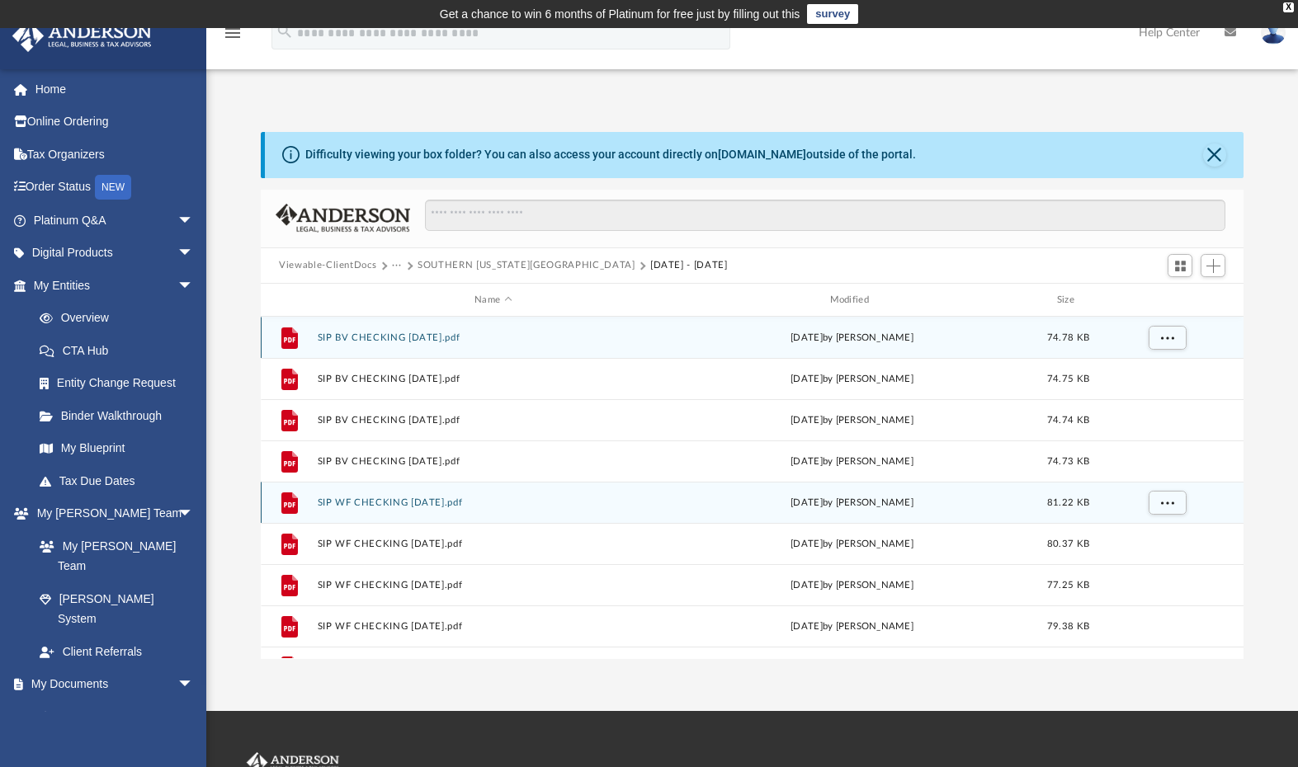
scroll to position [0, 0]
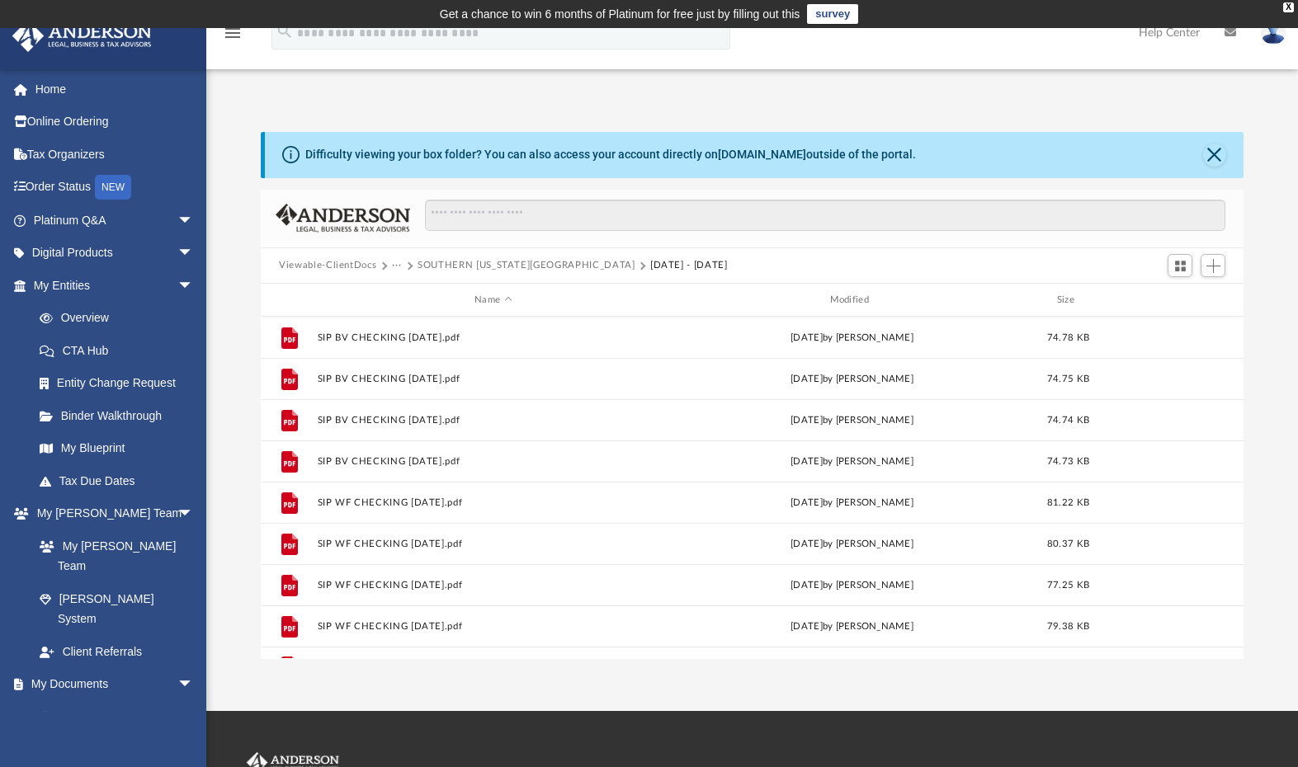
click at [477, 268] on button "SOUTHERN INDIANA PLACE" at bounding box center [526, 265] width 217 height 15
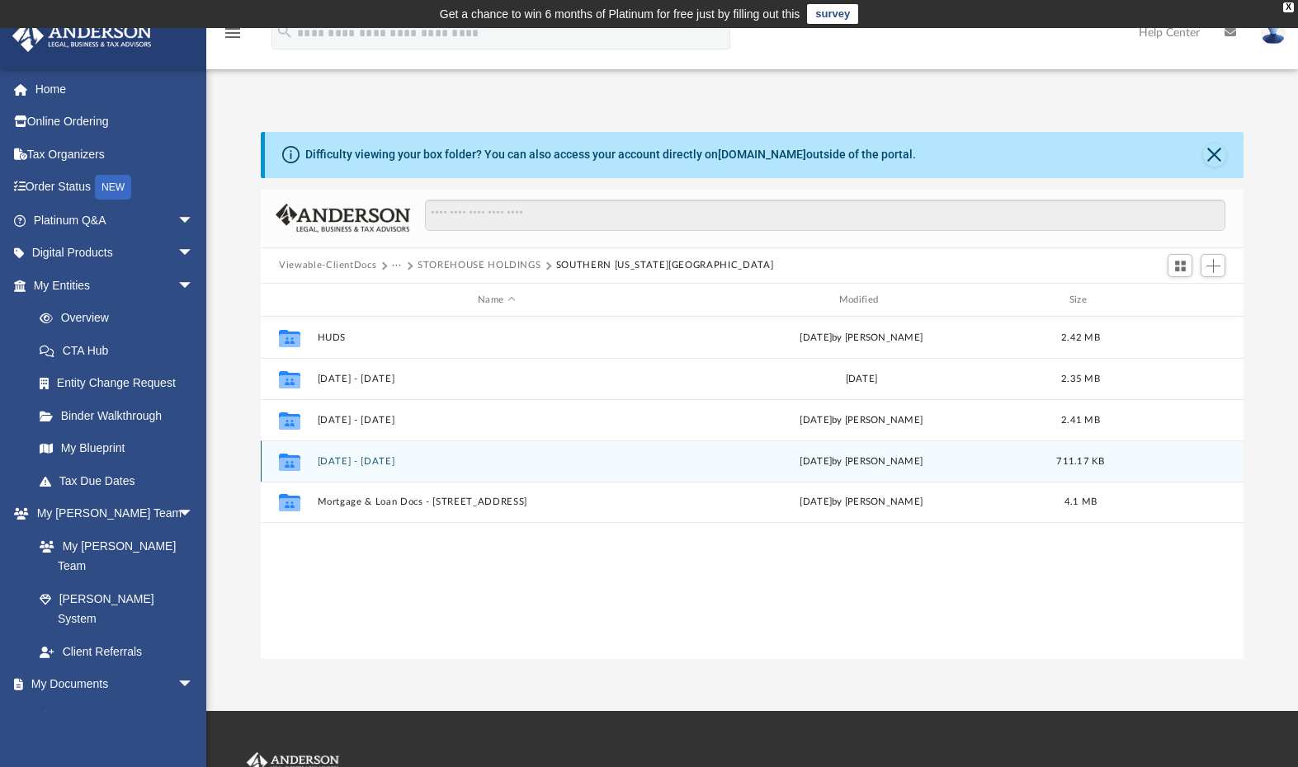
click at [370, 460] on button "JAN 2025 - DEC 2025" at bounding box center [497, 461] width 358 height 11
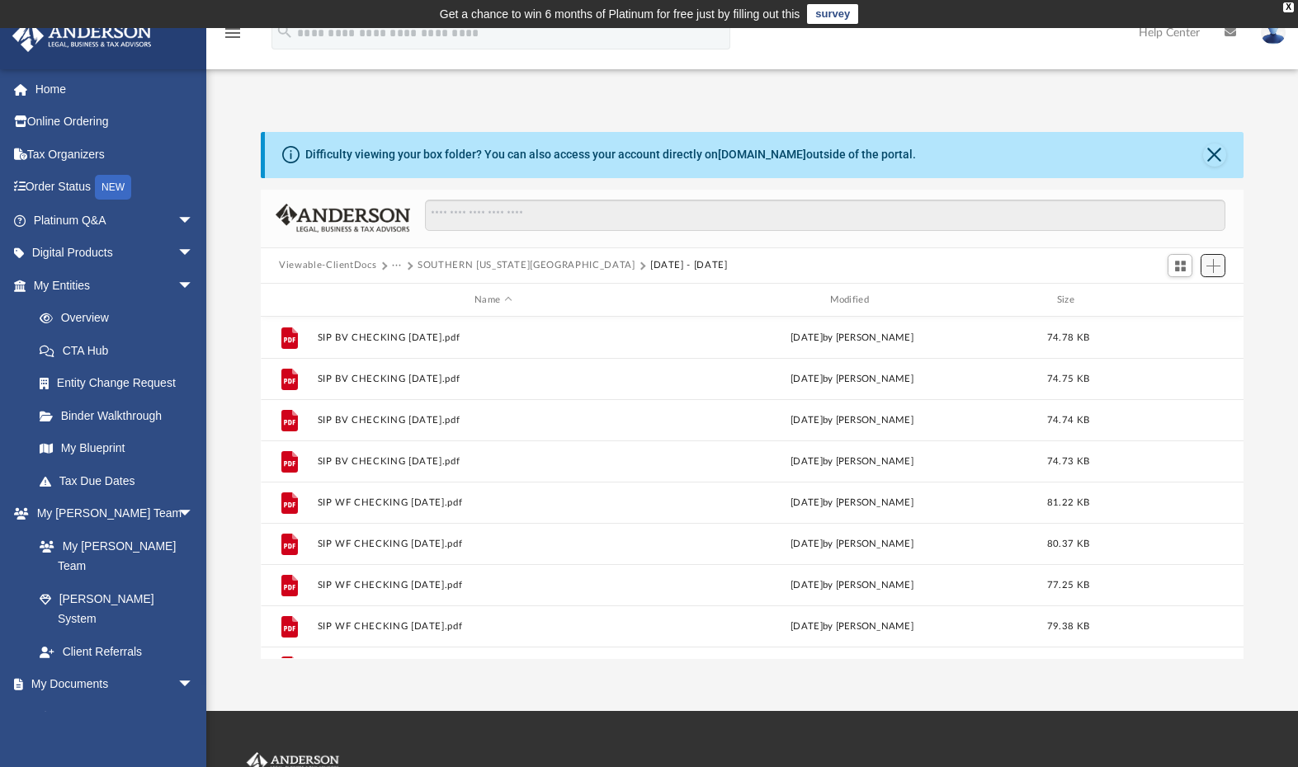
click at [1205, 268] on button "Add" at bounding box center [1213, 265] width 25 height 23
click at [1179, 298] on li "Upload" at bounding box center [1189, 298] width 53 height 17
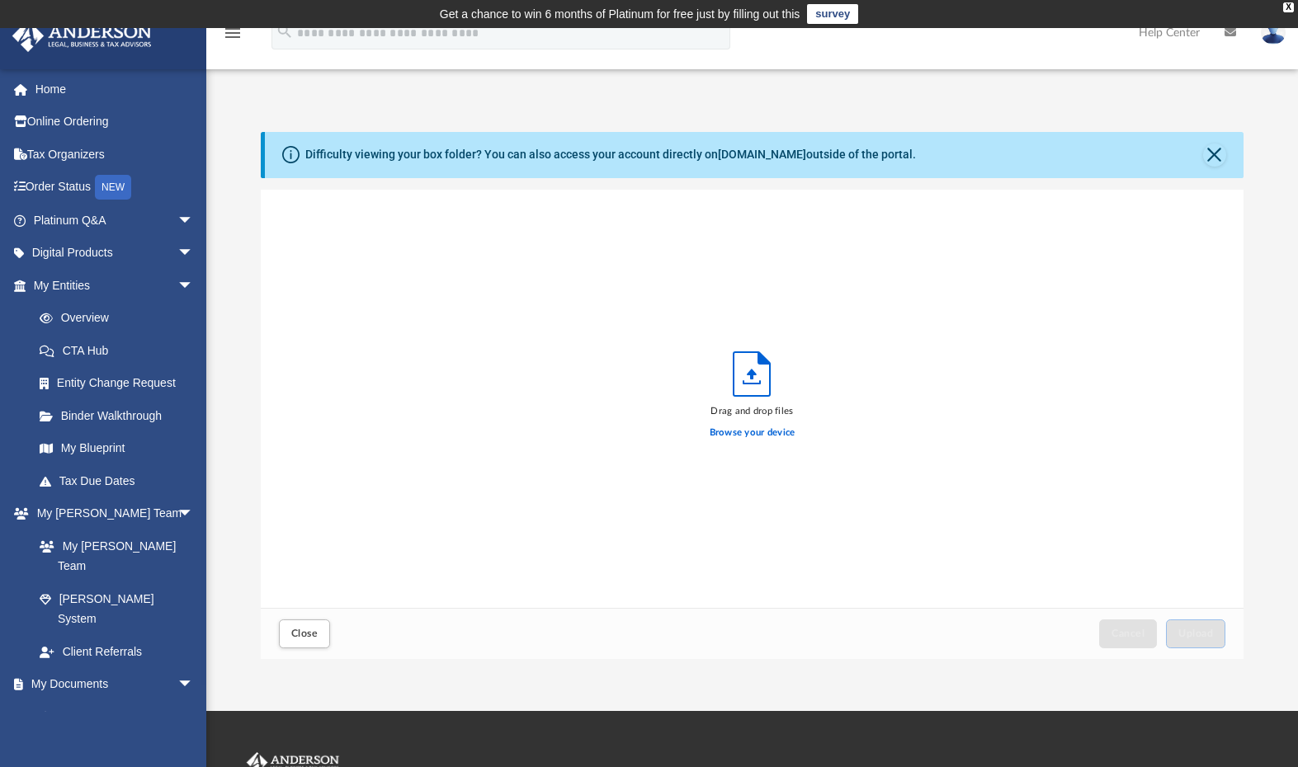
scroll to position [406, 970]
click at [757, 431] on label "Browse your device" at bounding box center [753, 433] width 86 height 15
click at [0, 0] on input "Browse your device" at bounding box center [0, 0] width 0 height 0
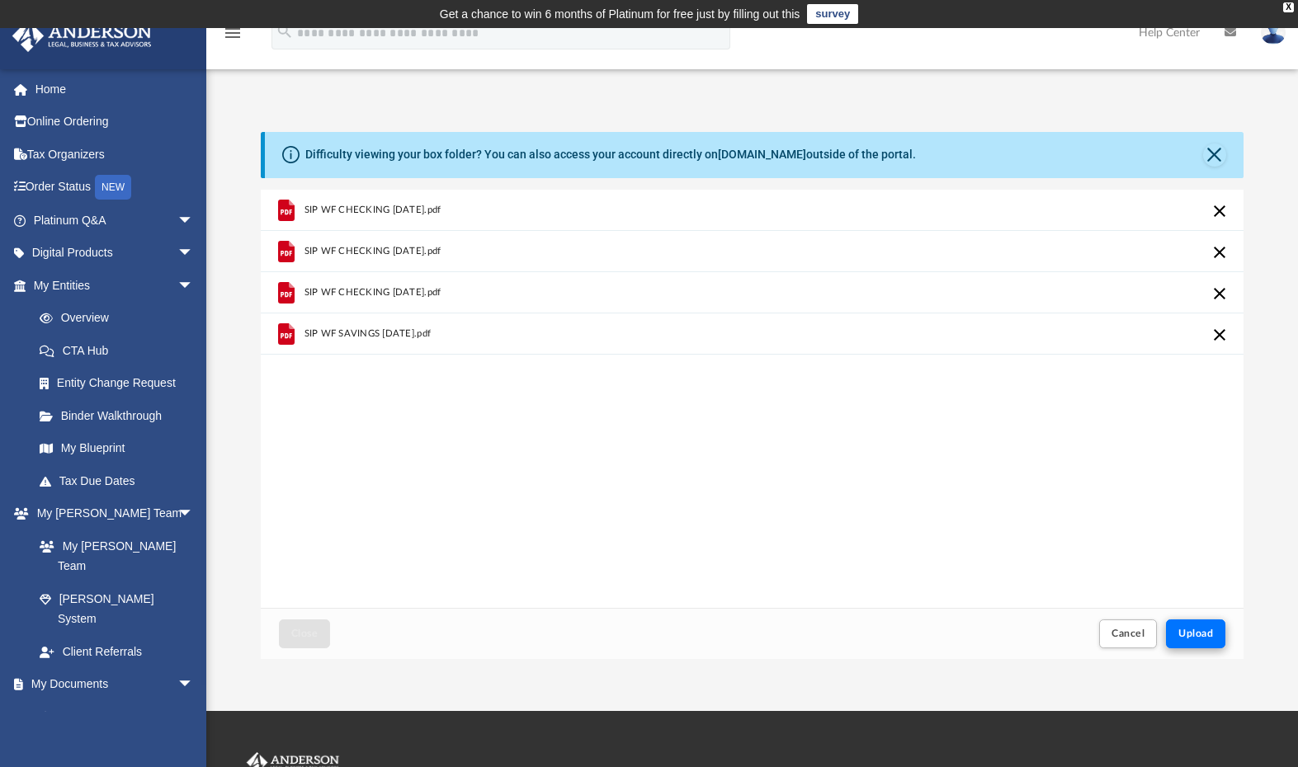
click at [1194, 630] on span "Upload" at bounding box center [1195, 634] width 35 height 10
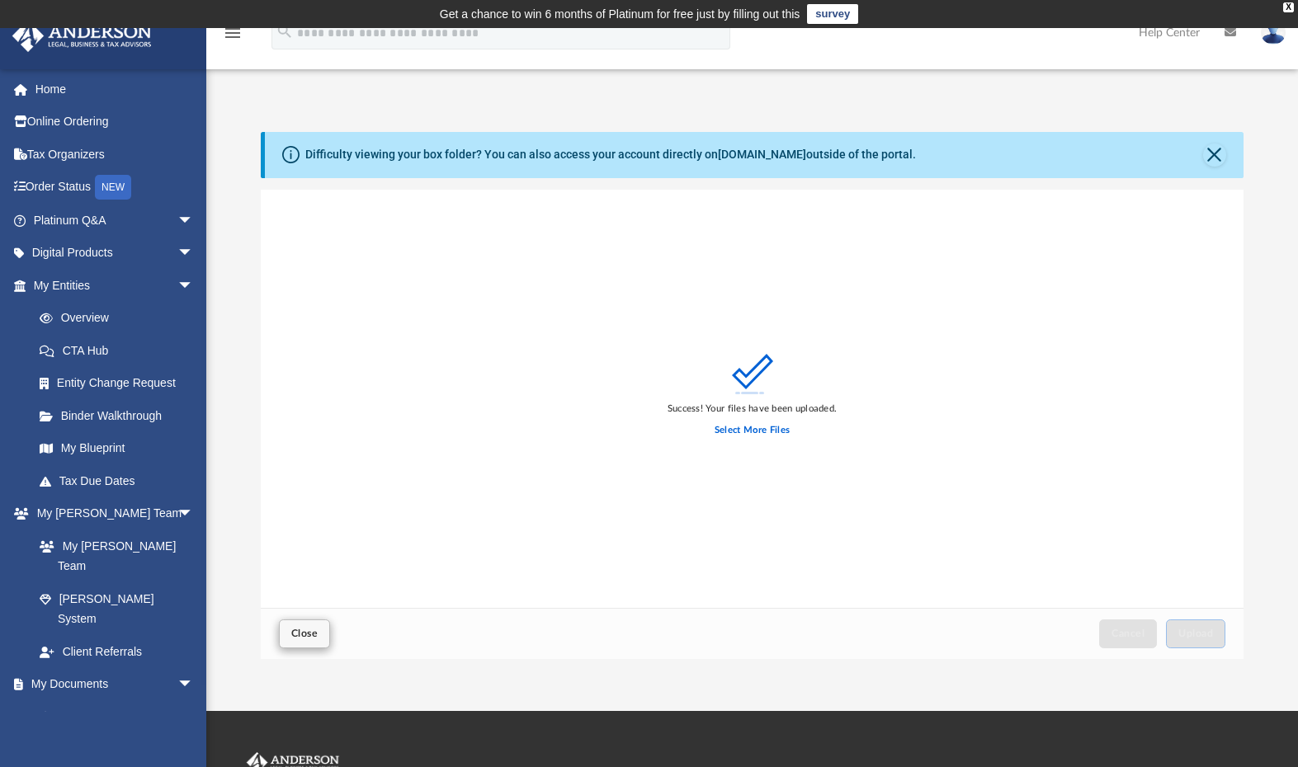
click at [304, 636] on span "Close" at bounding box center [304, 634] width 26 height 10
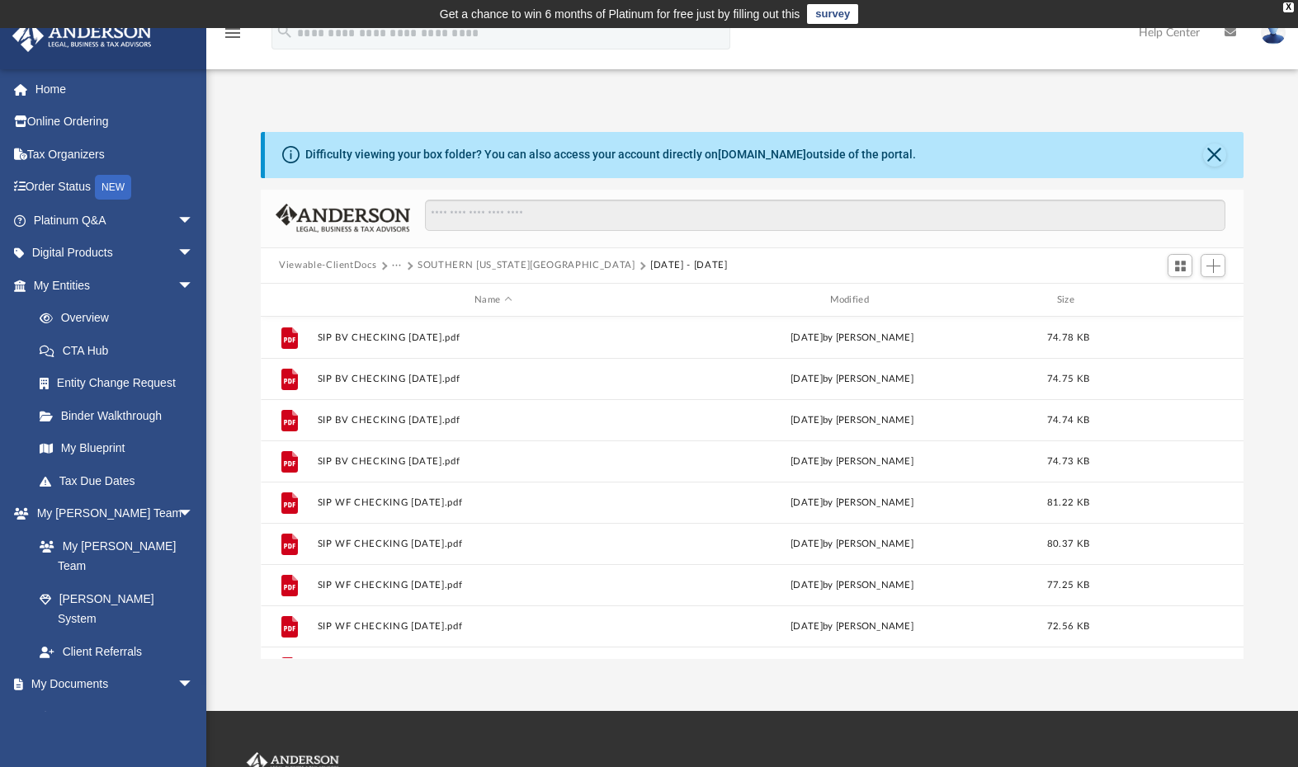
click at [461, 267] on button "SOUTHERN INDIANA PLACE" at bounding box center [526, 265] width 217 height 15
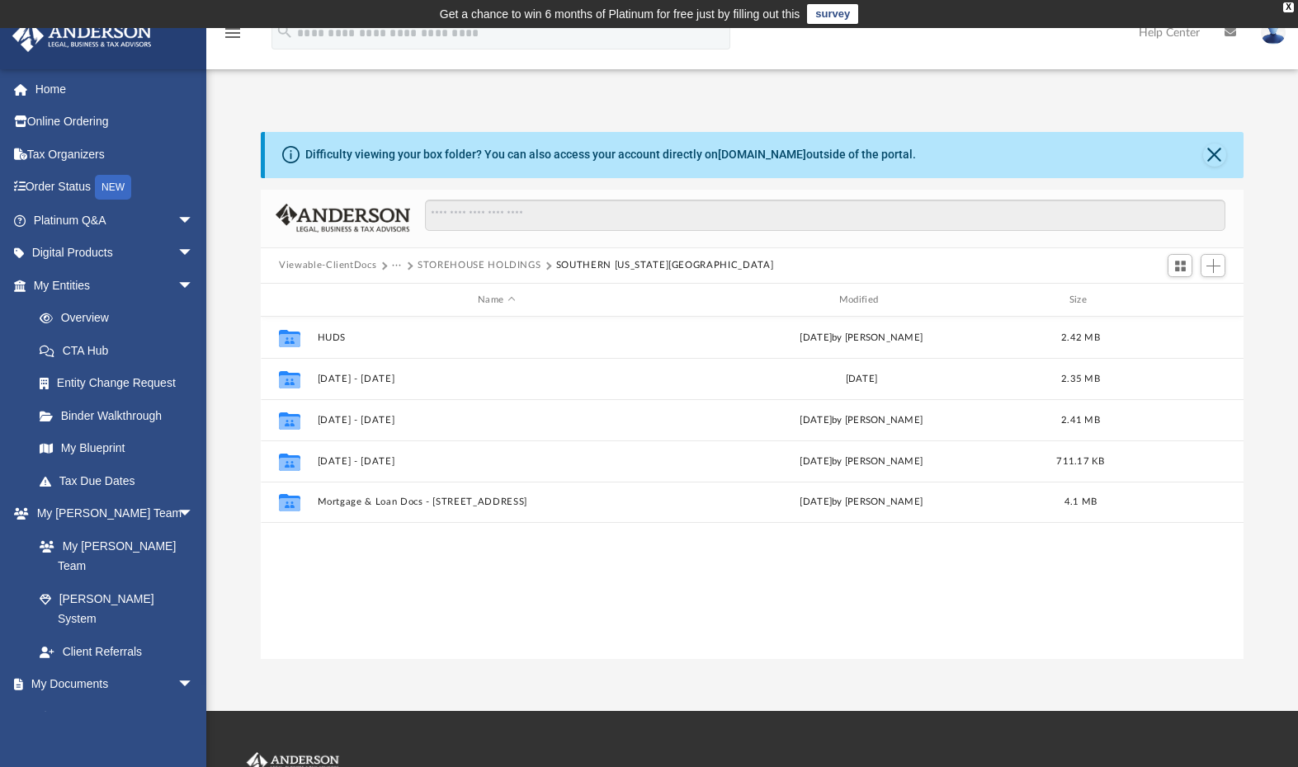
click at [464, 267] on button "STOREHOUSE HOLDINGS" at bounding box center [479, 265] width 123 height 15
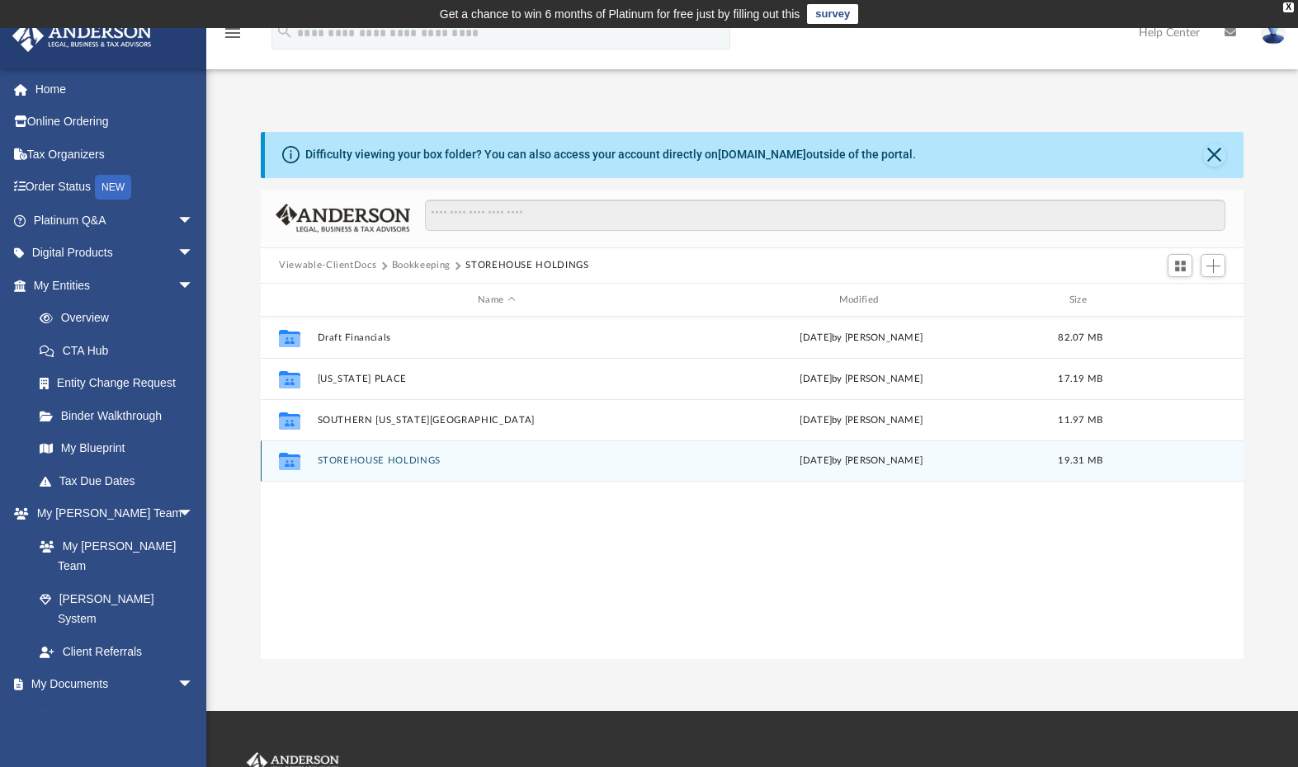
click at [389, 464] on button "STOREHOUSE HOLDINGS" at bounding box center [497, 461] width 358 height 11
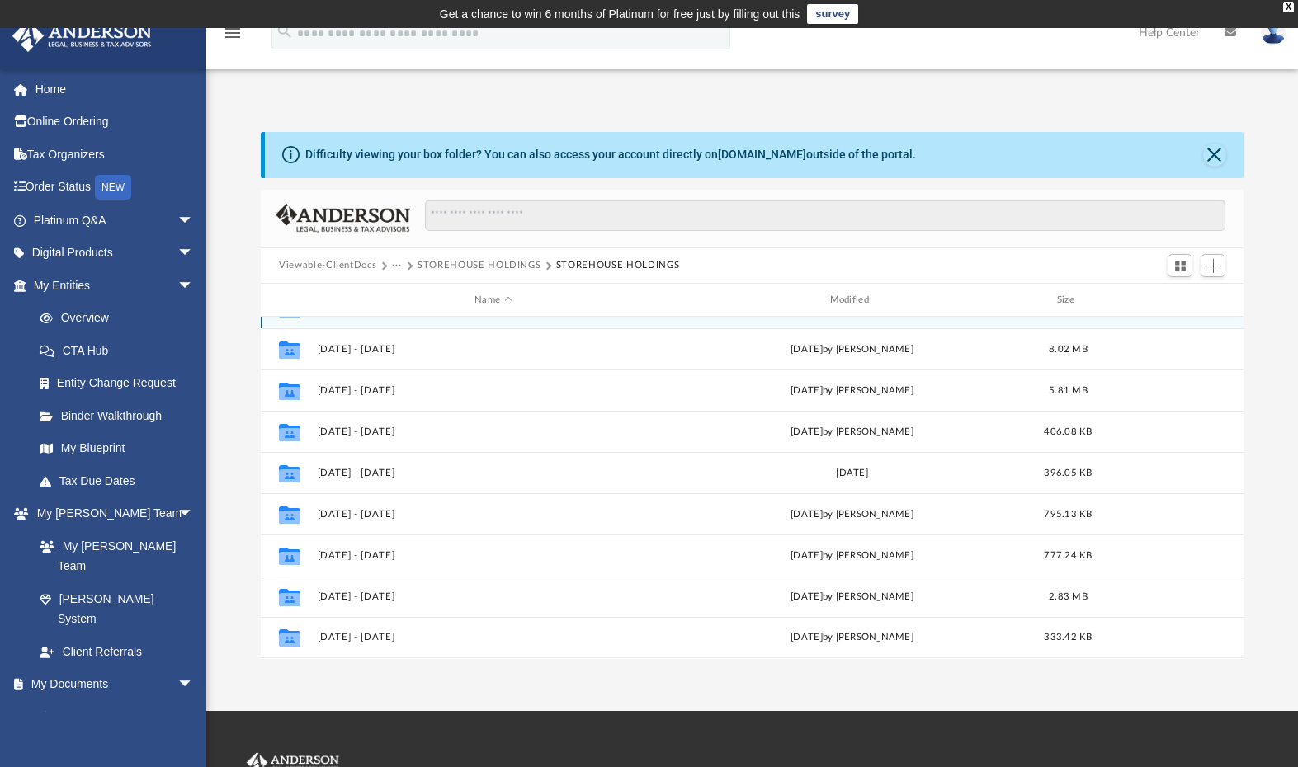
scroll to position [30, 0]
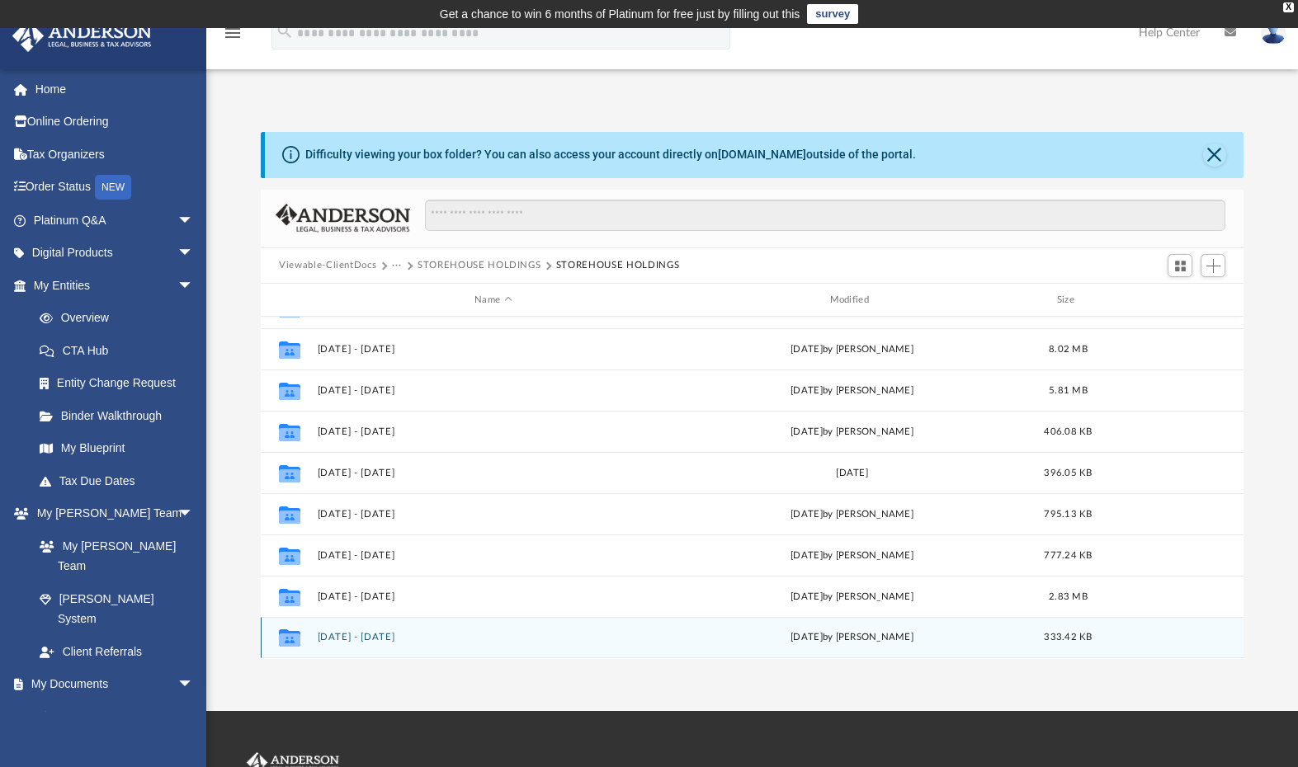
click at [381, 638] on button "JAN 2025 - DEC 2025" at bounding box center [494, 638] width 352 height 11
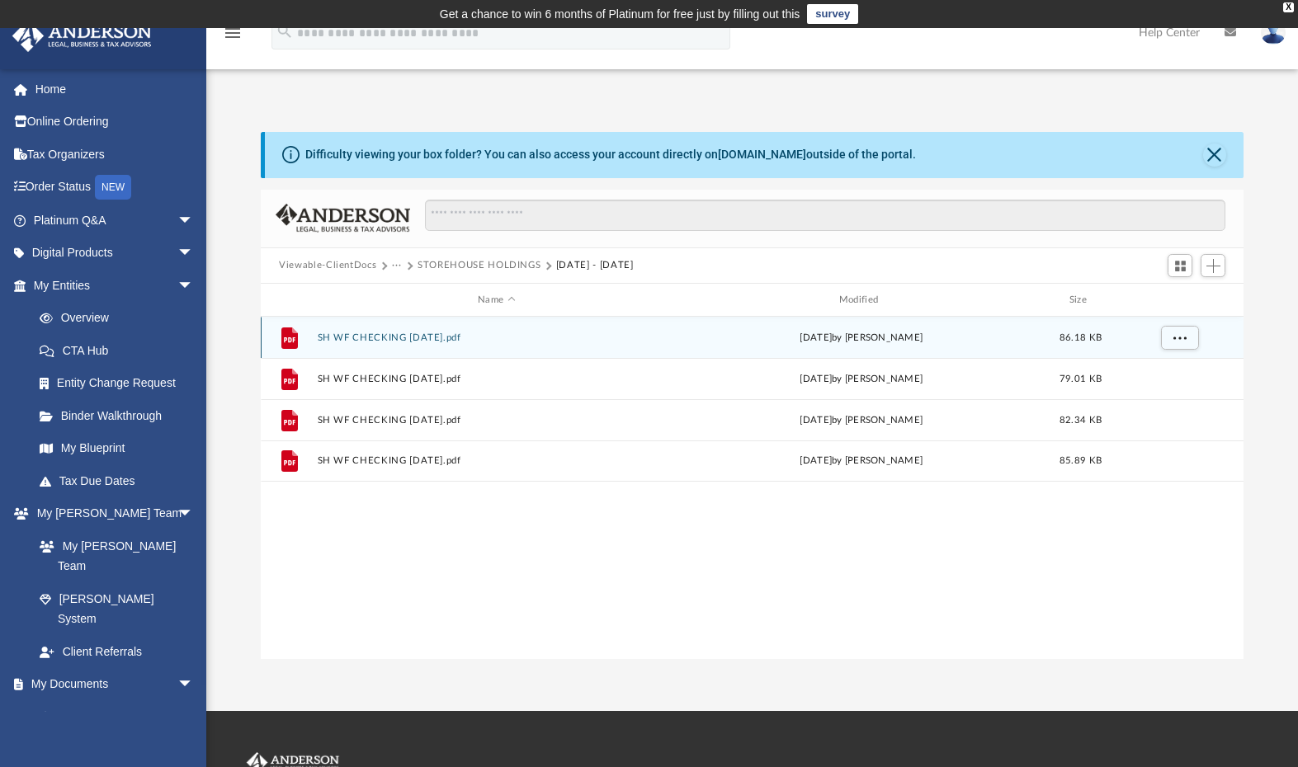
scroll to position [0, 0]
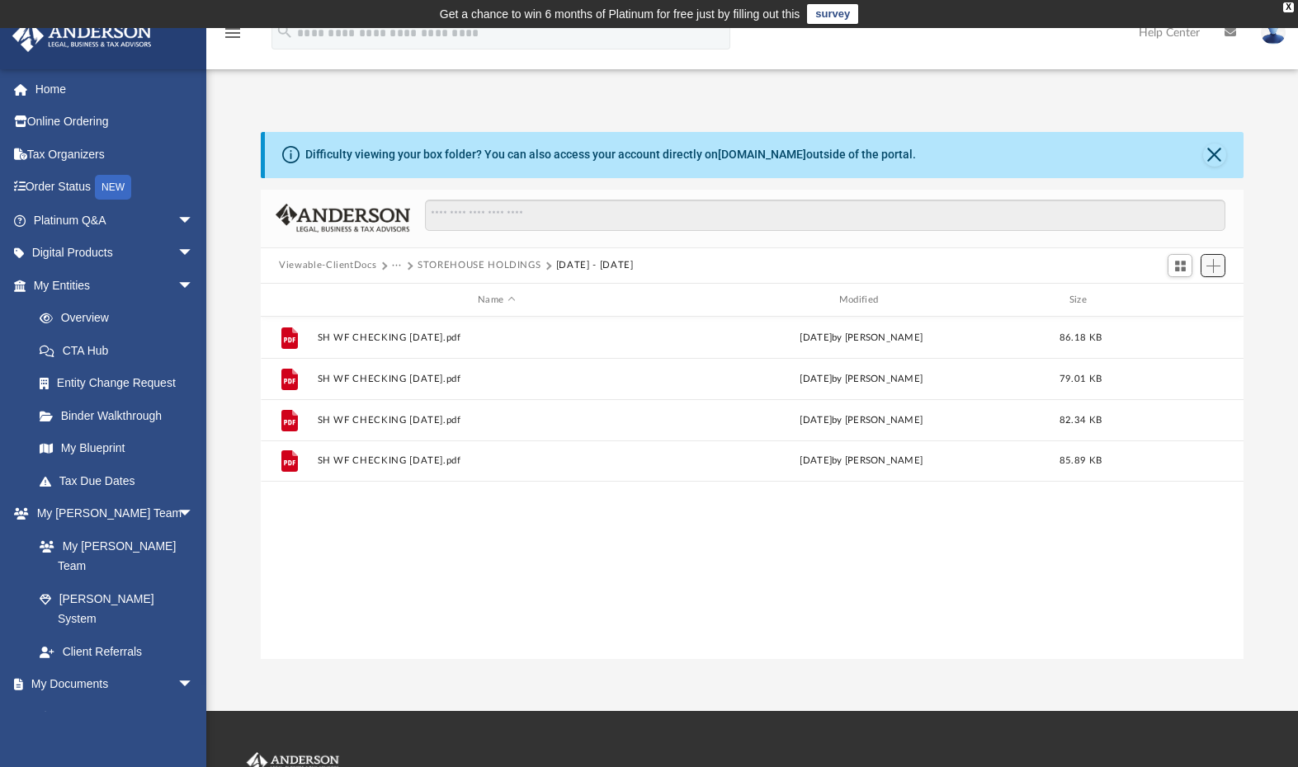
click at [1216, 267] on span "Add" at bounding box center [1213, 266] width 14 height 14
click at [1179, 297] on li "Upload" at bounding box center [1189, 298] width 53 height 17
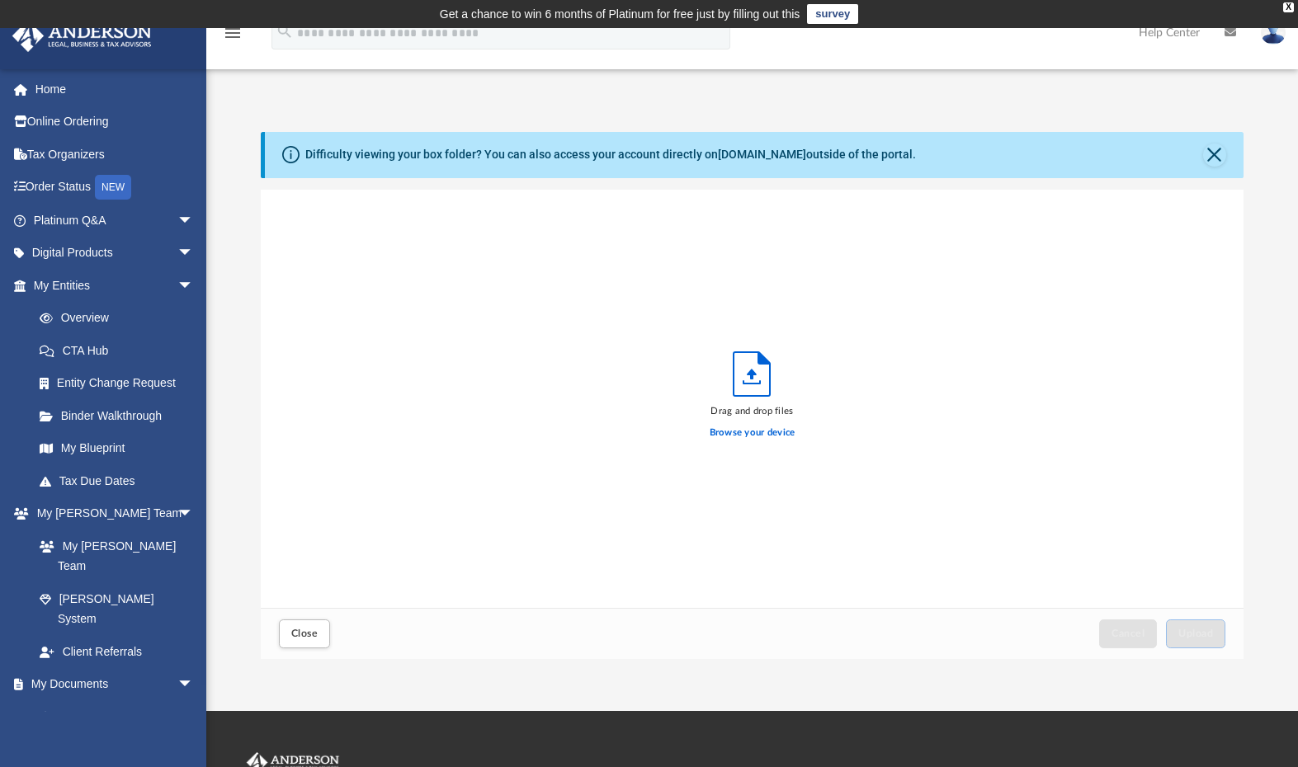
scroll to position [406, 970]
click at [784, 434] on label "Browse your device" at bounding box center [753, 433] width 86 height 15
click at [0, 0] on input "Browse your device" at bounding box center [0, 0] width 0 height 0
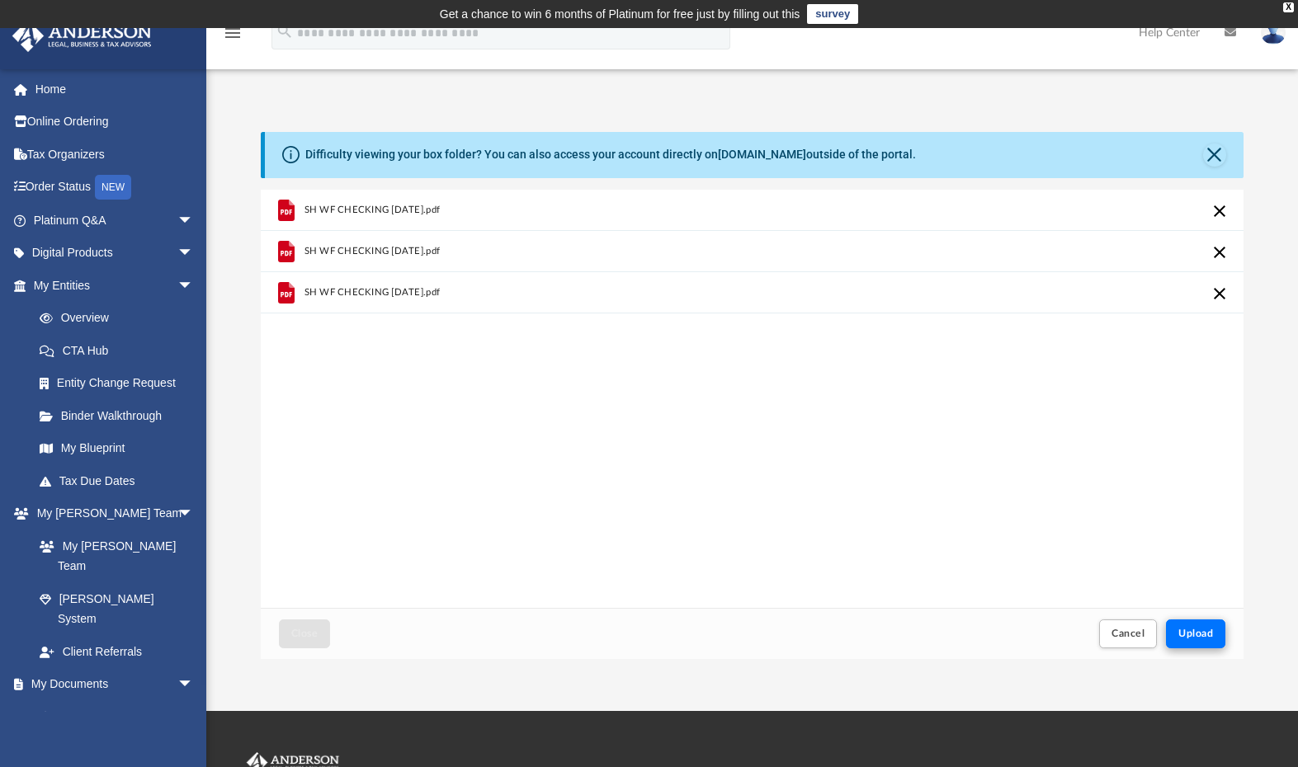
click at [1188, 636] on span "Upload" at bounding box center [1195, 634] width 35 height 10
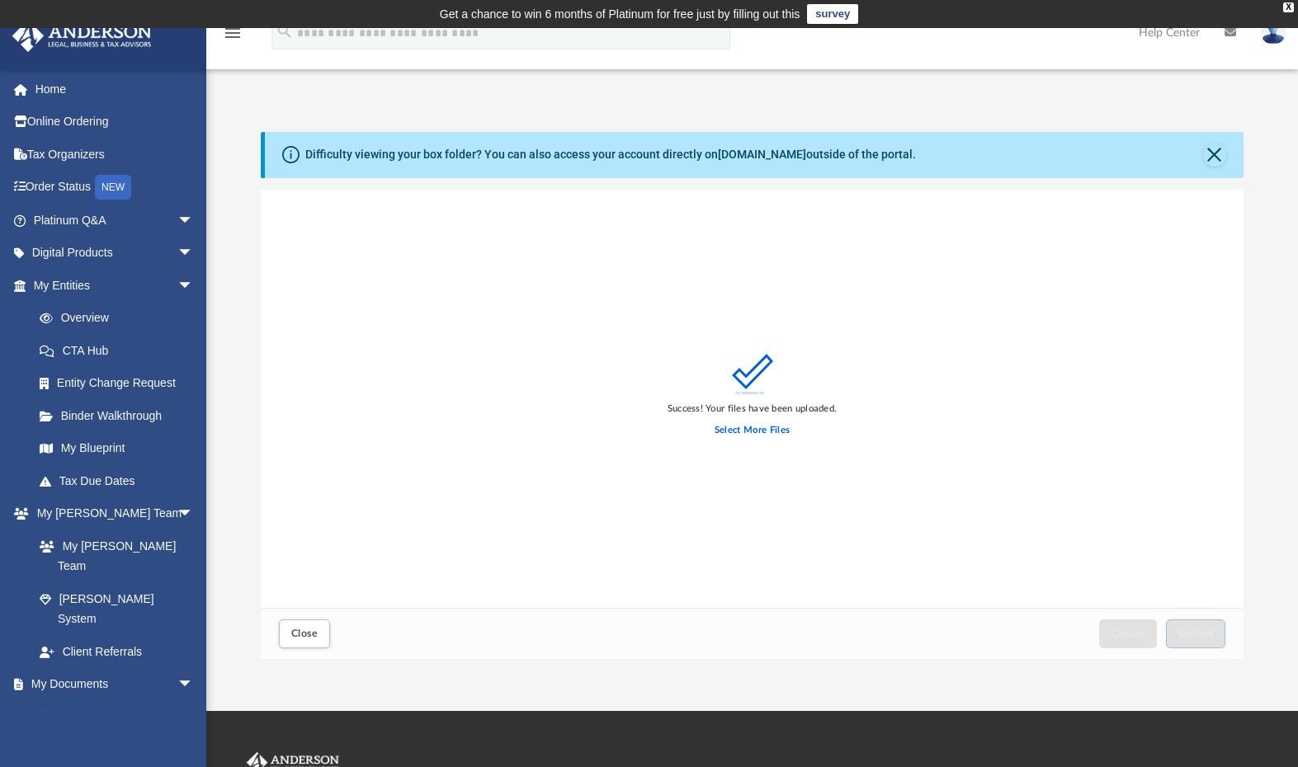
scroll to position [0, 0]
click at [299, 634] on span "Close" at bounding box center [304, 634] width 26 height 10
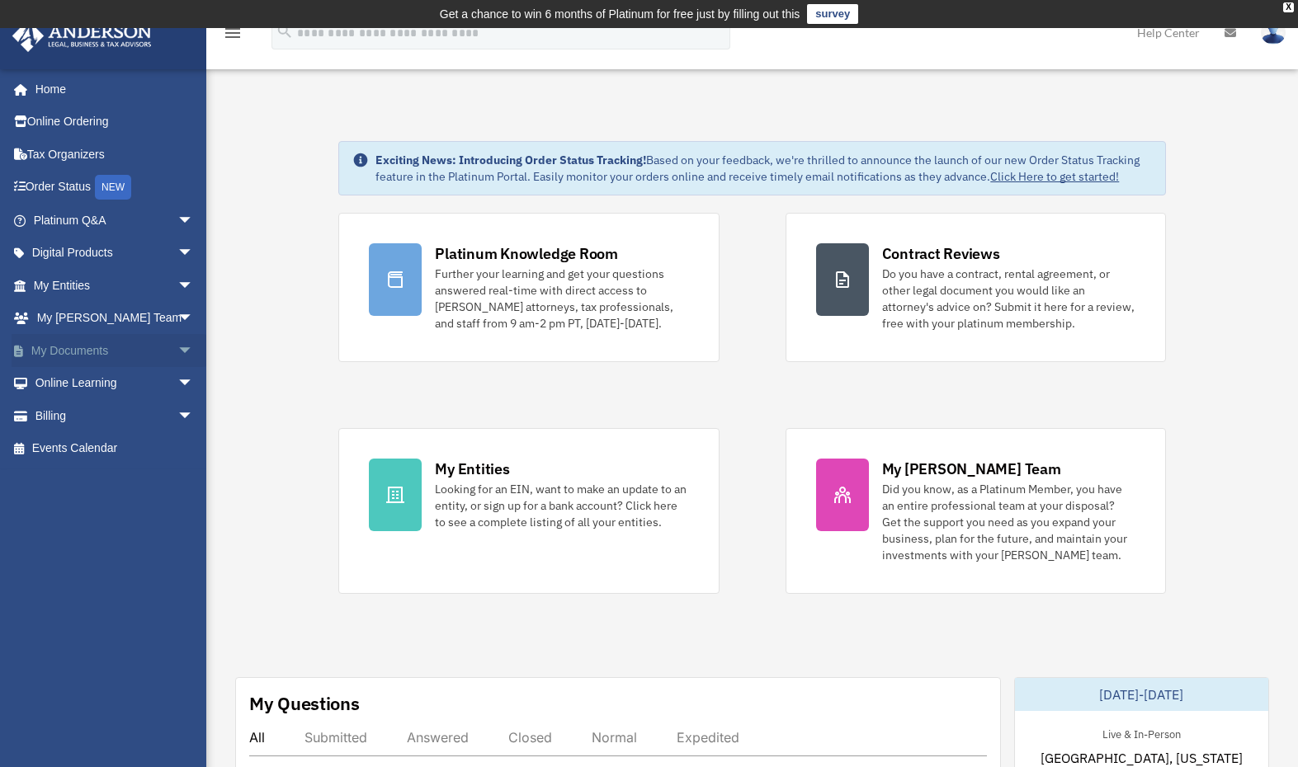
click at [82, 352] on link "My Documents arrow_drop_down" at bounding box center [115, 350] width 207 height 33
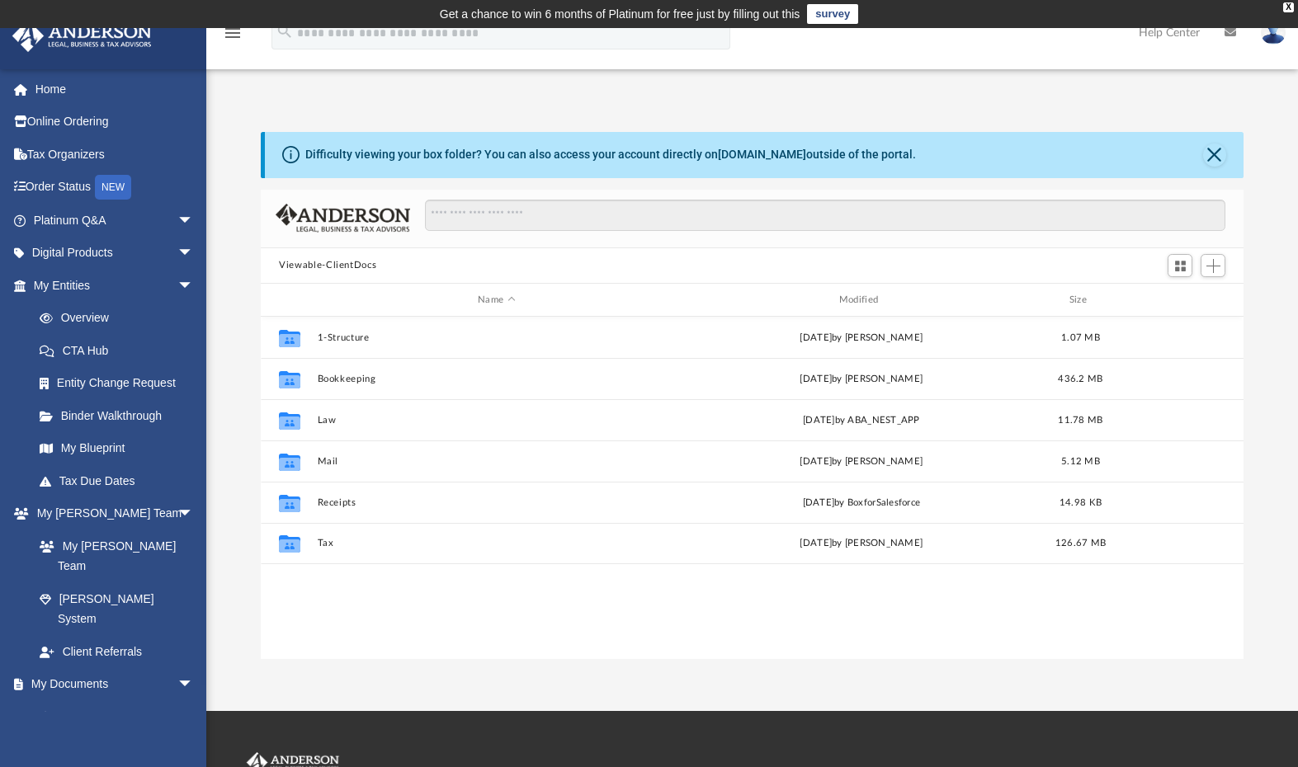
scroll to position [363, 970]
click at [83, 668] on link "My Documents arrow_drop_down" at bounding box center [115, 684] width 207 height 33
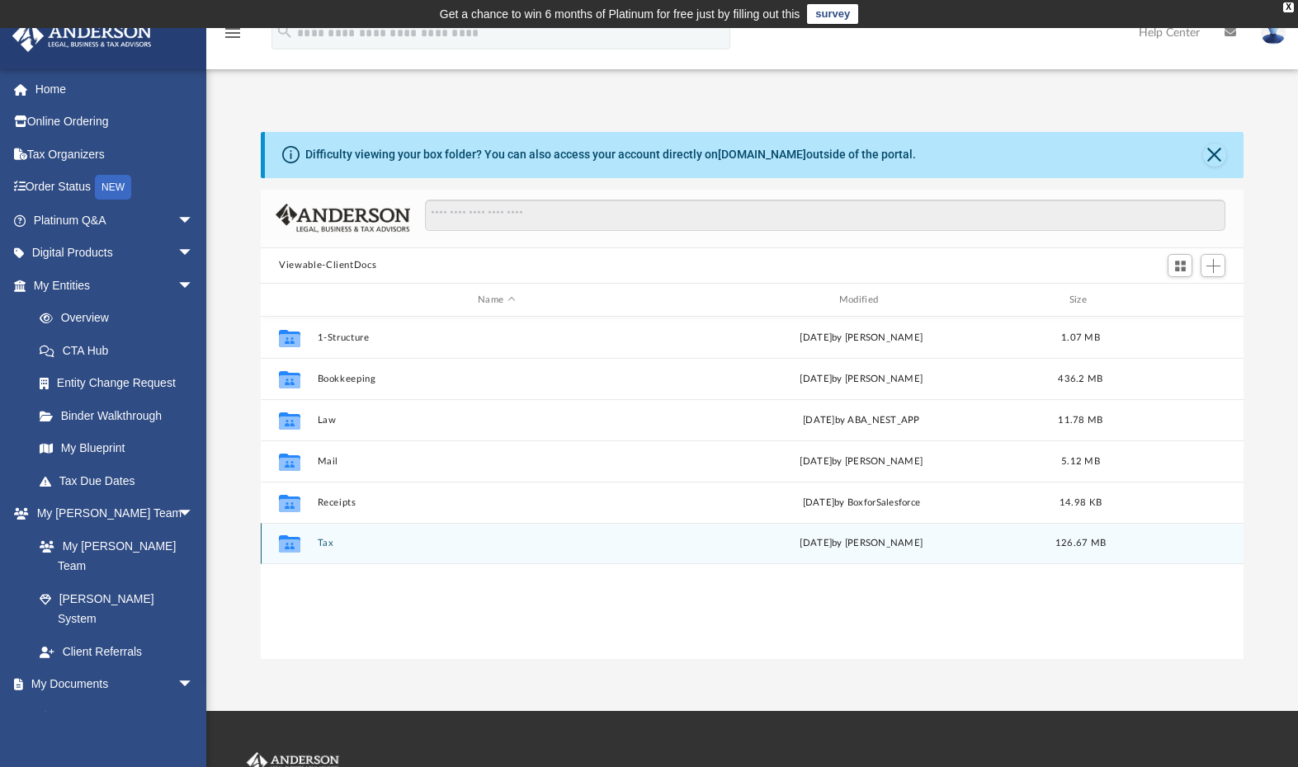
click at [326, 543] on button "Tax" at bounding box center [497, 544] width 358 height 11
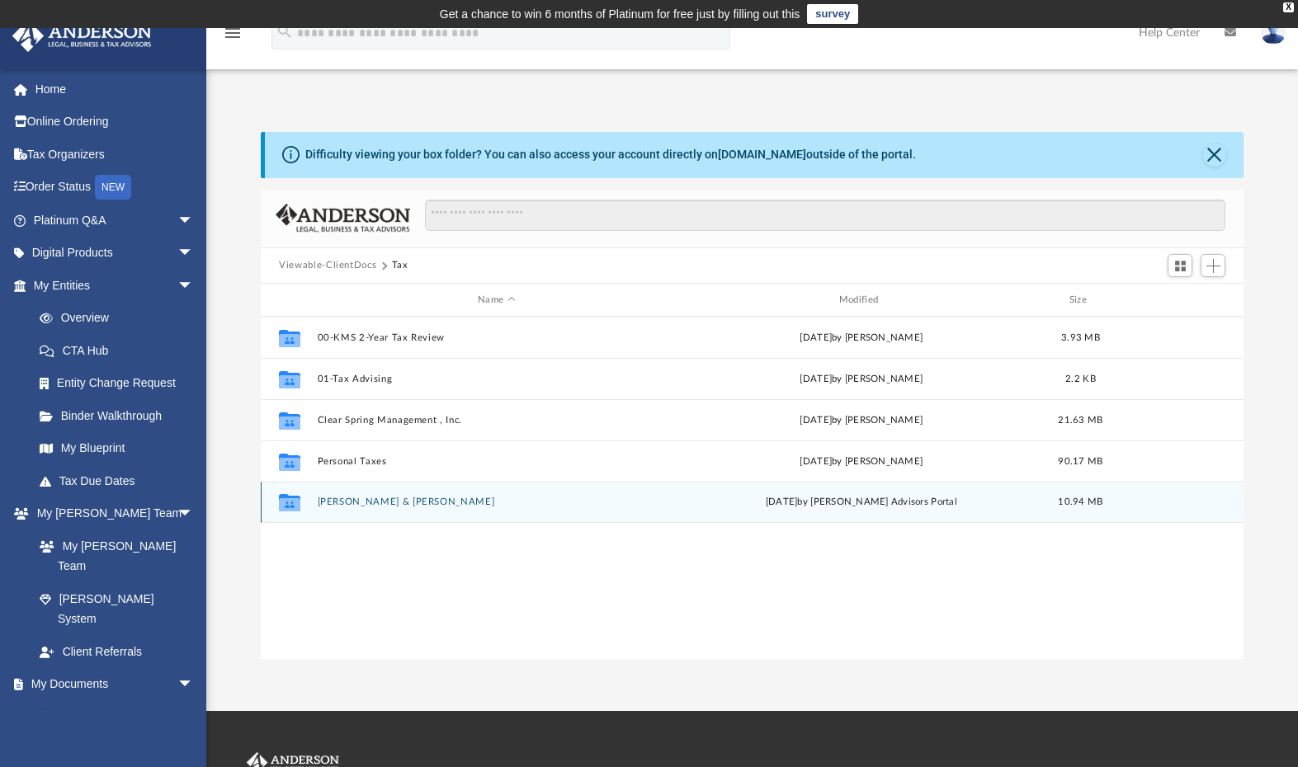
click at [409, 504] on button "[PERSON_NAME] & [PERSON_NAME]" at bounding box center [497, 503] width 358 height 11
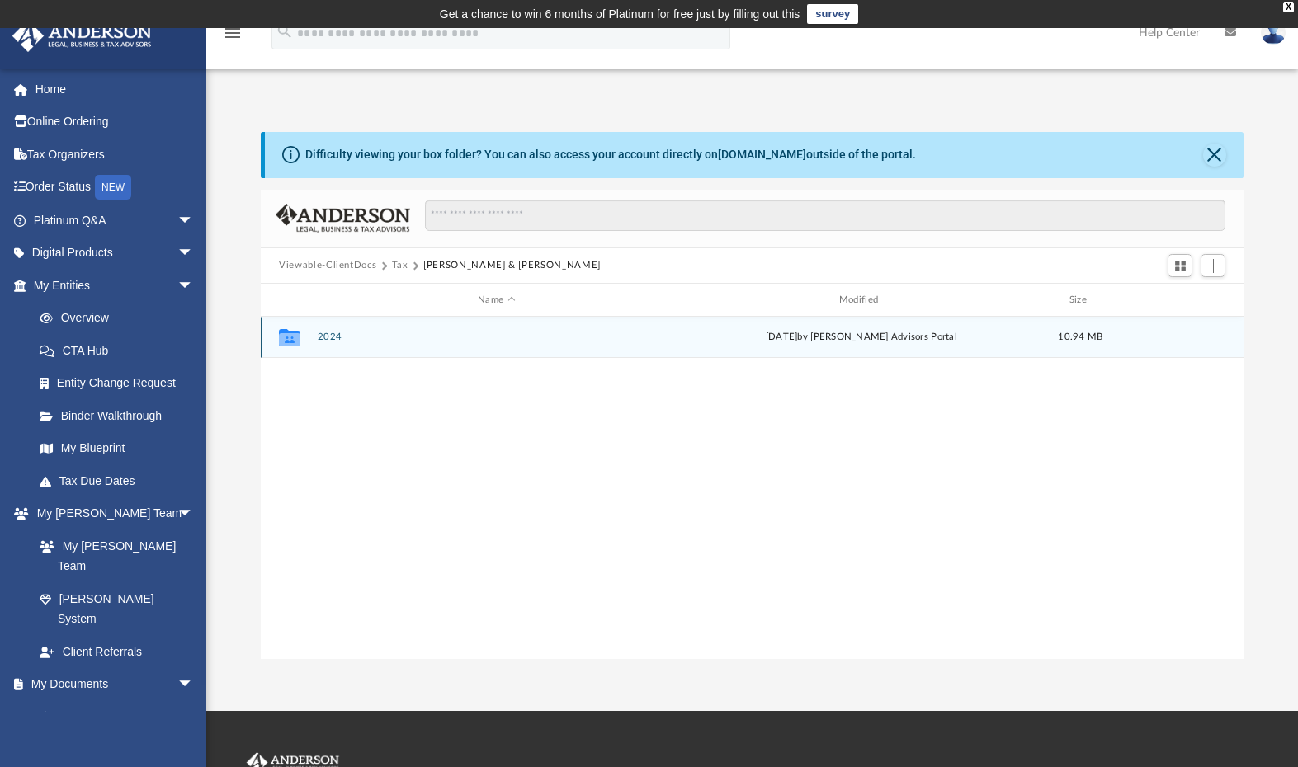
click at [338, 338] on button "2024" at bounding box center [497, 338] width 358 height 11
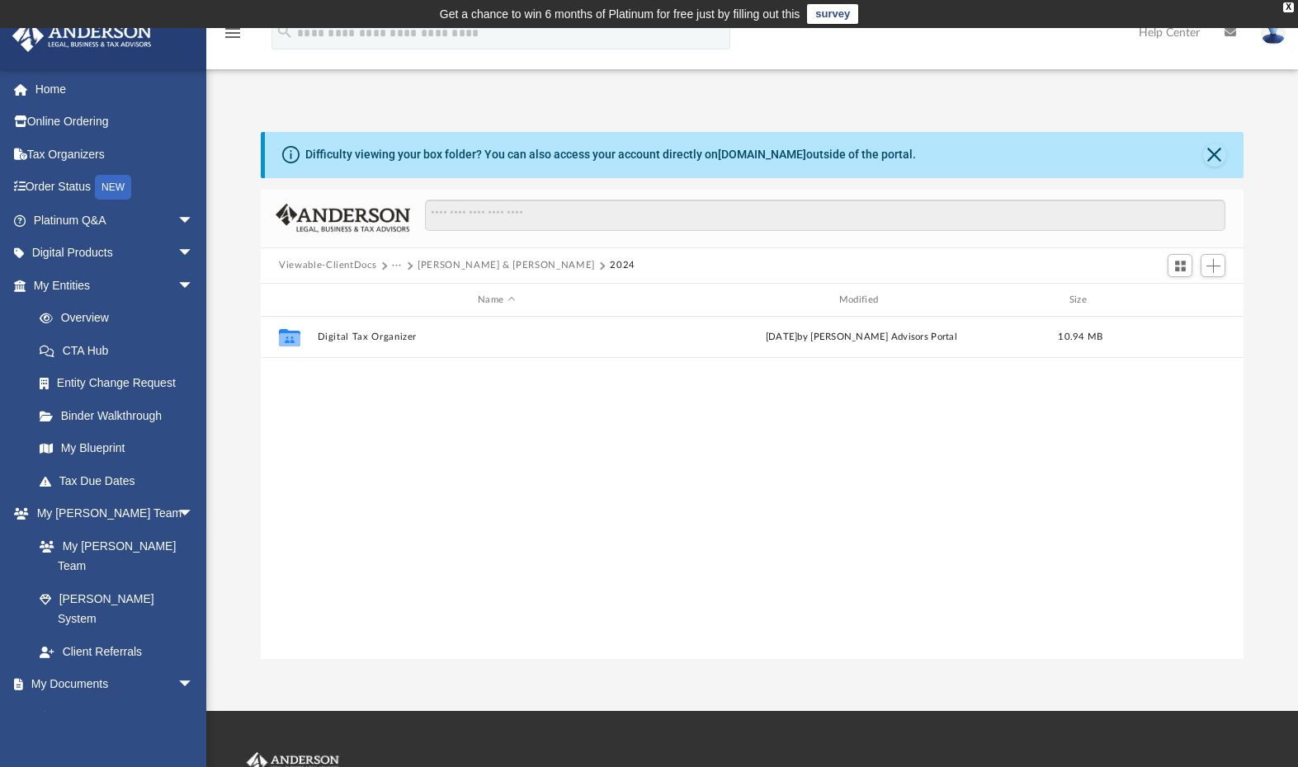
click at [453, 268] on button "[PERSON_NAME] & [PERSON_NAME]" at bounding box center [506, 265] width 177 height 15
click at [399, 265] on button "Tax" at bounding box center [400, 265] width 17 height 15
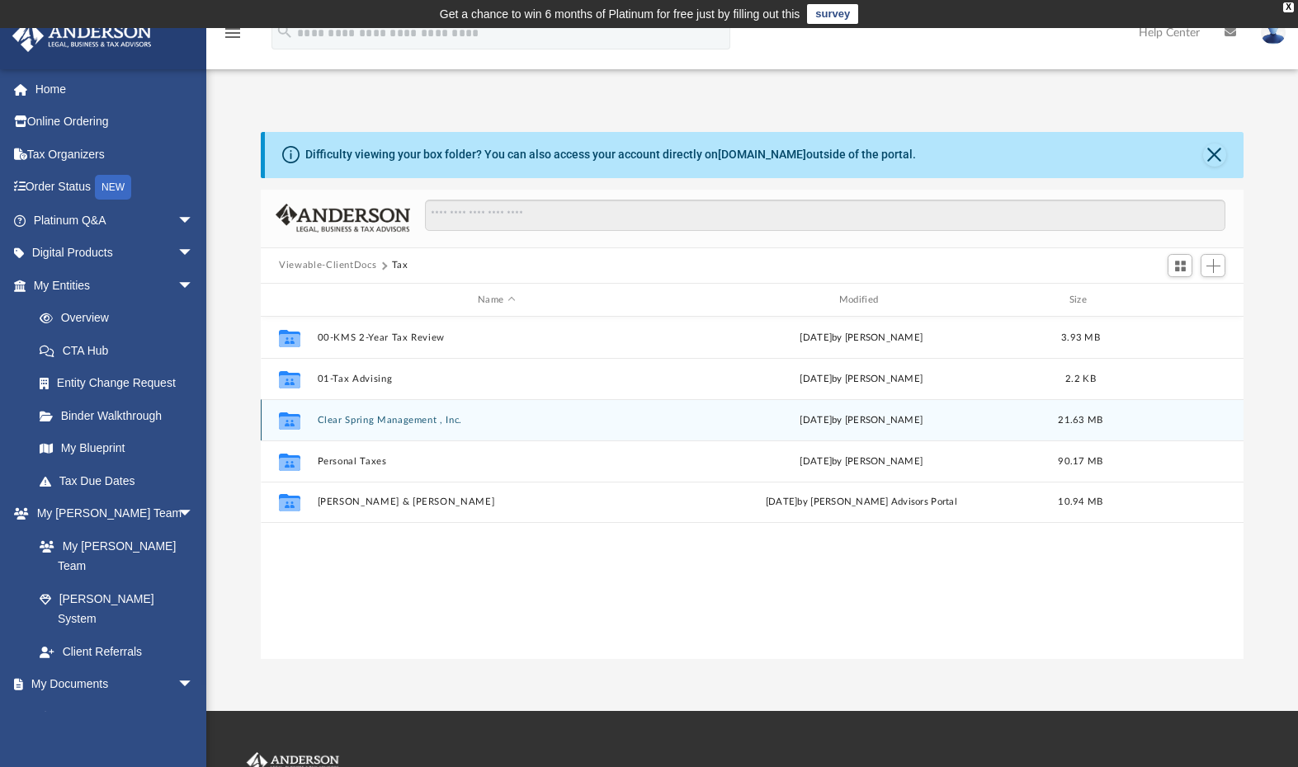
click at [393, 418] on button "Clear Spring Management , Inc." at bounding box center [497, 420] width 358 height 11
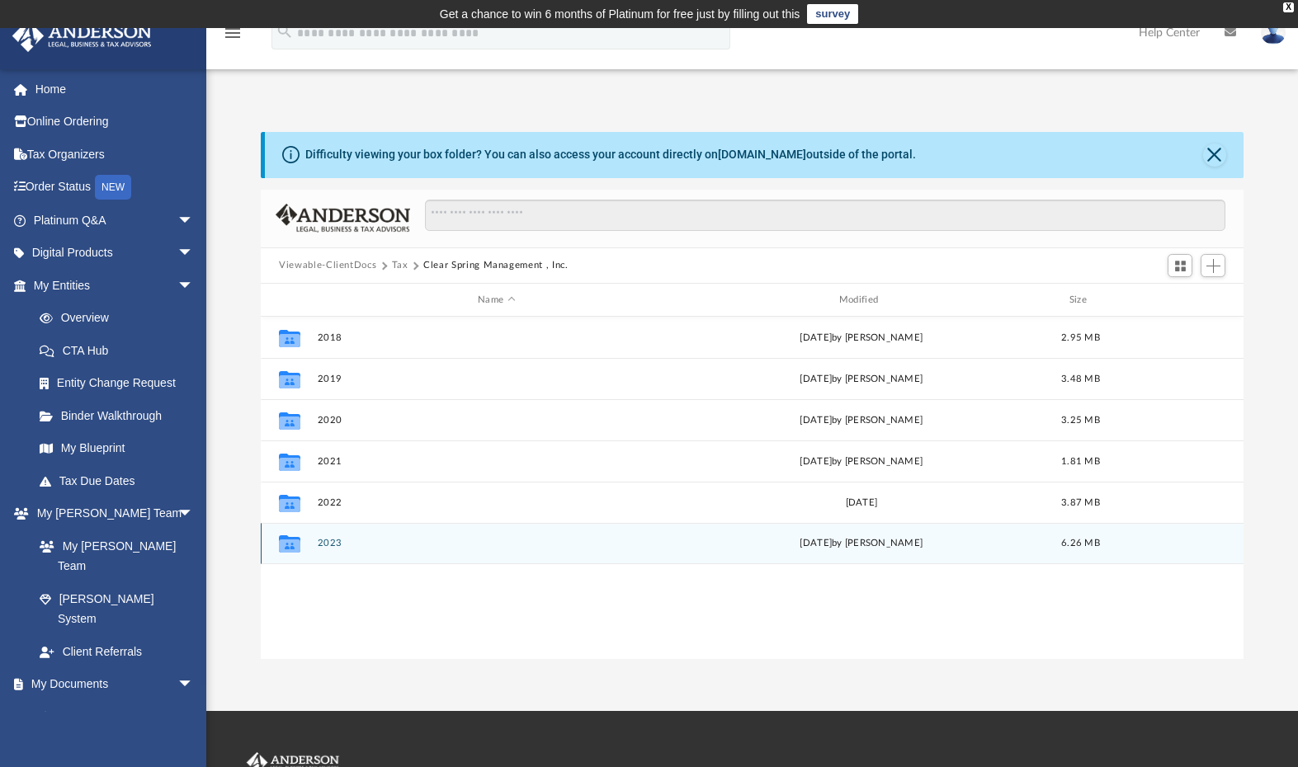
click at [334, 546] on button "2023" at bounding box center [497, 544] width 358 height 11
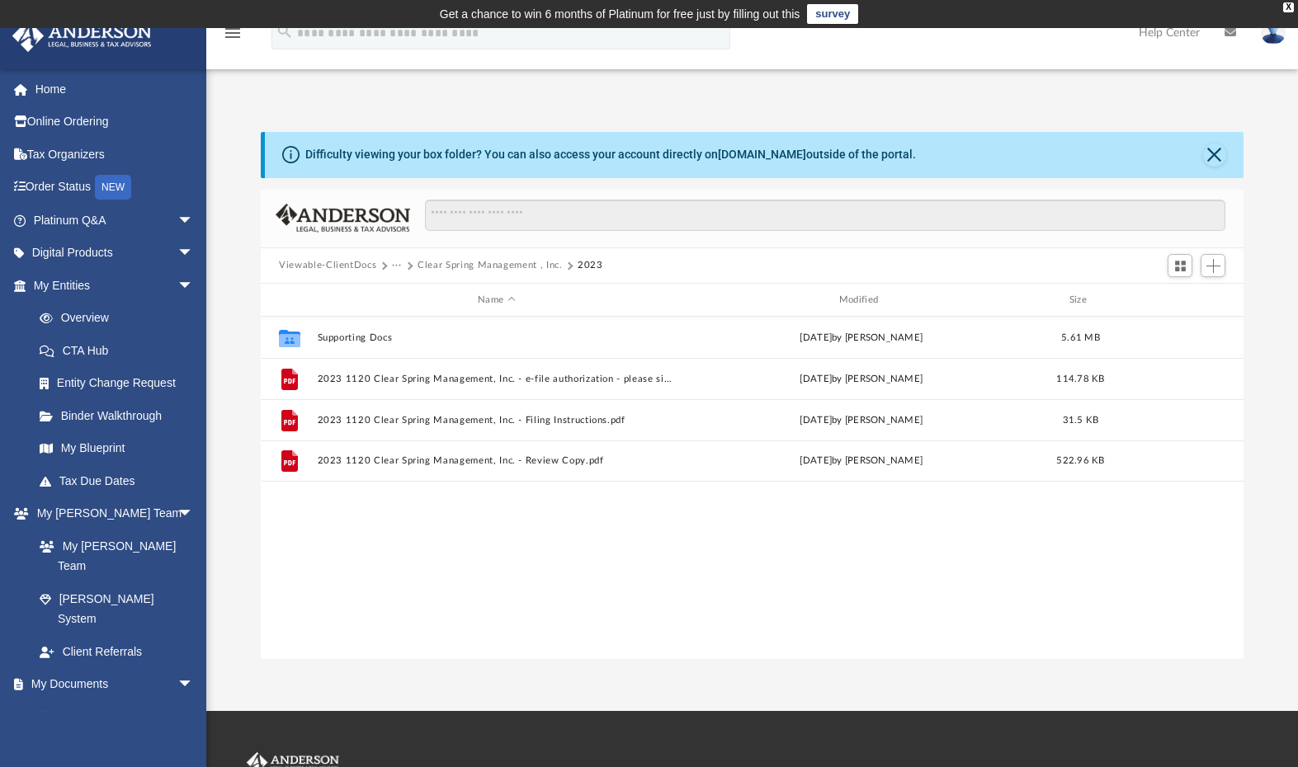
click at [492, 264] on button "Clear Spring Management , Inc." at bounding box center [490, 265] width 145 height 15
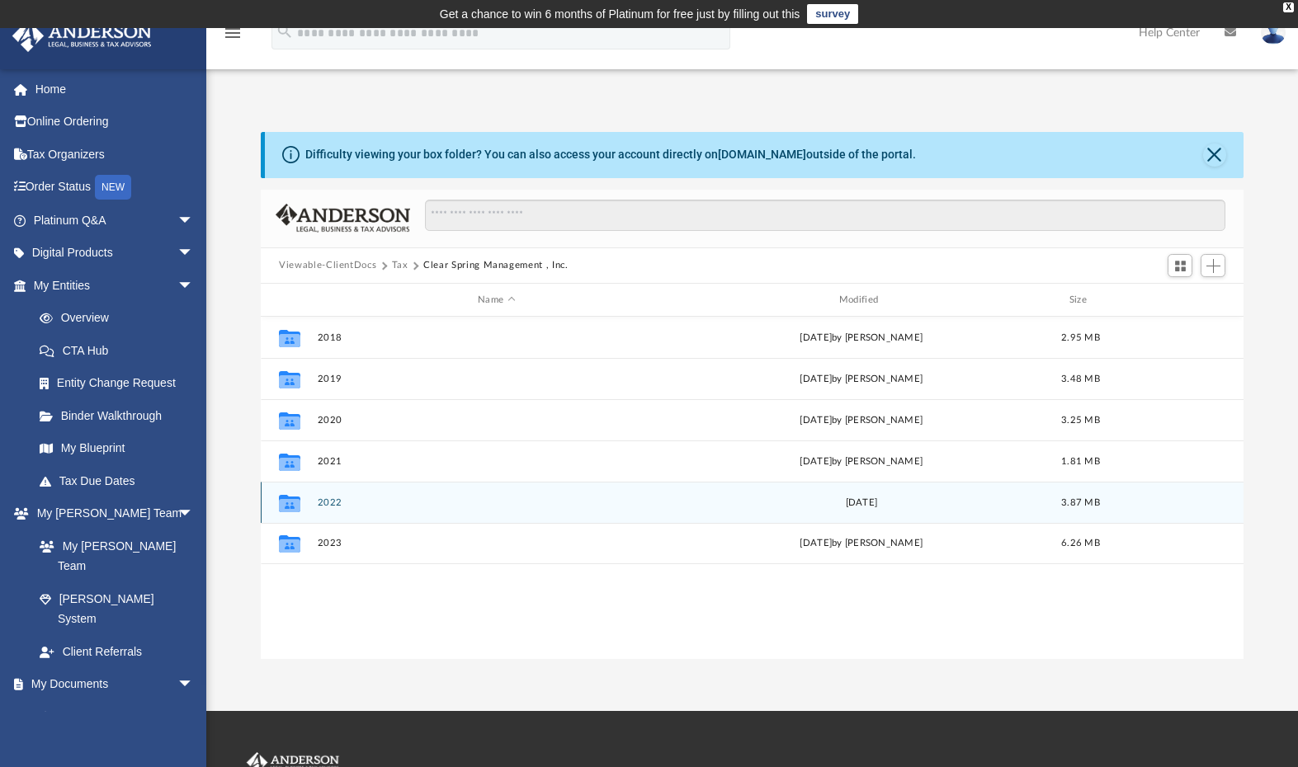
click at [327, 501] on button "2022" at bounding box center [497, 503] width 358 height 11
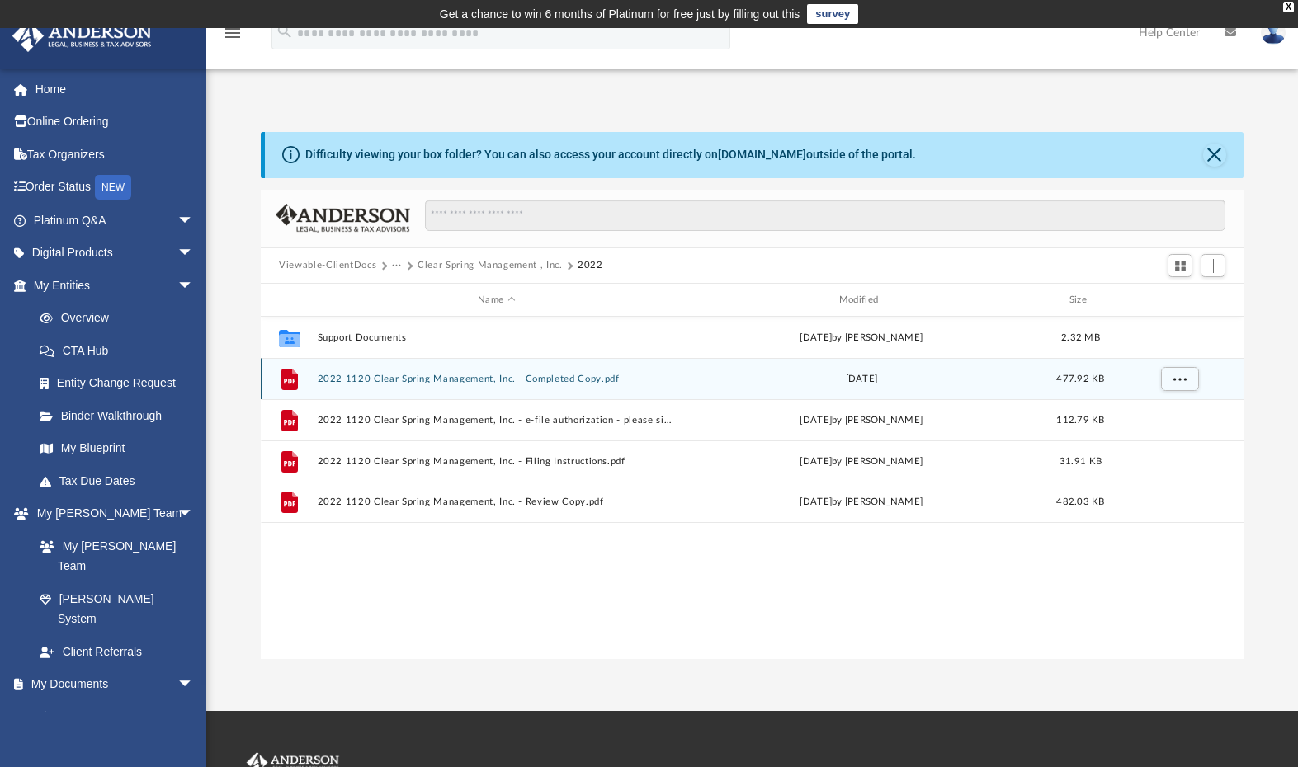
click at [436, 378] on button "2022 1120 Clear Spring Management, Inc. - Completed Copy.pdf" at bounding box center [497, 379] width 358 height 11
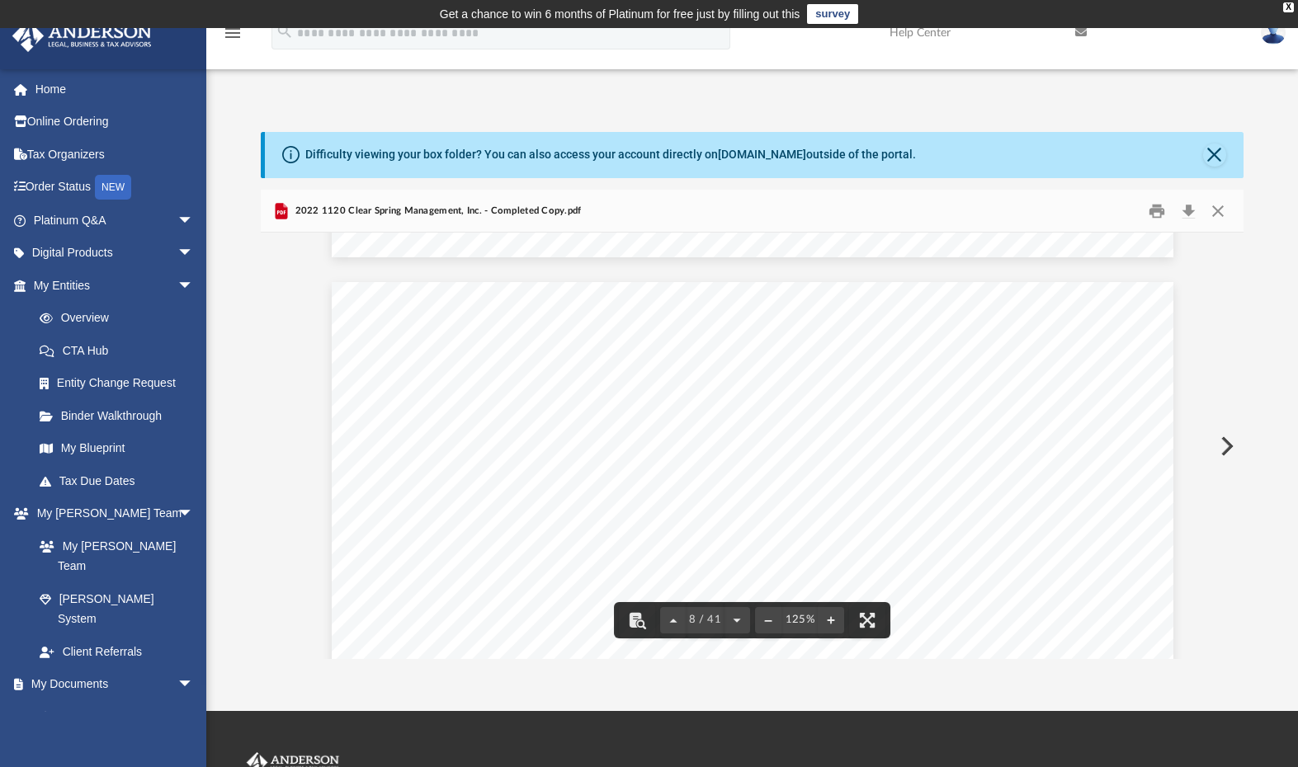
scroll to position [6223, 0]
click at [1188, 214] on button "Download" at bounding box center [1188, 211] width 30 height 26
